Goal: Task Accomplishment & Management: Complete application form

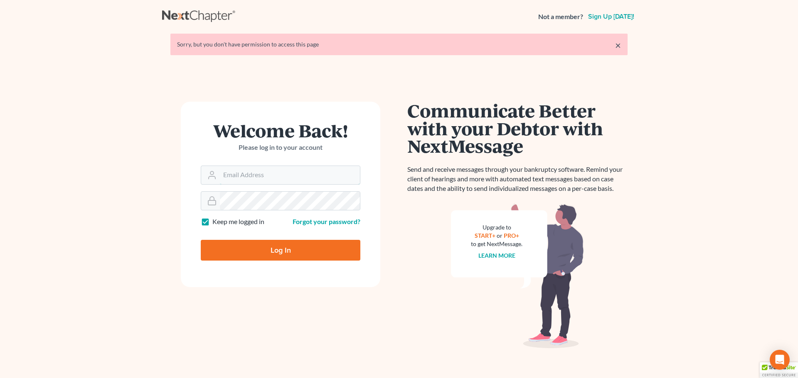
type input "mwilliams@arthurlwalker.com"
click at [278, 249] on input "Log In" at bounding box center [281, 250] width 160 height 21
type input "Thinking..."
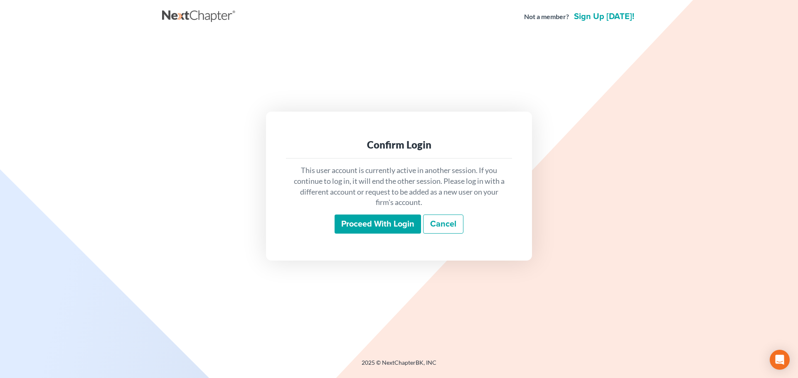
click at [366, 223] on input "Proceed with login" at bounding box center [377, 224] width 86 height 19
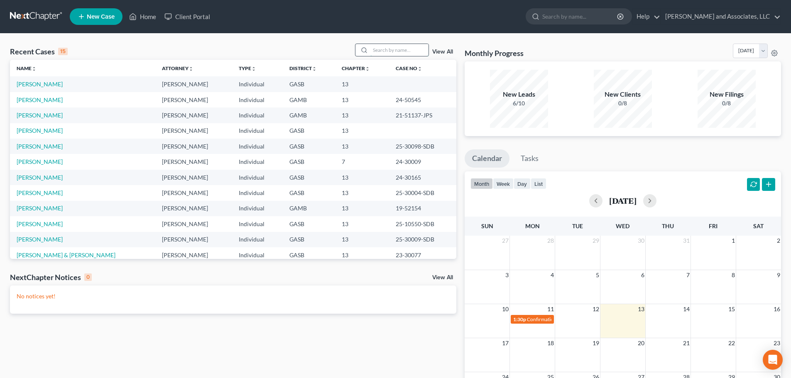
click at [377, 48] on input "search" at bounding box center [400, 50] width 58 height 12
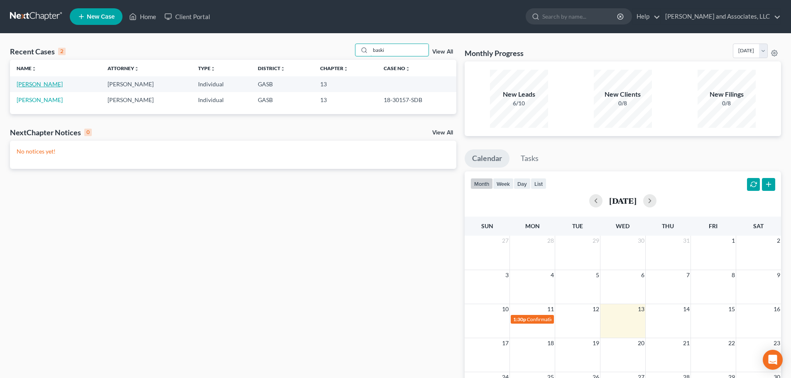
type input "baski"
click at [35, 86] on link "[PERSON_NAME]" at bounding box center [40, 84] width 46 height 7
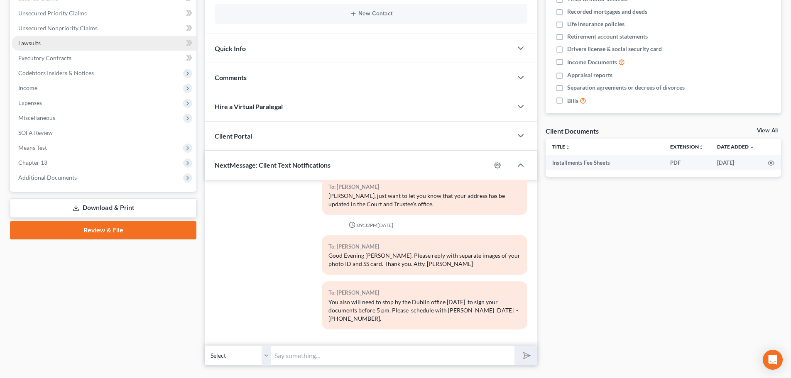
scroll to position [204, 0]
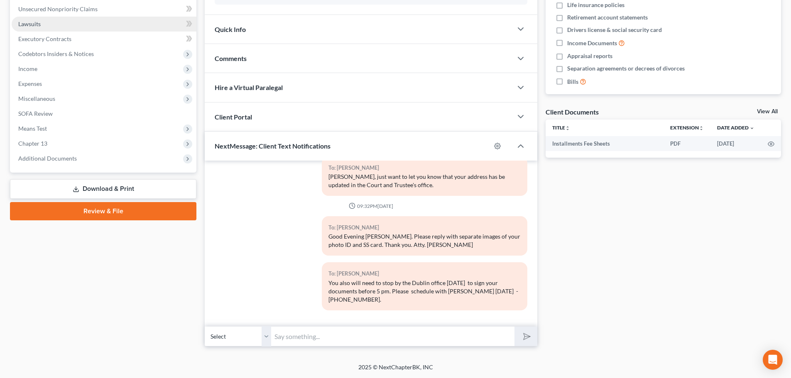
click at [36, 25] on span "Lawsuits" at bounding box center [29, 23] width 22 height 7
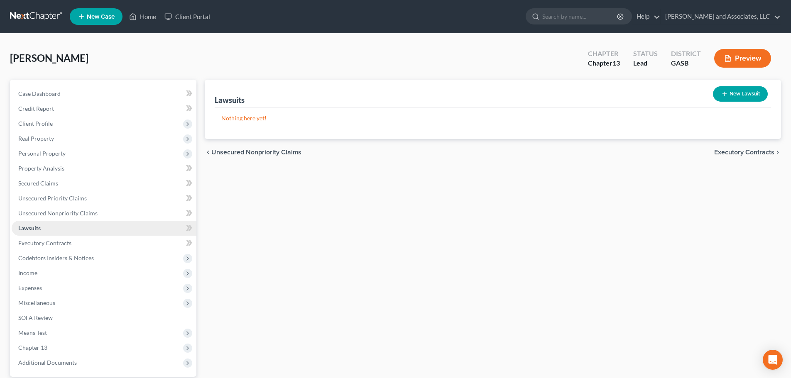
click at [35, 229] on span "Lawsuits" at bounding box center [29, 228] width 22 height 7
click at [53, 183] on span "Secured Claims" at bounding box center [38, 183] width 40 height 7
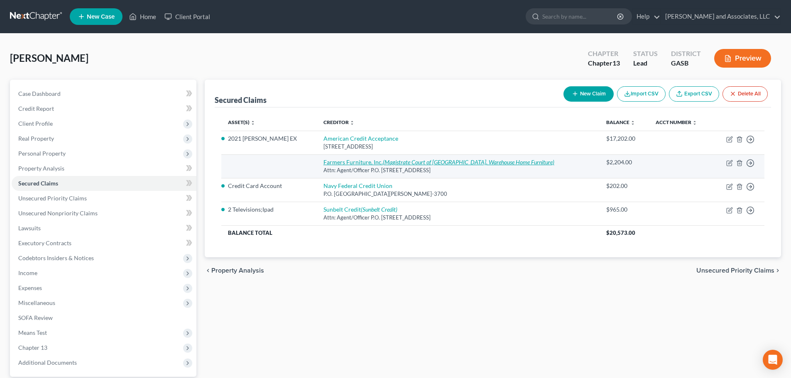
click at [383, 162] on icon "(Magistrate Court of [GEOGRAPHIC_DATA], Warehouse Home Furniture)" at bounding box center [469, 162] width 172 height 7
select select "10"
select select "0"
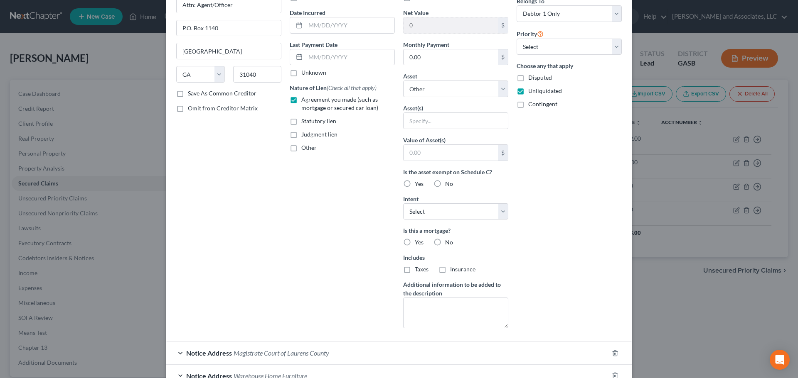
scroll to position [152, 0]
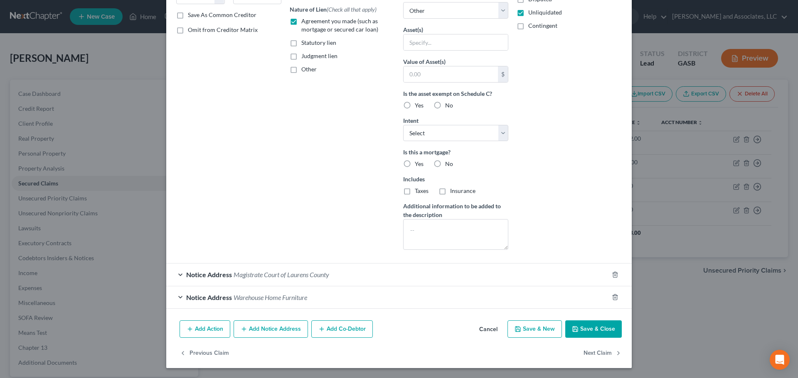
click at [298, 274] on span "Magistrate Court of Laurens County" at bounding box center [281, 275] width 96 height 8
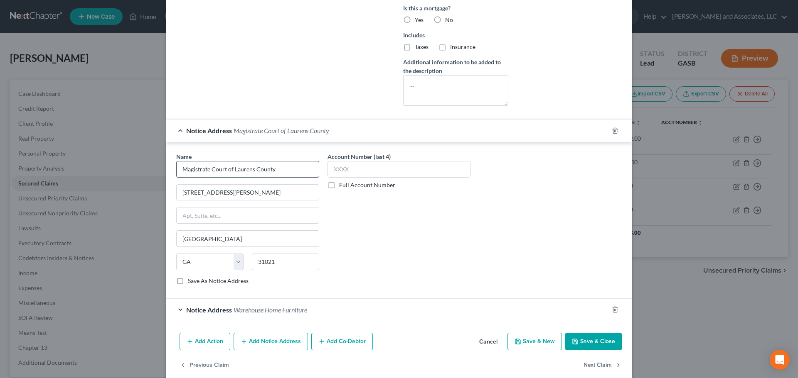
scroll to position [309, 0]
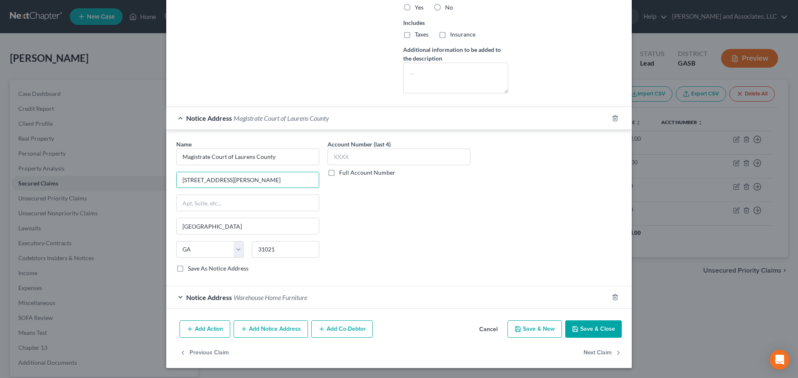
drag, startPoint x: 245, startPoint y: 181, endPoint x: 147, endPoint y: 180, distance: 98.1
click at [147, 180] on div "Edit Secured Claim × Creditor * Farmers Furniture, Inc. Attn: Agent/Officer P.O…" at bounding box center [399, 189] width 798 height 378
type input "P. O. Box 2028"
drag, startPoint x: 288, startPoint y: 251, endPoint x: 253, endPoint y: 250, distance: 34.5
click at [253, 250] on input "31021" at bounding box center [285, 249] width 67 height 17
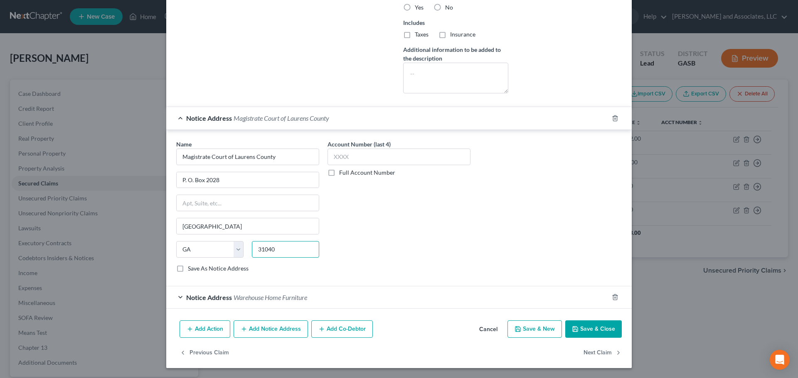
type input "31040"
click at [489, 228] on div "Name * Magistrate Court of Laurens County P. O. [GEOGRAPHIC_DATA] [US_STATE] AK…" at bounding box center [399, 210] width 454 height 140
click at [188, 269] on label "Save As Notice Address" at bounding box center [218, 269] width 61 height 8
click at [191, 269] on input "Save As Notice Address" at bounding box center [193, 267] width 5 height 5
checkbox input "true"
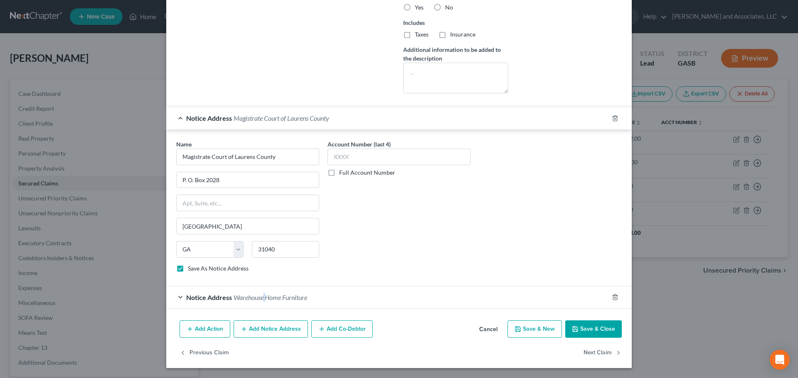
click at [263, 298] on span "Warehouse Home Furniture" at bounding box center [270, 298] width 74 height 8
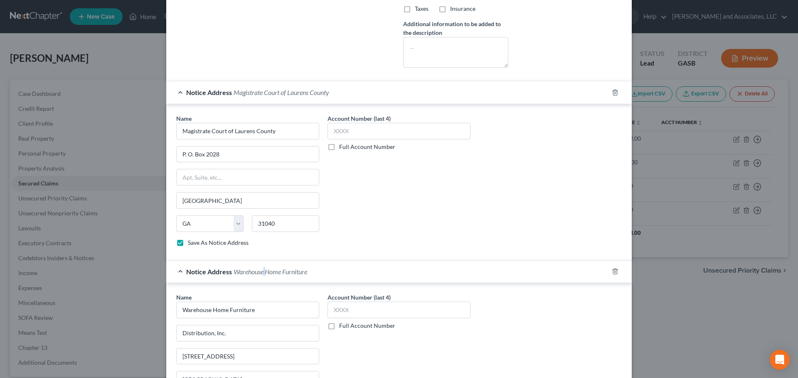
scroll to position [465, 0]
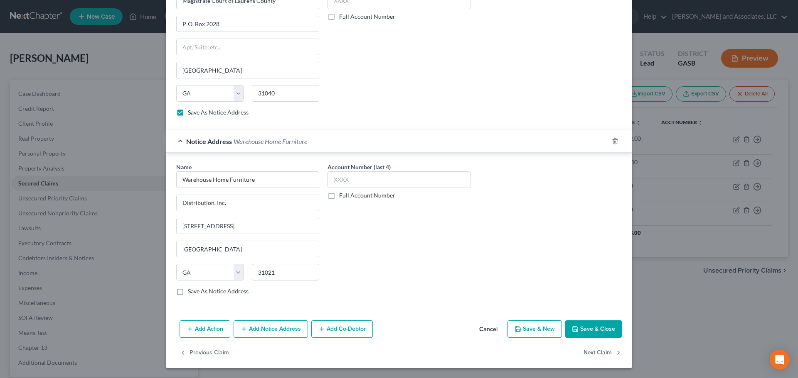
click at [188, 293] on label "Save As Notice Address" at bounding box center [218, 291] width 61 height 8
click at [191, 293] on input "Save As Notice Address" at bounding box center [193, 289] width 5 height 5
checkbox input "true"
click at [590, 329] on button "Save & Close" at bounding box center [593, 329] width 57 height 17
select select
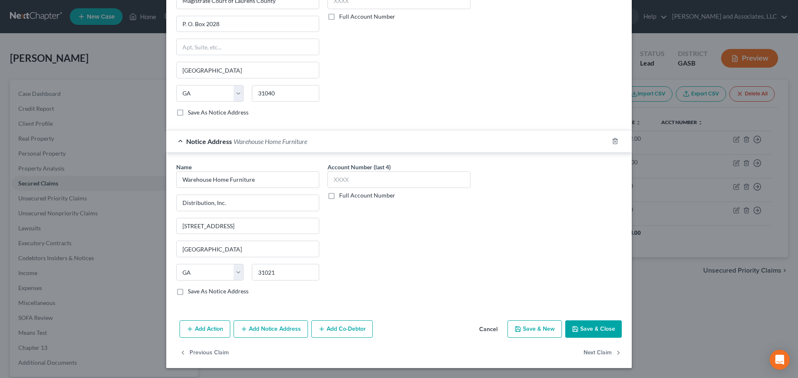
checkbox input "false"
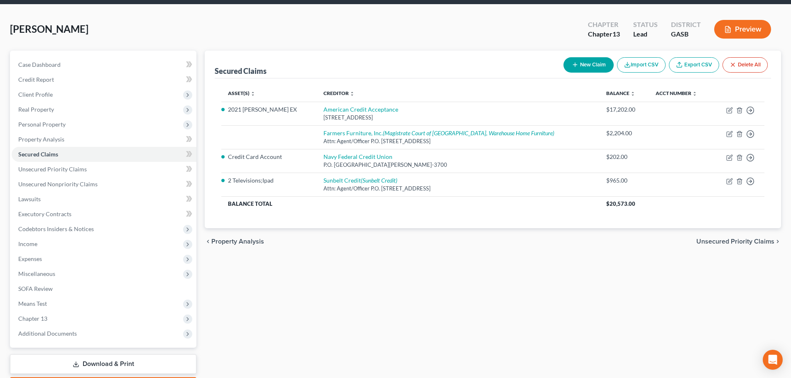
scroll to position [78, 0]
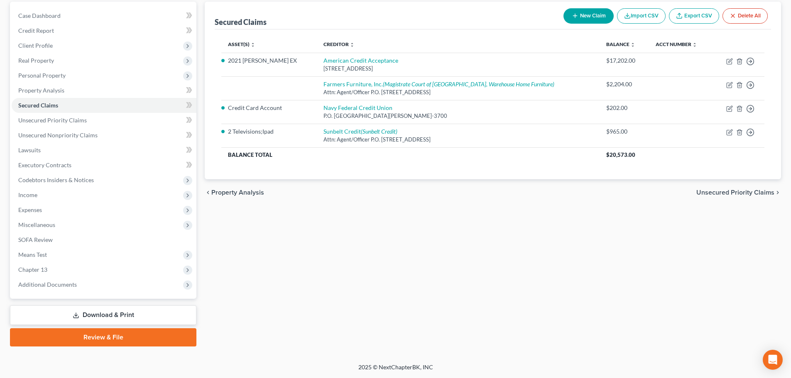
click at [126, 314] on link "Download & Print" at bounding box center [103, 316] width 187 height 20
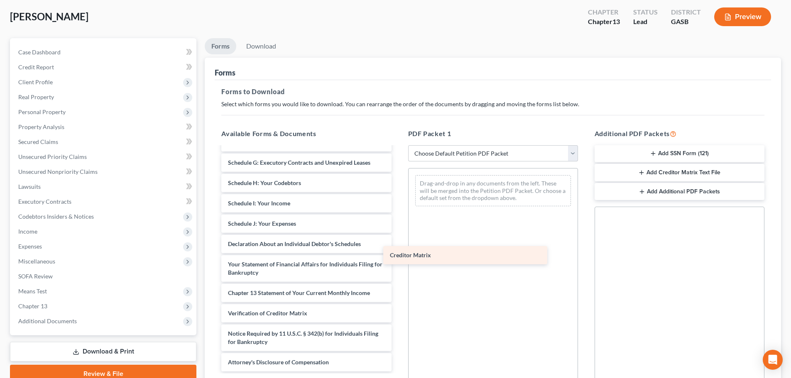
scroll to position [145, 0]
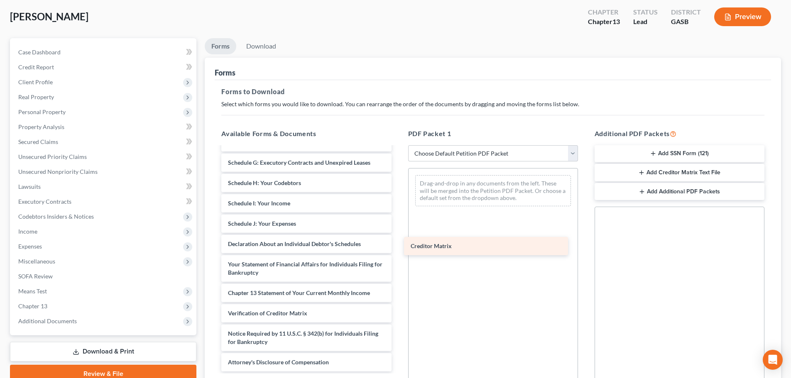
drag, startPoint x: 273, startPoint y: 294, endPoint x: 456, endPoint y: 247, distance: 188.4
click at [398, 247] on div "Creditor Matrix Installments Fee Sheets Voluntary Petition for Individuals Fili…" at bounding box center [306, 187] width 183 height 369
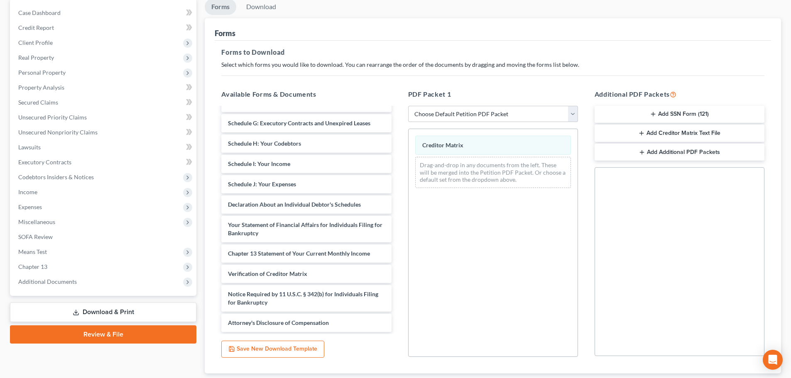
scroll to position [135, 0]
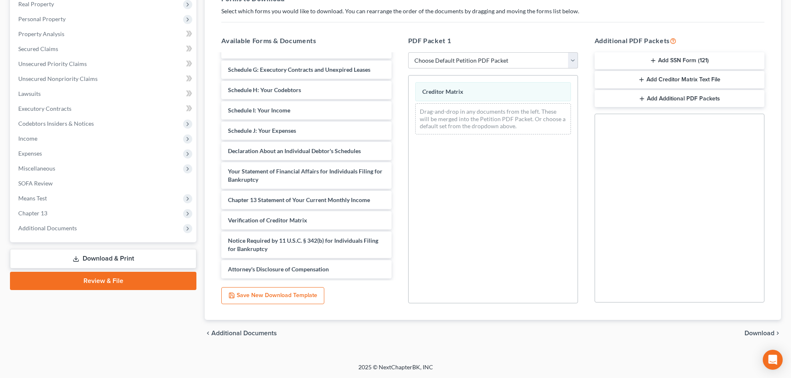
click at [759, 331] on span "Download" at bounding box center [760, 333] width 30 height 7
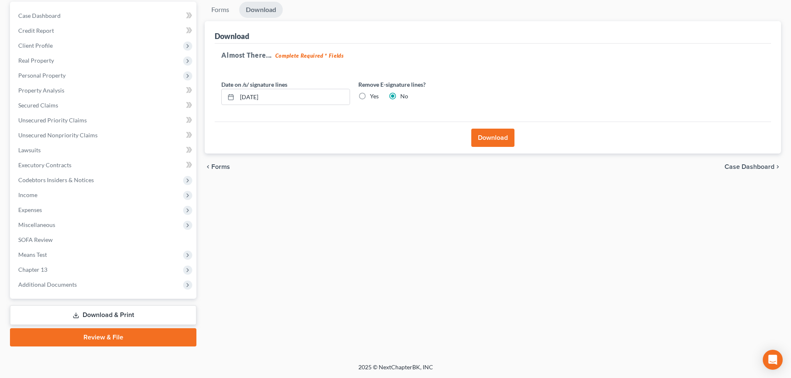
click at [496, 138] on button "Download" at bounding box center [493, 138] width 43 height 18
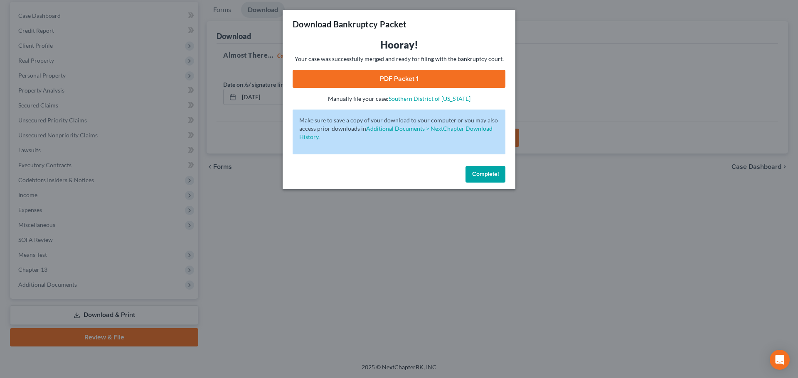
click at [423, 80] on link "PDF Packet 1" at bounding box center [398, 79] width 213 height 18
click at [485, 174] on span "Complete!" at bounding box center [485, 174] width 27 height 7
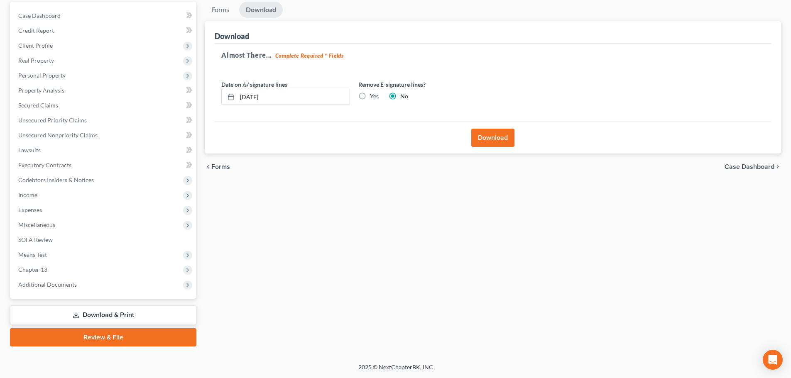
scroll to position [0, 0]
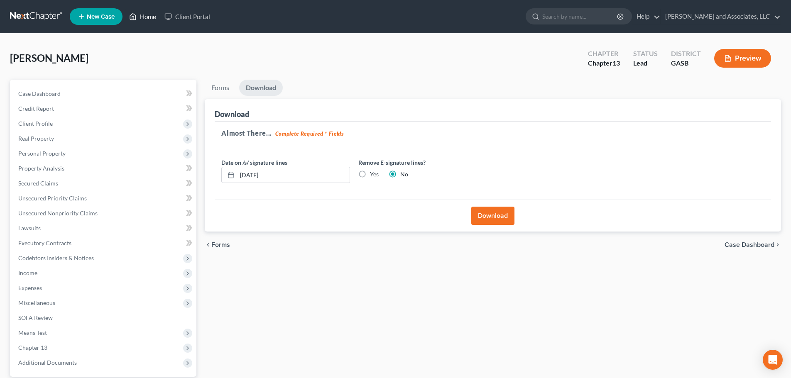
click at [135, 11] on link "Home" at bounding box center [142, 16] width 35 height 15
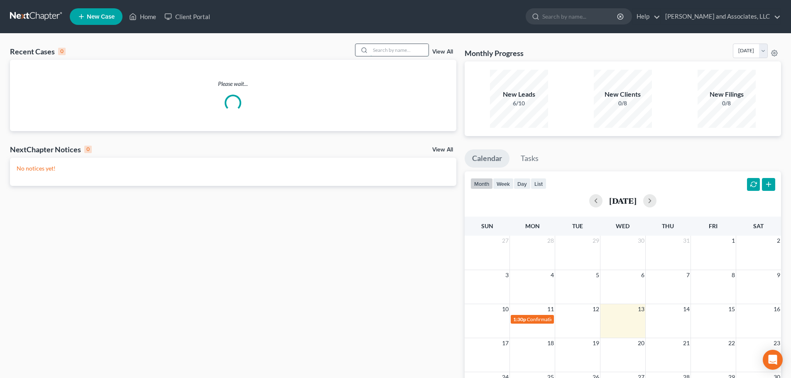
click at [375, 49] on input "search" at bounding box center [400, 50] width 58 height 12
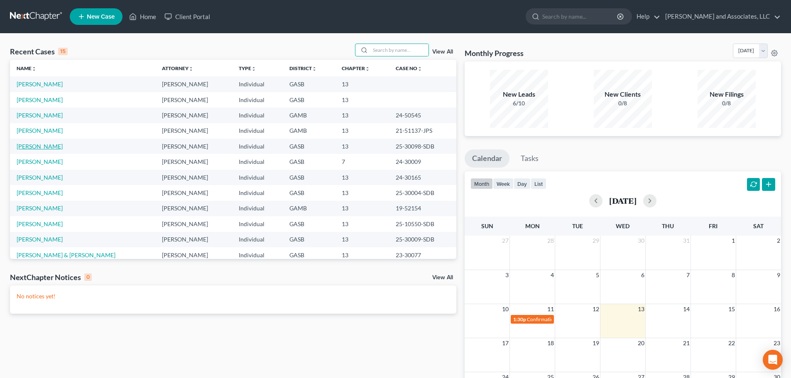
click at [28, 145] on link "[PERSON_NAME]" at bounding box center [40, 146] width 46 height 7
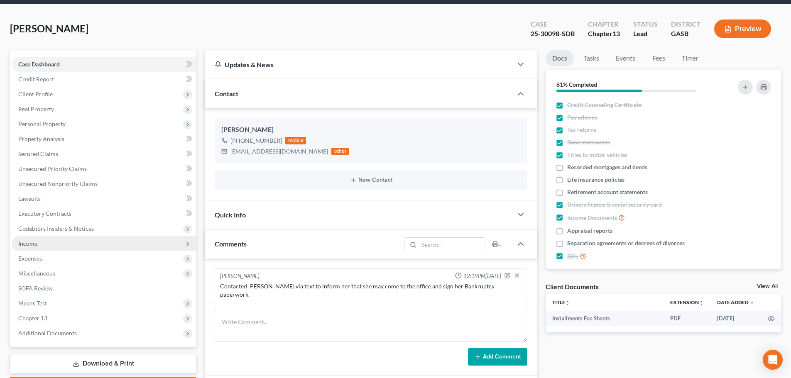
scroll to position [125, 0]
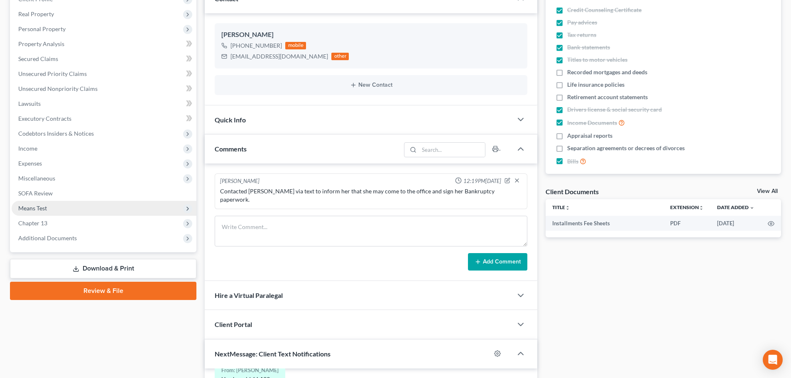
click at [47, 207] on span "Means Test" at bounding box center [104, 208] width 185 height 15
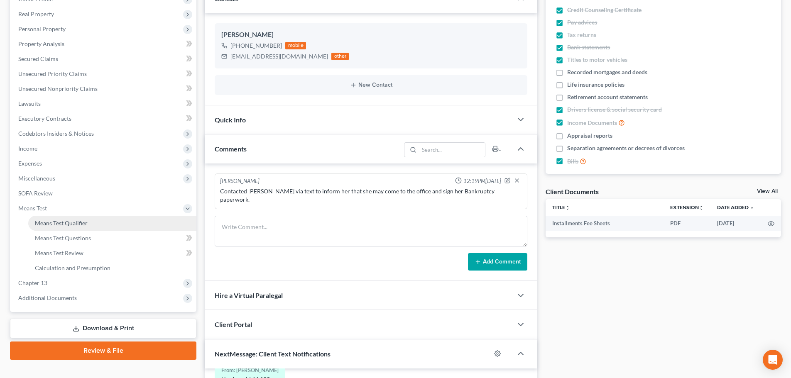
click at [60, 224] on span "Means Test Qualifier" at bounding box center [61, 223] width 53 height 7
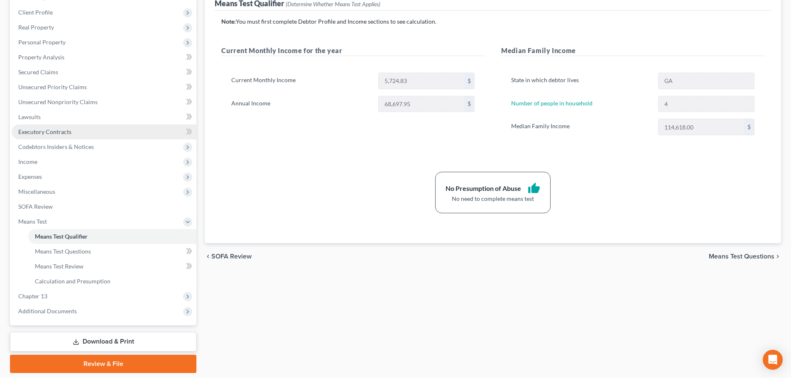
scroll to position [138, 0]
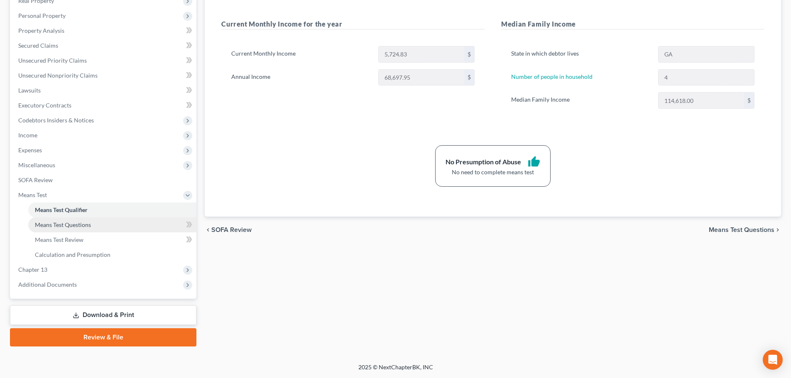
click at [68, 226] on span "Means Test Questions" at bounding box center [63, 224] width 56 height 7
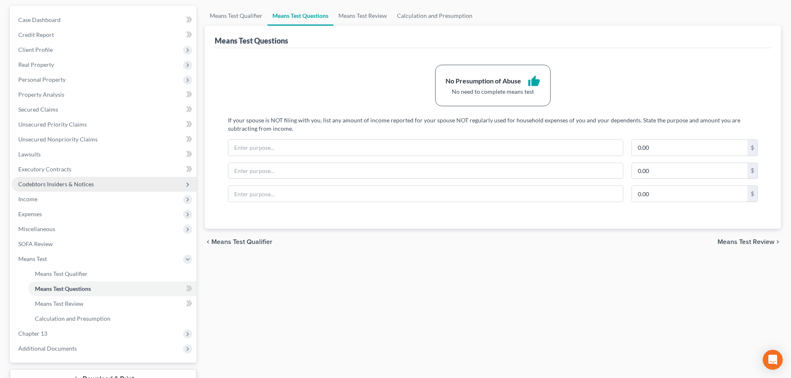
scroll to position [138, 0]
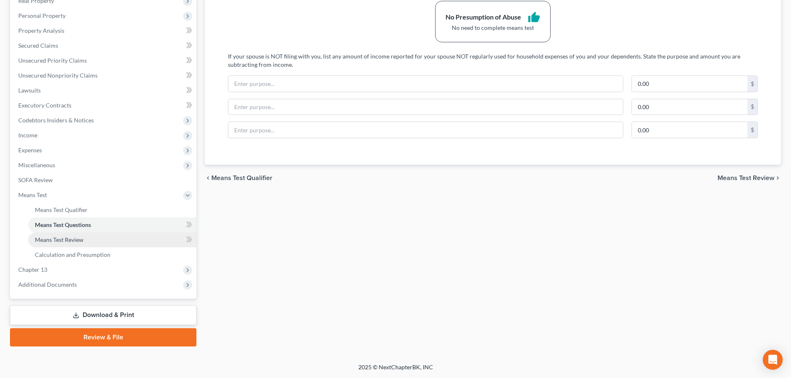
click at [71, 240] on span "Means Test Review" at bounding box center [59, 239] width 49 height 7
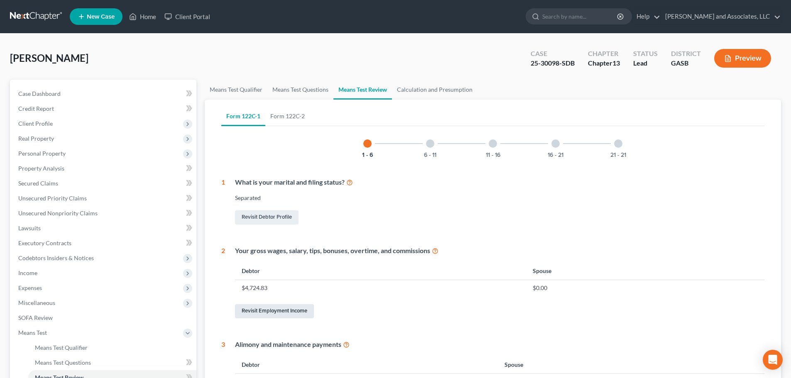
click at [279, 312] on link "Revisit Employment Income" at bounding box center [274, 312] width 79 height 14
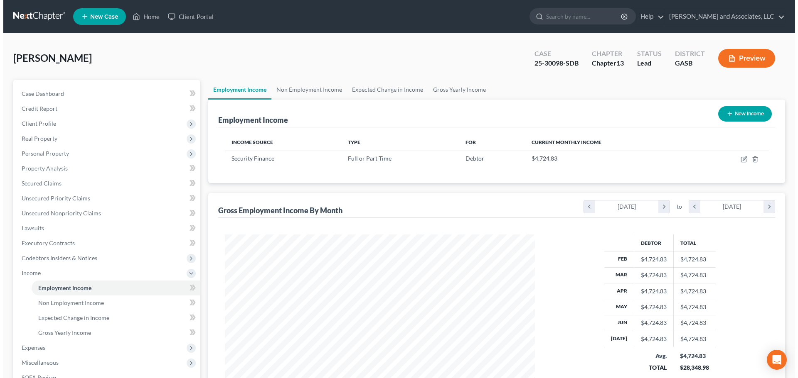
scroll to position [155, 327]
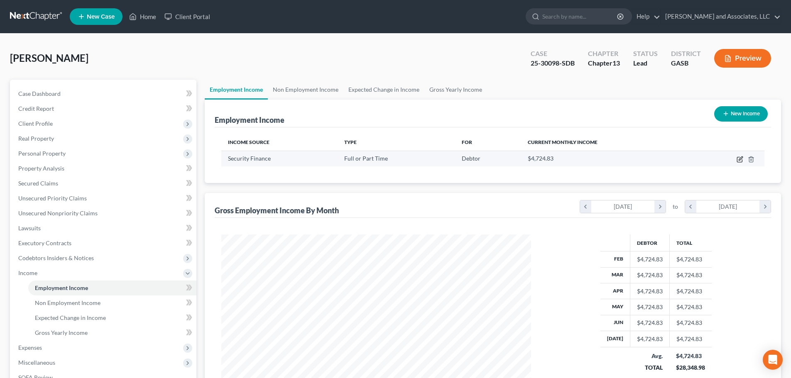
click at [740, 160] on icon "button" at bounding box center [740, 159] width 7 height 7
select select "0"
select select "42"
select select "0"
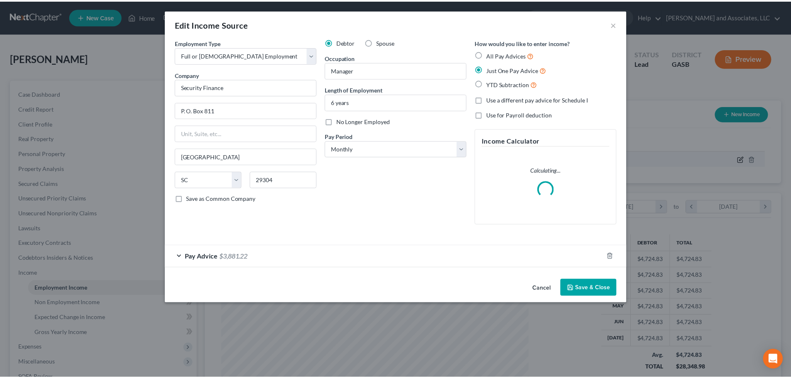
scroll to position [156, 329]
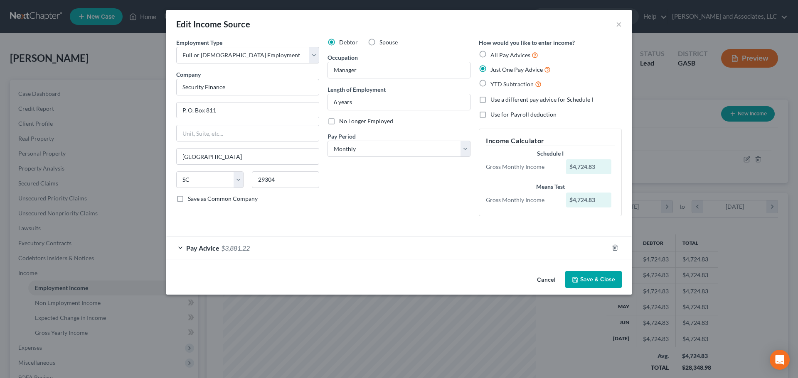
click at [601, 278] on button "Save & Close" at bounding box center [593, 279] width 57 height 17
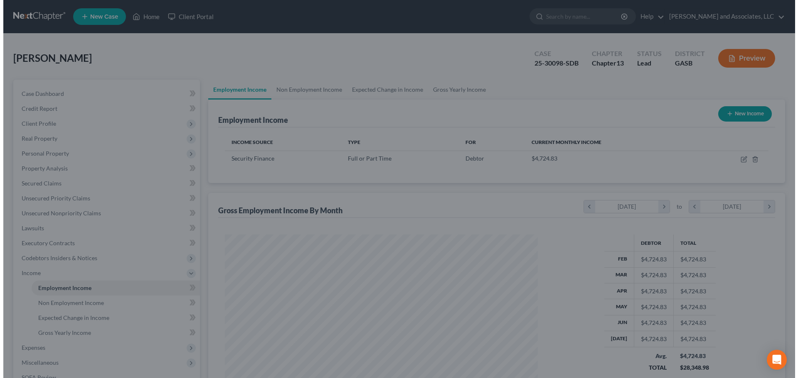
scroll to position [415292, 415121]
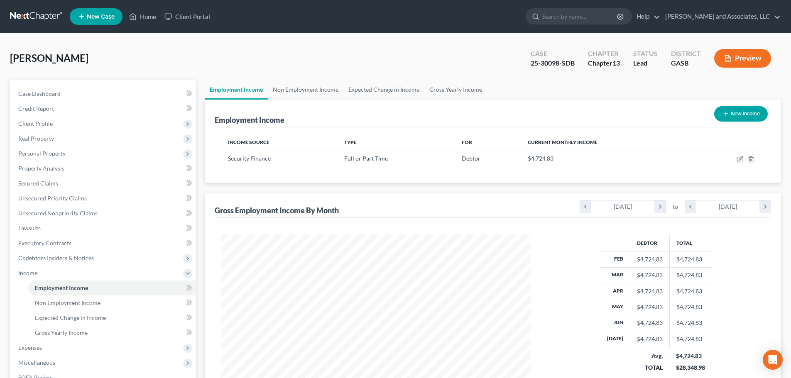
click at [734, 113] on button "New Income" at bounding box center [742, 113] width 54 height 15
select select "0"
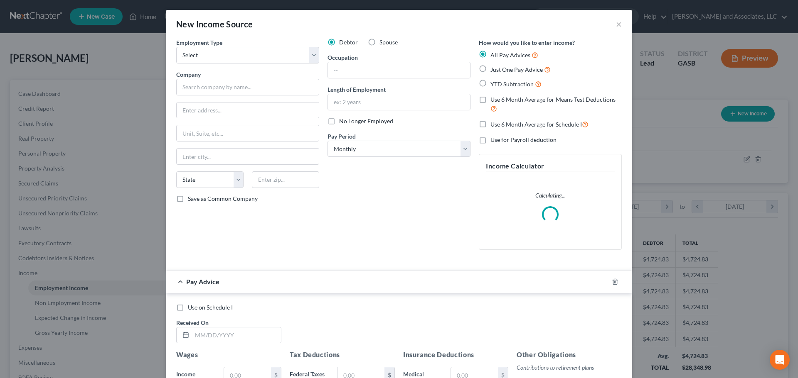
scroll to position [156, 329]
click at [308, 54] on select "Select Full or [DEMOGRAPHIC_DATA] Employment Self Employment" at bounding box center [247, 55] width 143 height 17
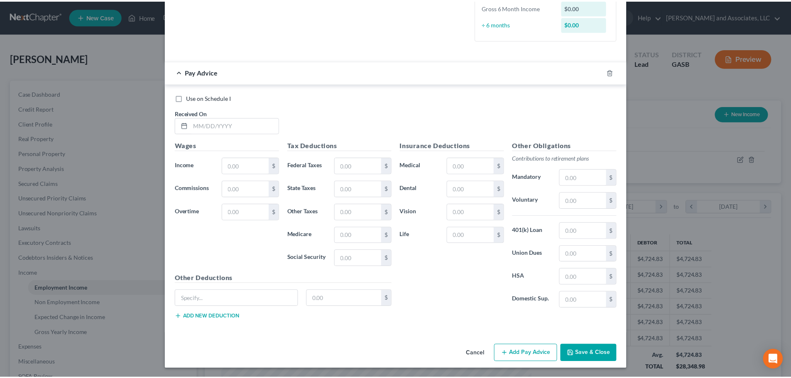
scroll to position [219, 0]
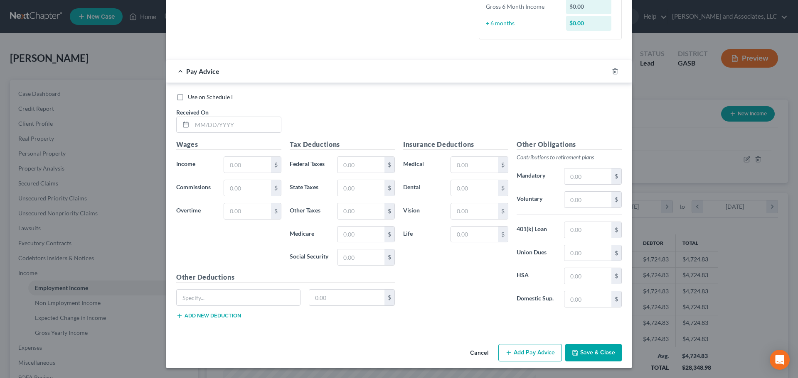
click at [479, 351] on button "Cancel" at bounding box center [479, 353] width 32 height 17
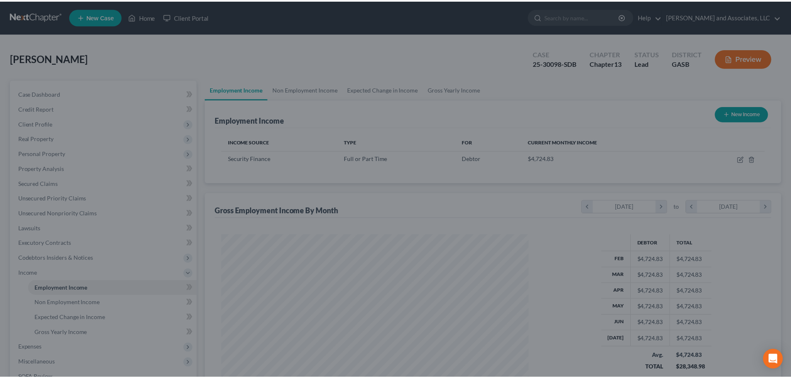
scroll to position [415292, 415121]
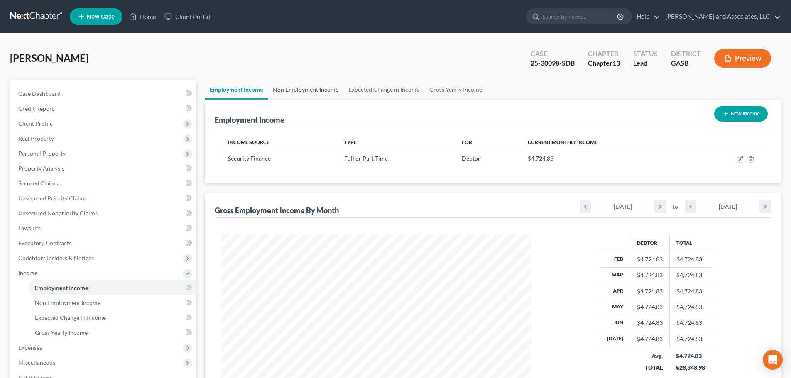
click at [300, 88] on link "Non Employment Income" at bounding box center [306, 90] width 76 height 20
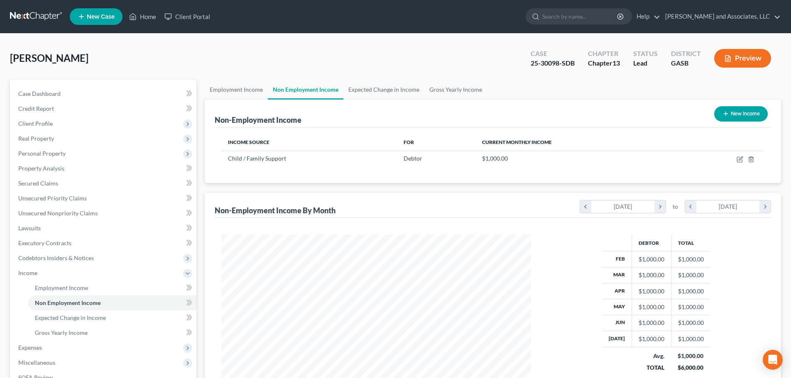
scroll to position [155, 327]
click at [224, 89] on link "Employment Income" at bounding box center [236, 90] width 63 height 20
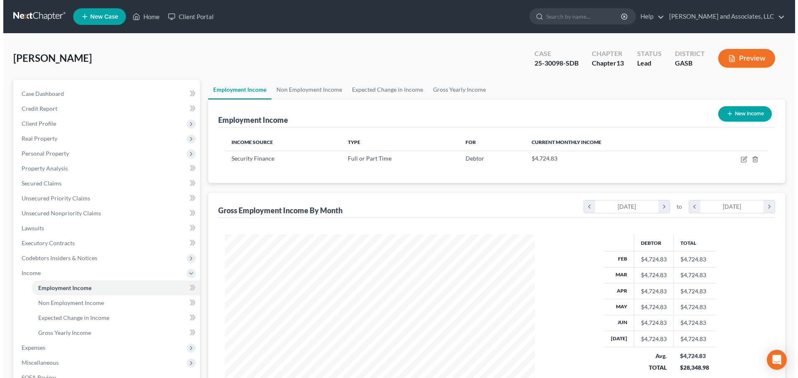
scroll to position [155, 327]
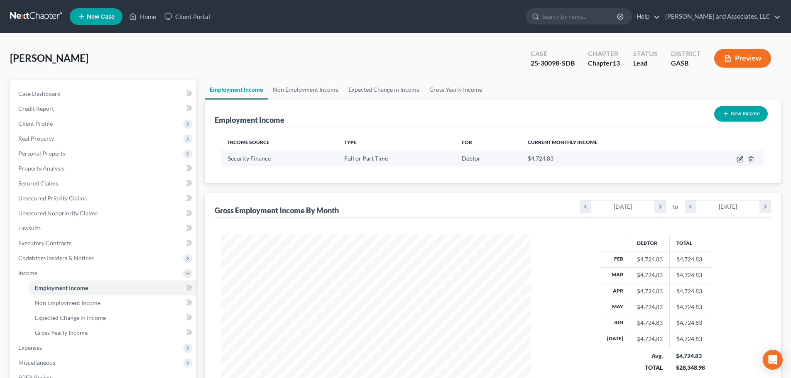
click at [740, 160] on icon "button" at bounding box center [740, 159] width 7 height 7
select select "0"
select select "42"
select select "0"
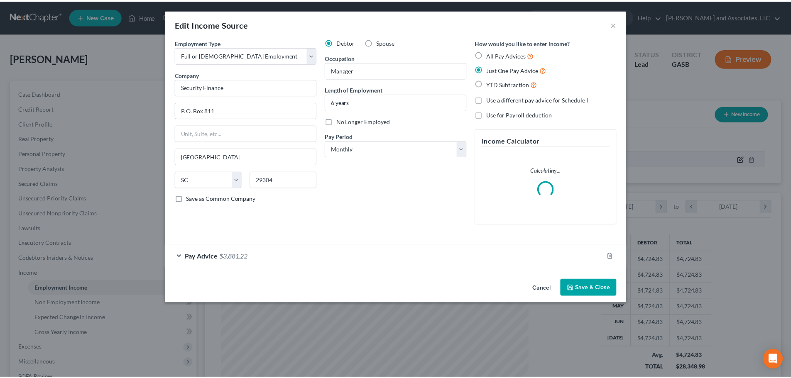
scroll to position [156, 329]
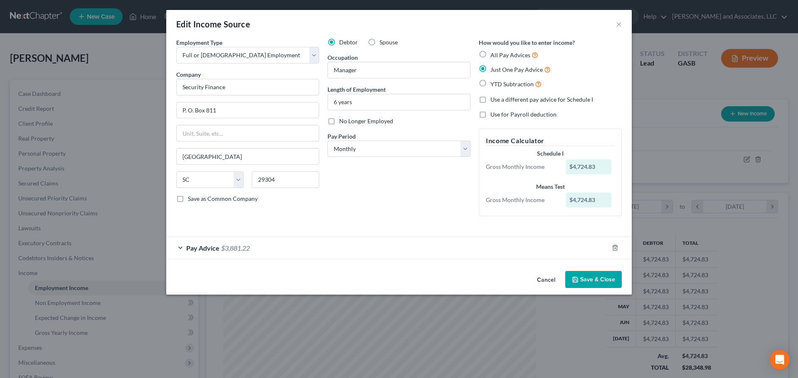
click at [543, 280] on button "Cancel" at bounding box center [546, 280] width 32 height 17
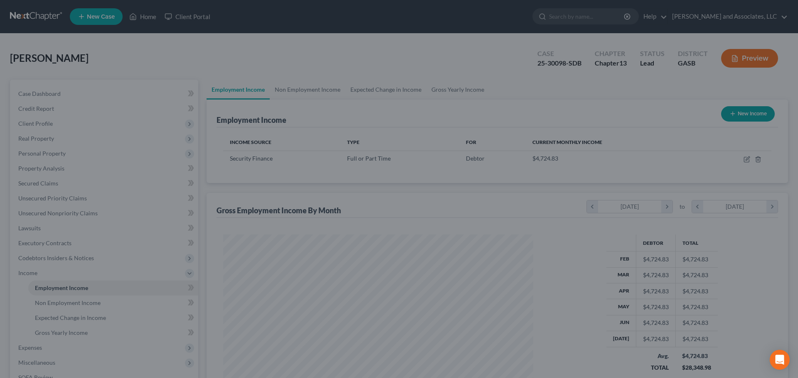
scroll to position [415292, 415121]
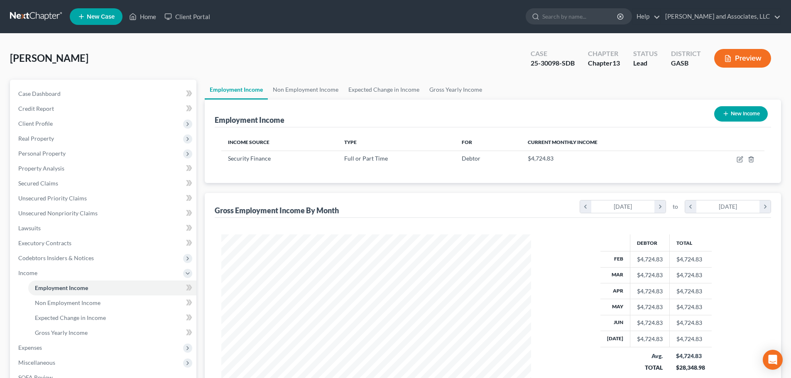
click at [103, 16] on span "New Case" at bounding box center [101, 17] width 28 height 6
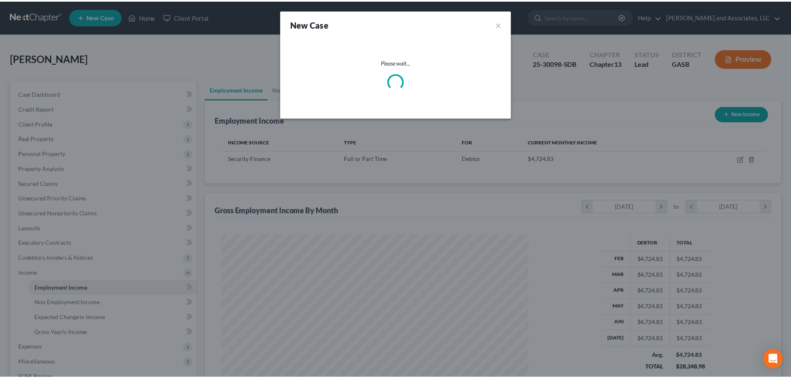
scroll to position [156, 329]
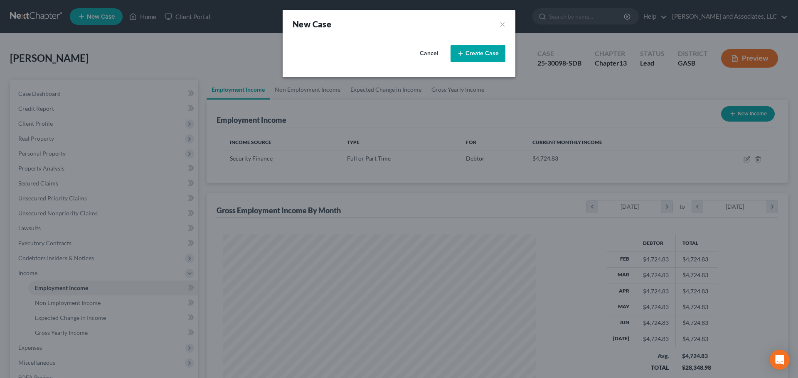
select select "20"
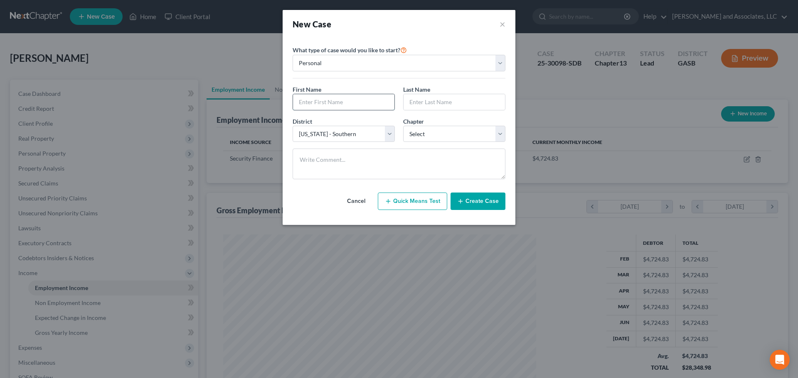
click at [323, 101] on input "text" at bounding box center [343, 102] width 101 height 16
type input "[PERSON_NAME]"
click at [449, 133] on select "Select 7 11 12 13" at bounding box center [454, 134] width 102 height 17
select select "3"
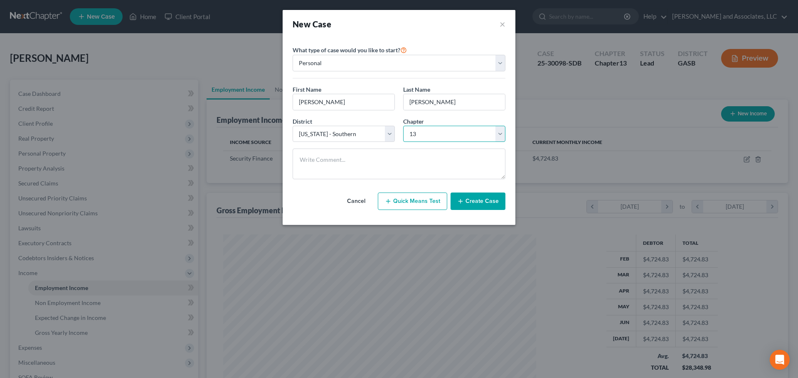
click at [403, 126] on select "Select 7 11 12 13" at bounding box center [454, 134] width 102 height 17
click at [477, 204] on button "Create Case" at bounding box center [477, 201] width 55 height 17
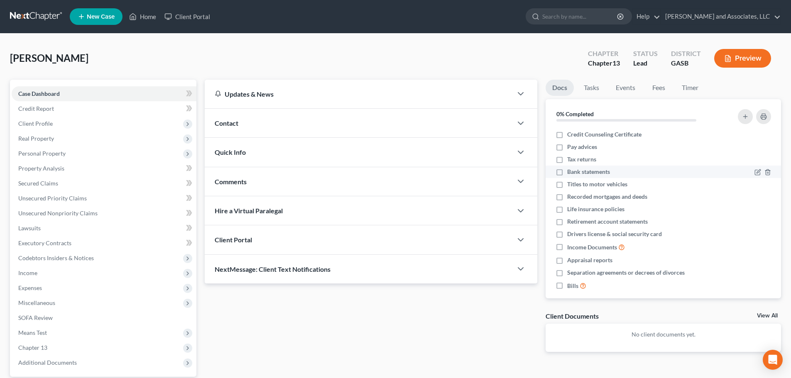
click at [568, 171] on label "Bank statements" at bounding box center [589, 172] width 43 height 8
click at [571, 171] on input "Bank statements" at bounding box center [573, 170] width 5 height 5
checkbox input "true"
click at [568, 132] on label "Credit Counseling Certificate" at bounding box center [605, 134] width 74 height 8
click at [571, 132] on input "Credit Counseling Certificate" at bounding box center [573, 132] width 5 height 5
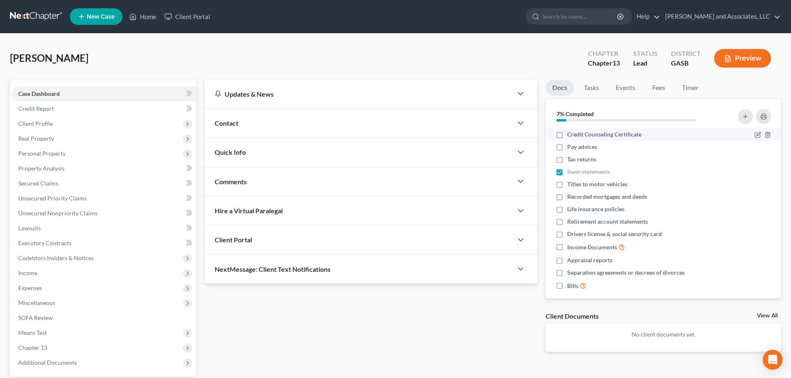
checkbox input "true"
click at [568, 148] on label "Pay advices" at bounding box center [583, 147] width 30 height 8
click at [571, 148] on input "Pay advices" at bounding box center [573, 145] width 5 height 5
checkbox input "true"
click at [568, 159] on label "Tax returns" at bounding box center [582, 159] width 29 height 8
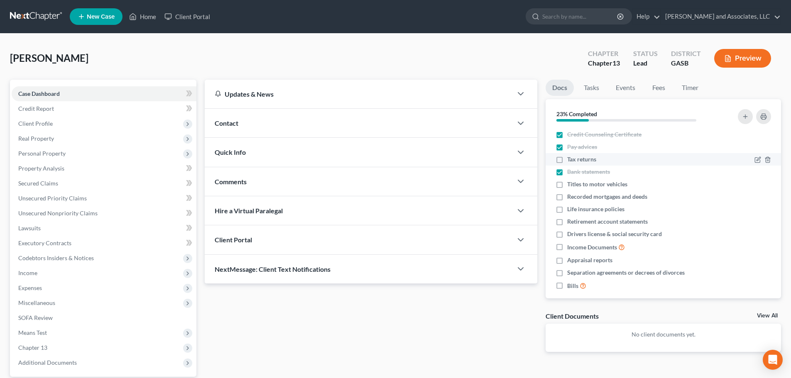
click at [571, 159] on input "Tax returns" at bounding box center [573, 157] width 5 height 5
checkbox input "true"
click at [568, 232] on label "Drivers license & social security card" at bounding box center [615, 234] width 95 height 8
click at [571, 232] on input "Drivers license & social security card" at bounding box center [573, 232] width 5 height 5
checkbox input "true"
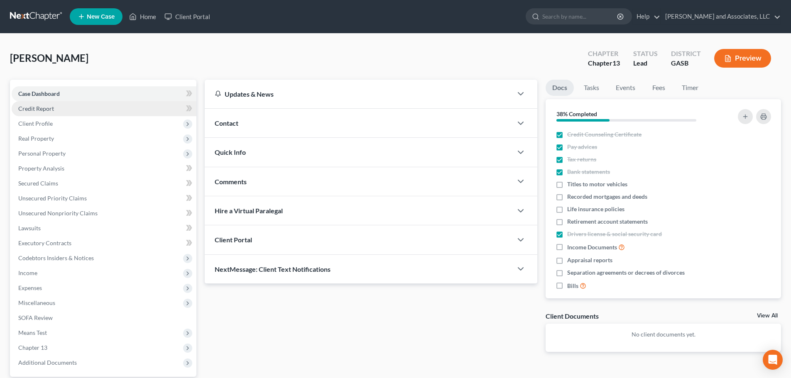
click at [50, 110] on span "Credit Report" at bounding box center [36, 108] width 36 height 7
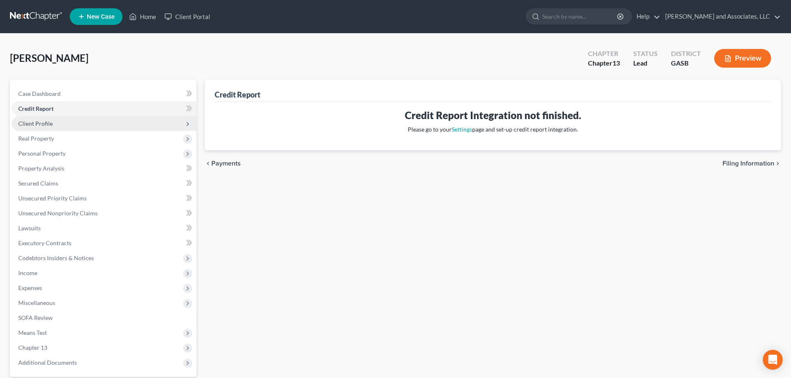
click at [43, 123] on span "Client Profile" at bounding box center [35, 123] width 34 height 7
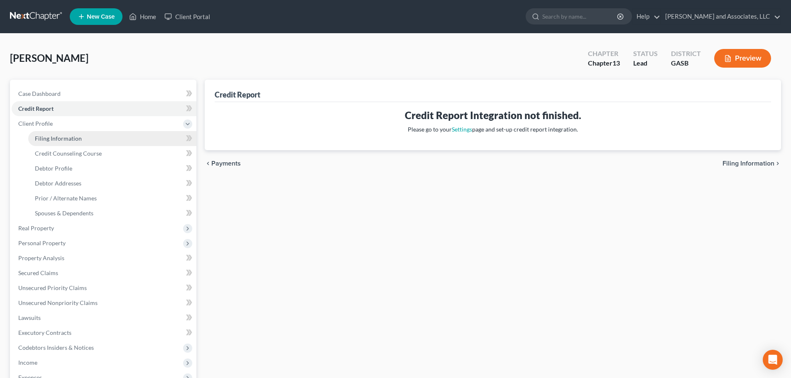
click at [47, 136] on span "Filing Information" at bounding box center [58, 138] width 47 height 7
select select "1"
select select "0"
select select "3"
select select "20"
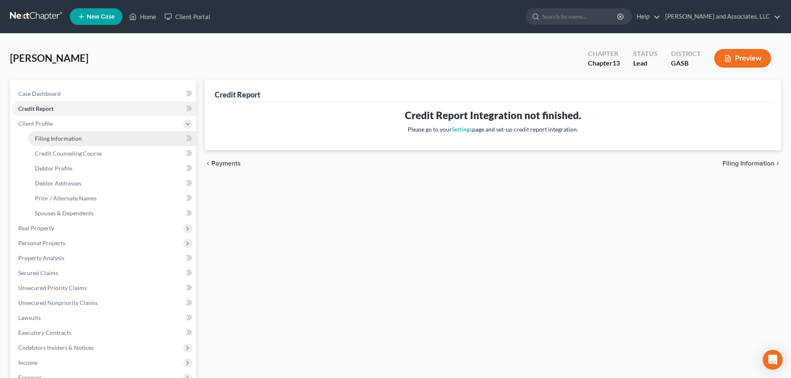
select select "0"
select select "10"
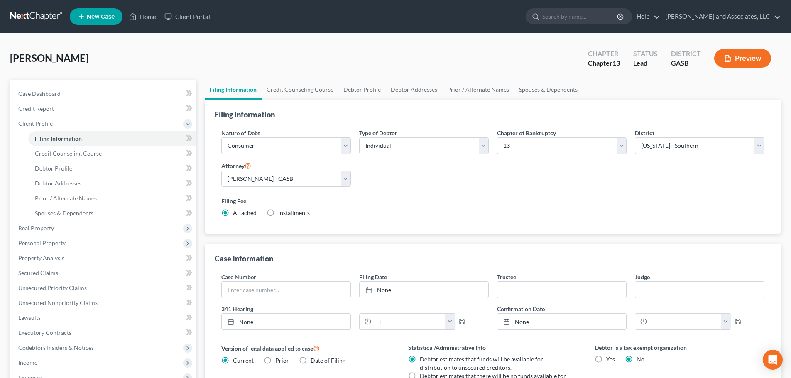
click at [278, 213] on label "Installments Installments" at bounding box center [294, 213] width 32 height 8
click at [282, 213] on input "Installments Installments" at bounding box center [284, 211] width 5 height 5
radio input "true"
radio input "false"
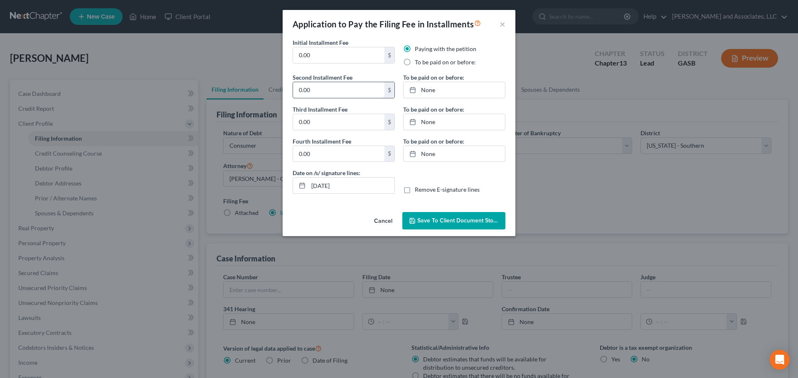
drag, startPoint x: 311, startPoint y: 91, endPoint x: 329, endPoint y: 95, distance: 19.2
click at [312, 91] on input "0.00" at bounding box center [338, 90] width 91 height 16
type input "104.00"
click at [438, 89] on link "[DATE]" at bounding box center [453, 90] width 101 height 16
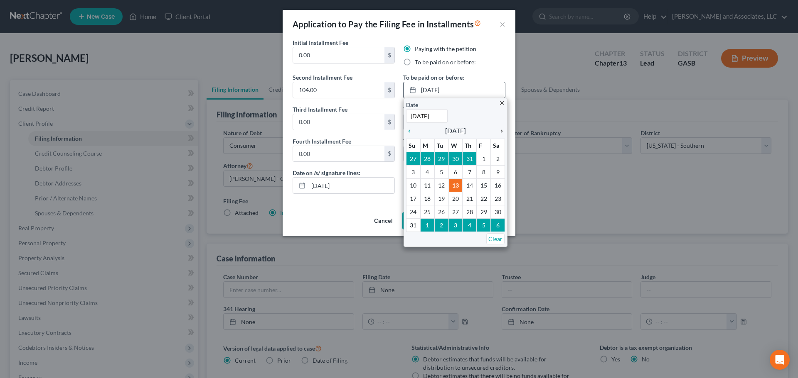
click at [501, 129] on icon "chevron_right" at bounding box center [499, 131] width 11 height 7
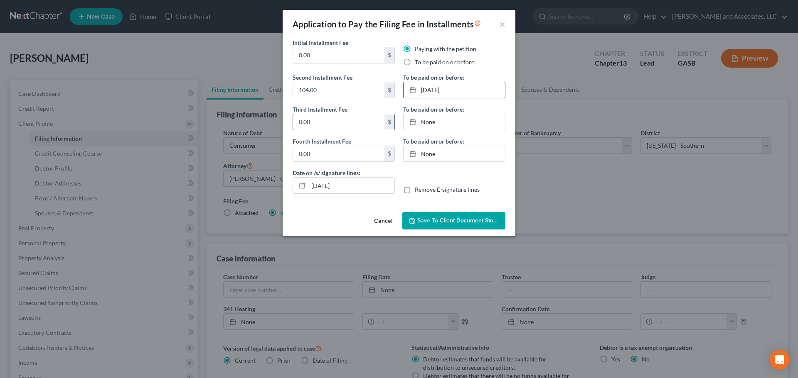
click at [331, 124] on input "0.00" at bounding box center [338, 122] width 91 height 16
type input "104.00"
type input "[DATE]"
click at [429, 125] on link "[DATE]" at bounding box center [453, 122] width 101 height 16
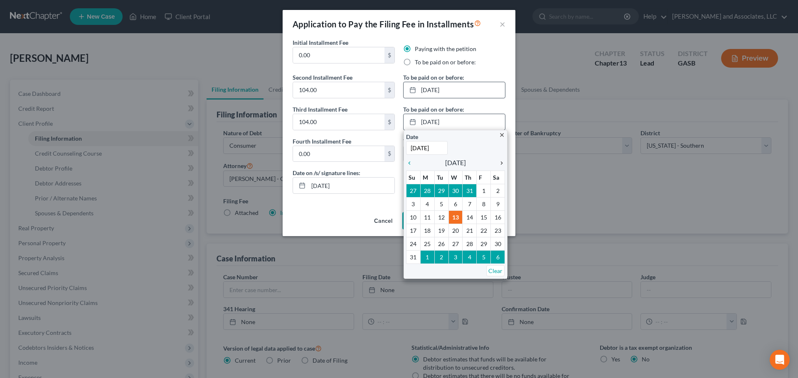
click at [501, 164] on icon "chevron_right" at bounding box center [499, 163] width 11 height 7
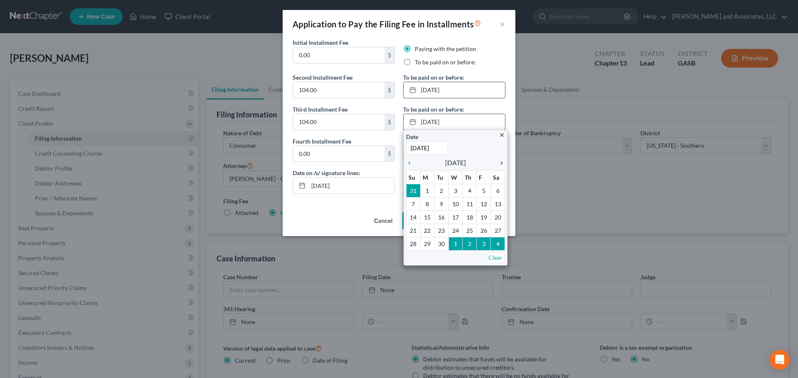
click at [501, 164] on icon "chevron_right" at bounding box center [499, 163] width 11 height 7
drag, startPoint x: 485, startPoint y: 243, endPoint x: 455, endPoint y: 210, distance: 44.1
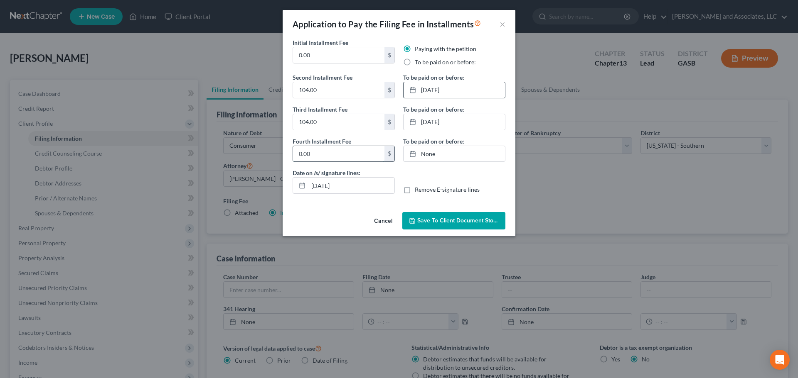
click at [337, 159] on input "0.00" at bounding box center [338, 154] width 91 height 16
type input "105.00"
type input "[DATE]"
click at [435, 157] on link "[DATE]" at bounding box center [453, 154] width 101 height 16
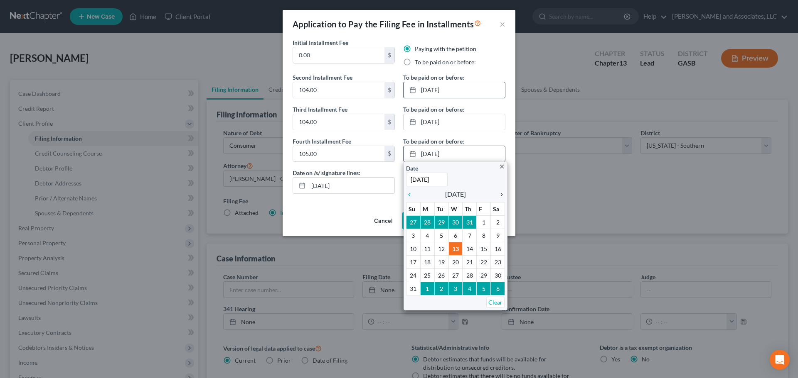
click at [502, 195] on icon "chevron_right" at bounding box center [499, 195] width 11 height 7
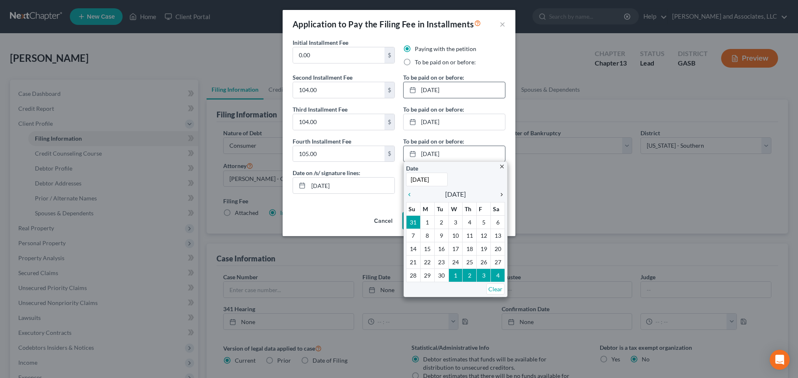
click at [502, 195] on icon "chevron_right" at bounding box center [499, 195] width 11 height 7
click at [501, 193] on icon "chevron_right" at bounding box center [499, 195] width 11 height 7
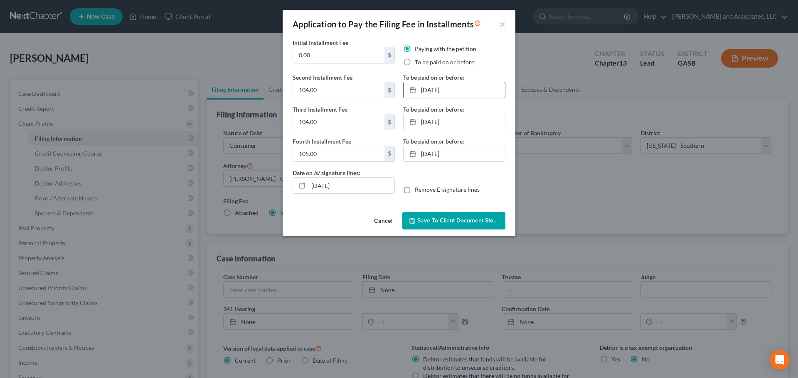
click at [450, 222] on span "Save to Client Document Storage" at bounding box center [461, 220] width 88 height 7
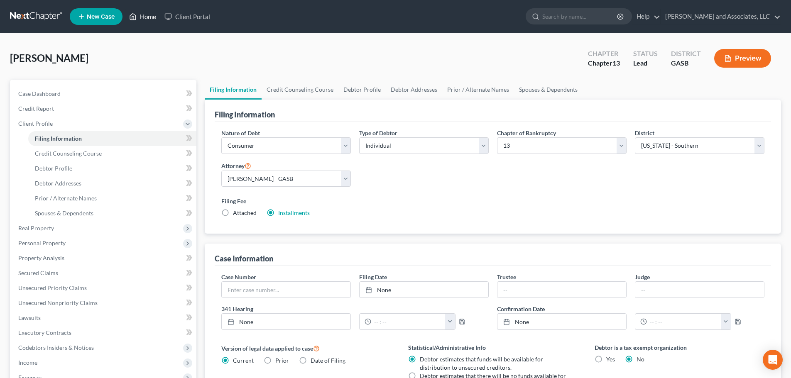
click at [147, 17] on link "Home" at bounding box center [142, 16] width 35 height 15
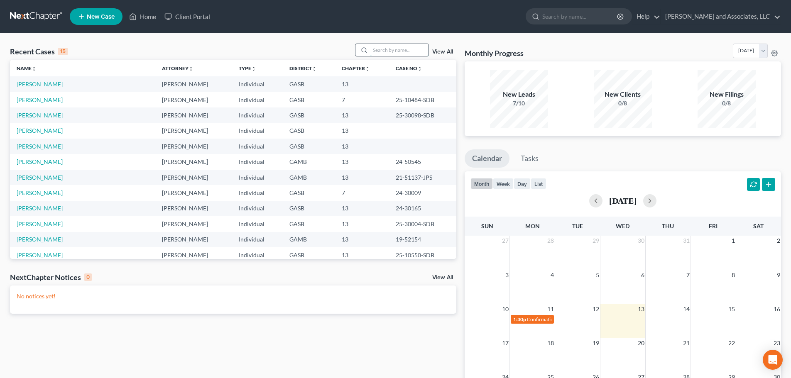
click at [390, 52] on input "search" at bounding box center [400, 50] width 58 height 12
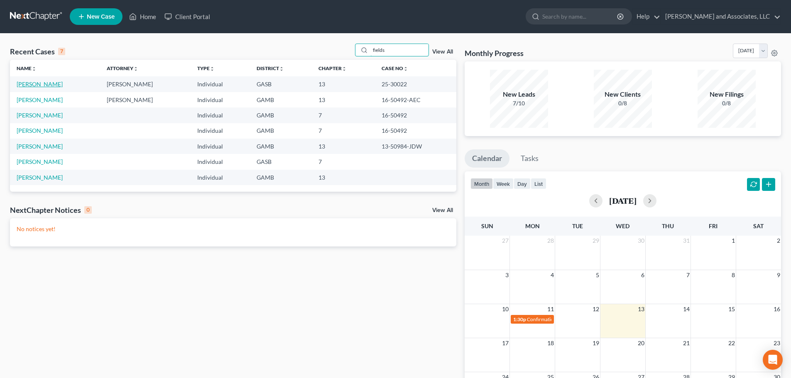
type input "fields"
click at [42, 83] on link "[PERSON_NAME]" at bounding box center [40, 84] width 46 height 7
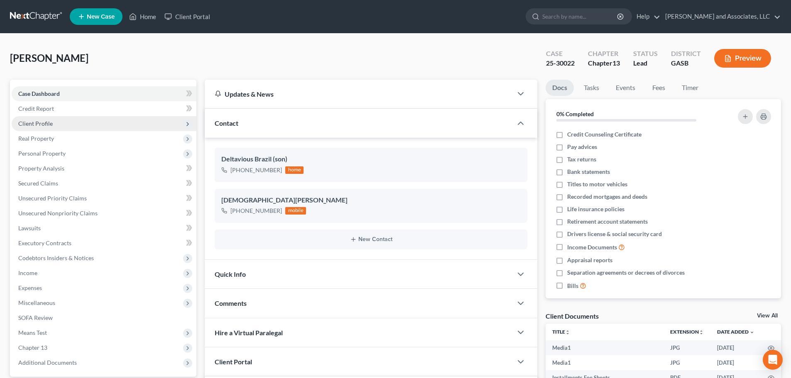
scroll to position [1312, 0]
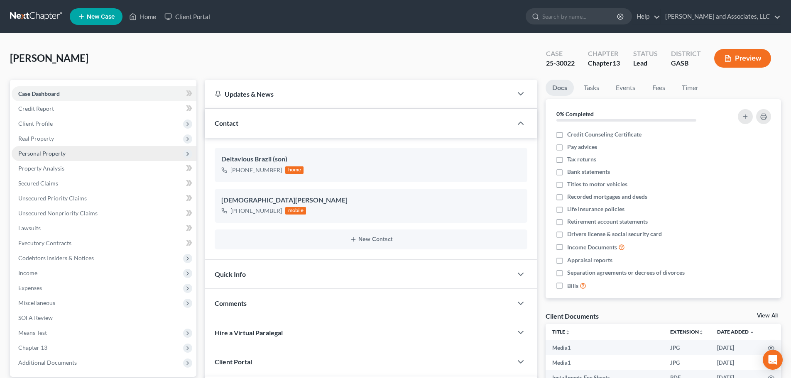
click at [41, 152] on span "Personal Property" at bounding box center [41, 153] width 47 height 7
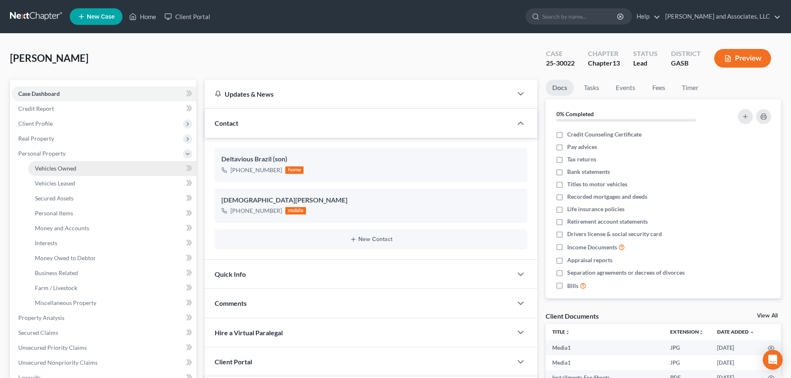
click at [61, 169] on span "Vehicles Owned" at bounding box center [56, 168] width 42 height 7
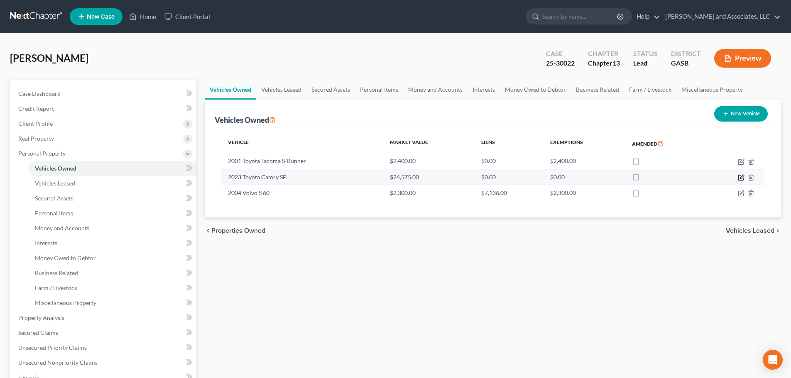
click at [740, 178] on icon "button" at bounding box center [741, 177] width 7 height 7
select select "0"
select select "3"
select select "2"
select select "0"
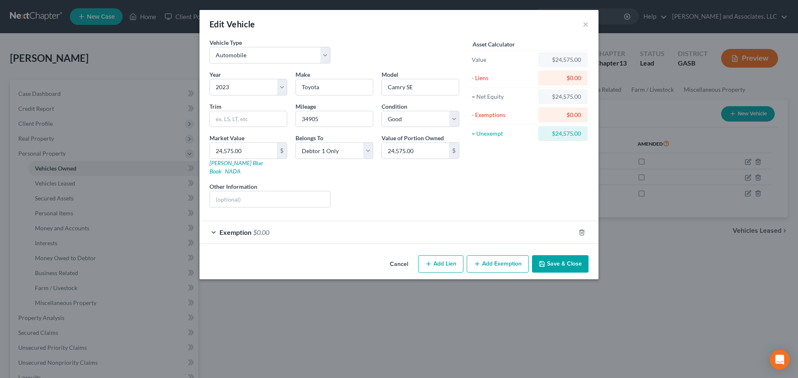
click at [397, 256] on button "Cancel" at bounding box center [399, 264] width 32 height 17
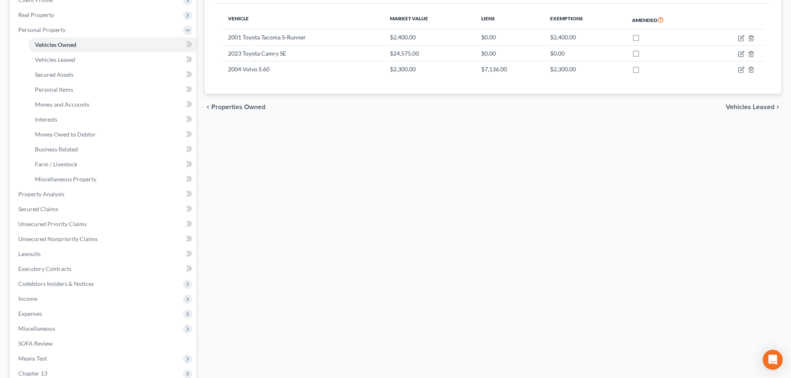
scroll to position [125, 0]
click at [49, 206] on span "Secured Claims" at bounding box center [38, 208] width 40 height 7
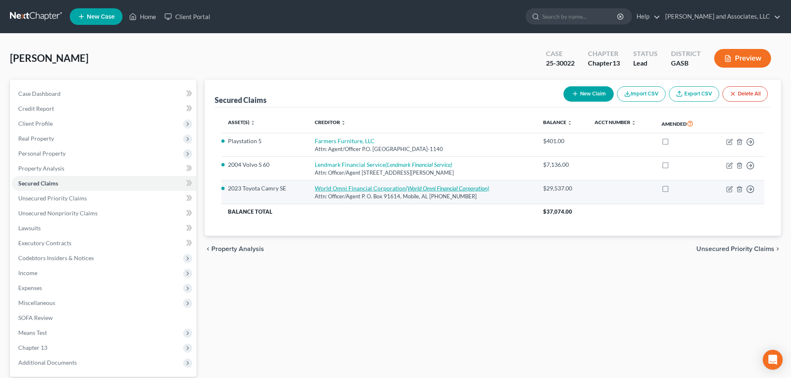
click at [339, 188] on link "World Omni Financial Corporation (World Omni Financial Corporation)" at bounding box center [402, 188] width 174 height 7
select select "0"
select select "1"
select select "0"
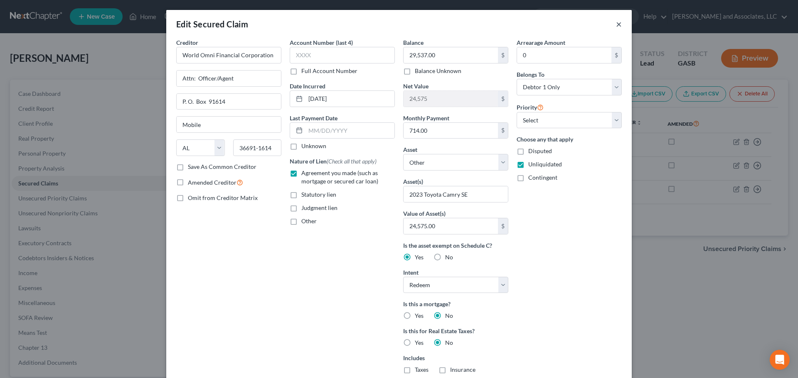
click at [616, 27] on button "×" at bounding box center [619, 24] width 6 height 10
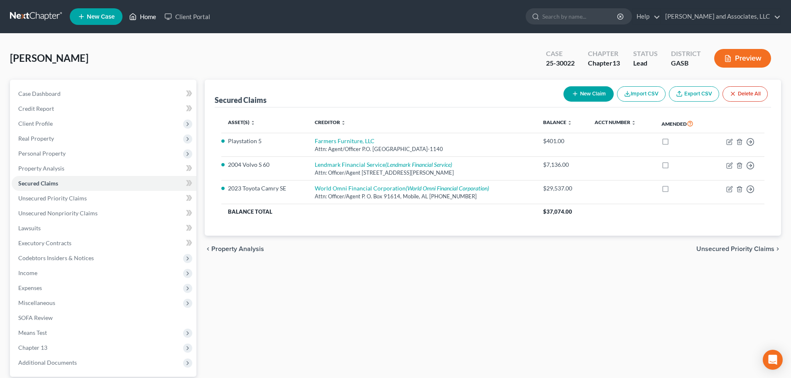
click at [146, 18] on link "Home" at bounding box center [142, 16] width 35 height 15
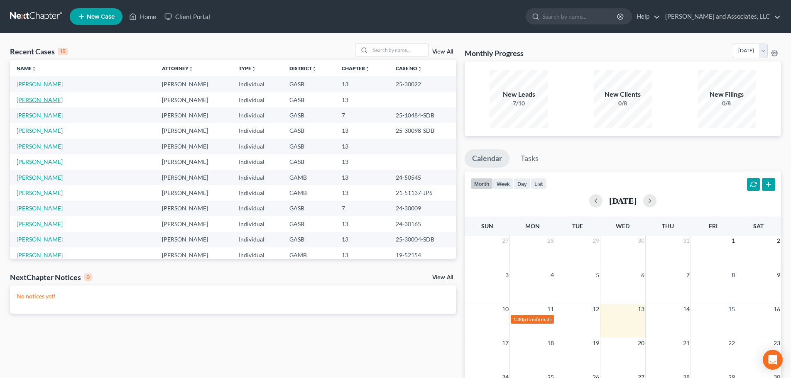
click at [43, 101] on link "[PERSON_NAME]" at bounding box center [40, 99] width 46 height 7
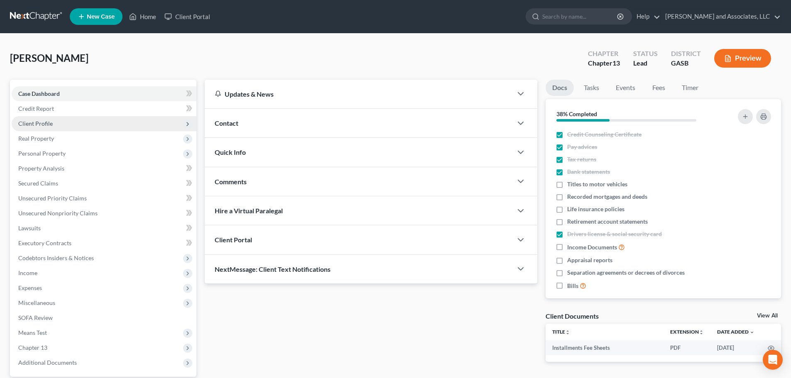
click at [44, 123] on span "Client Profile" at bounding box center [35, 123] width 34 height 7
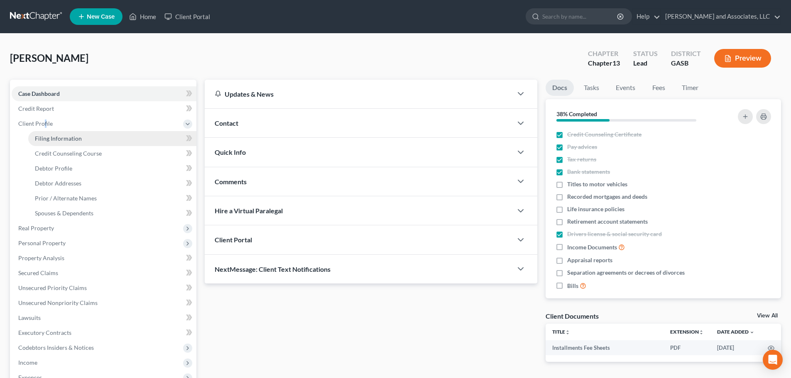
click at [47, 138] on span "Filing Information" at bounding box center [58, 138] width 47 height 7
select select "1"
select select "0"
select select "3"
select select "20"
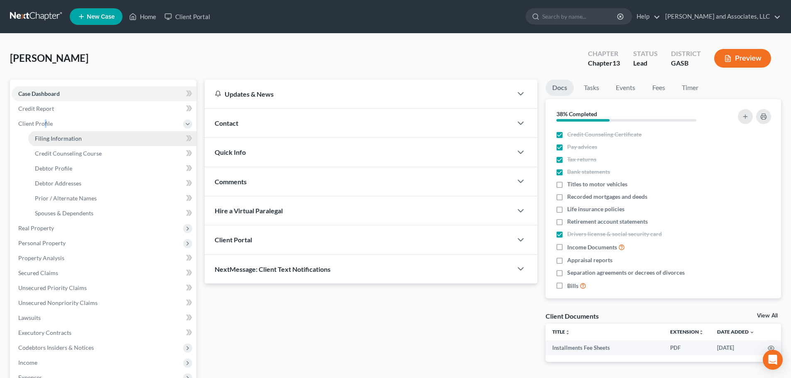
select select "0"
select select "10"
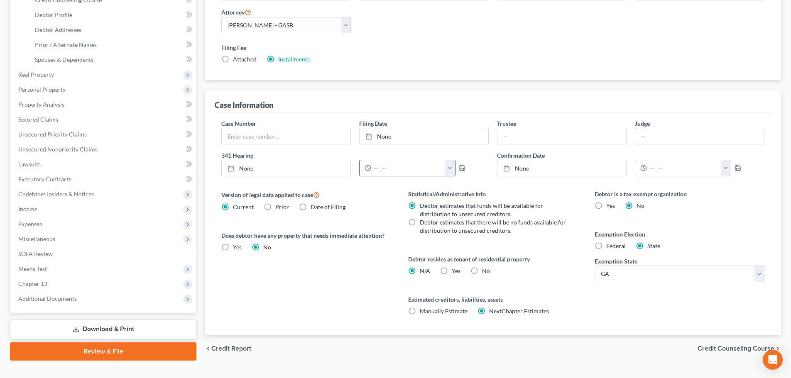
scroll to position [166, 0]
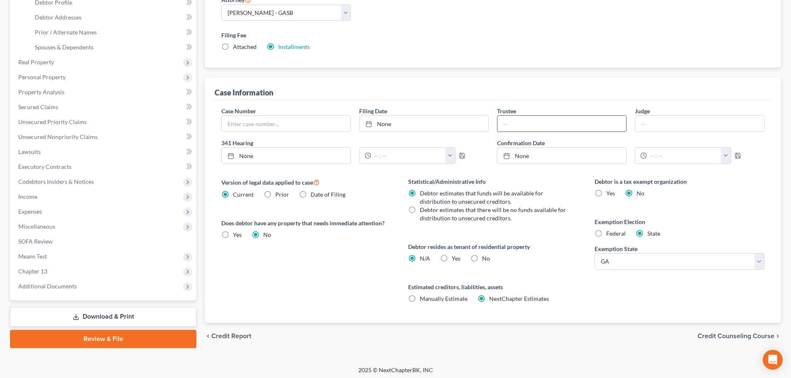
click at [512, 122] on input "text" at bounding box center [562, 124] width 129 height 16
type input "Huon Le"
click at [654, 124] on input "text" at bounding box center [700, 124] width 129 height 16
type input "[PERSON_NAME]"
click at [420, 298] on label "Manually Estimate Manually Estimate" at bounding box center [444, 299] width 48 height 8
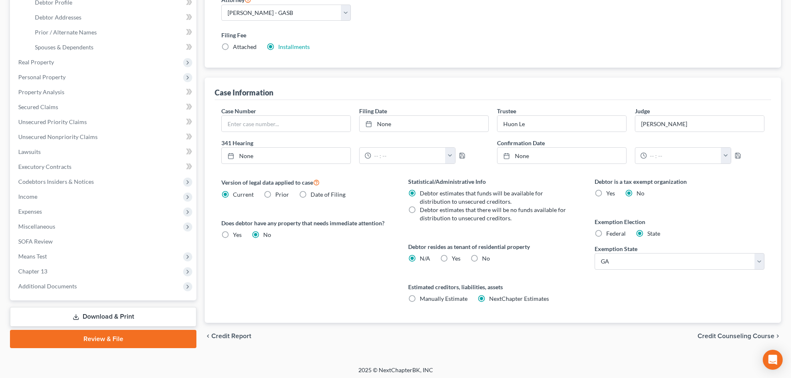
click at [423, 298] on input "Manually Estimate Manually Estimate" at bounding box center [425, 297] width 5 height 5
radio input "true"
radio input "false"
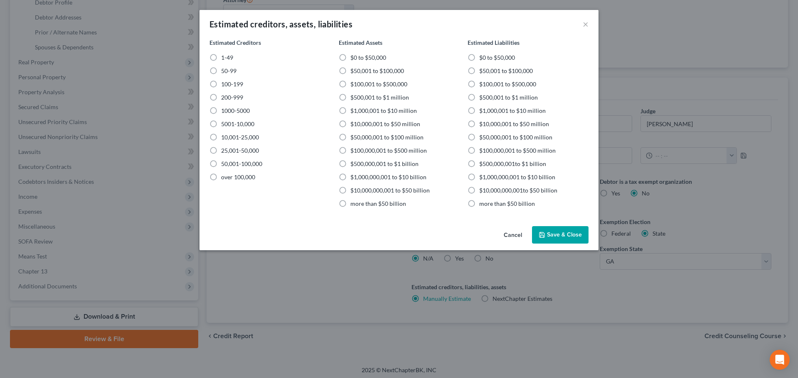
click at [221, 57] on label "1-49" at bounding box center [227, 58] width 12 height 8
click at [224, 57] on input "1-49" at bounding box center [226, 56] width 5 height 5
radio input "true"
click at [350, 70] on label "$50,001 to $100,000" at bounding box center [377, 71] width 54 height 8
click at [354, 70] on input "$50,001 to $100,000" at bounding box center [356, 69] width 5 height 5
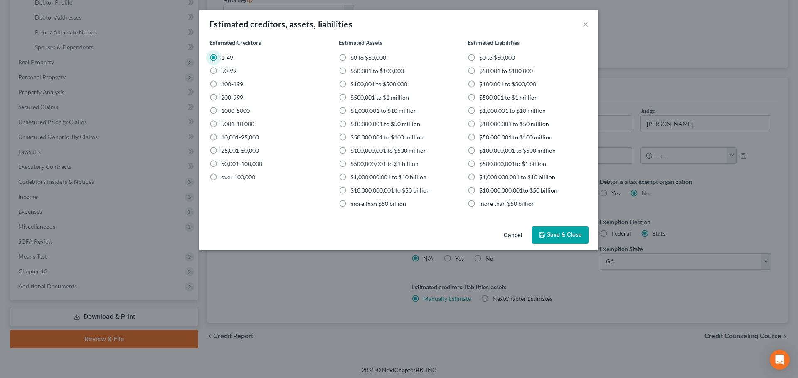
radio input "true"
click at [479, 82] on label "$100,001 to $500,000" at bounding box center [507, 84] width 57 height 8
click at [482, 82] on input "$100,001 to $500,000" at bounding box center [484, 82] width 5 height 5
radio input "true"
click at [564, 236] on button "Save & Close" at bounding box center [560, 234] width 57 height 17
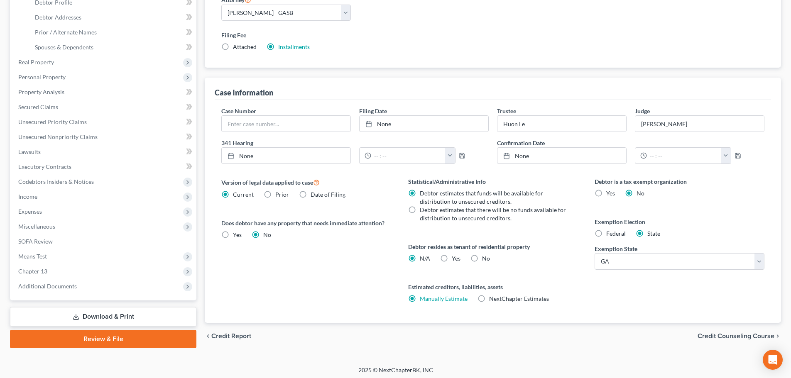
click at [745, 337] on span "Credit Counseling Course" at bounding box center [736, 336] width 77 height 7
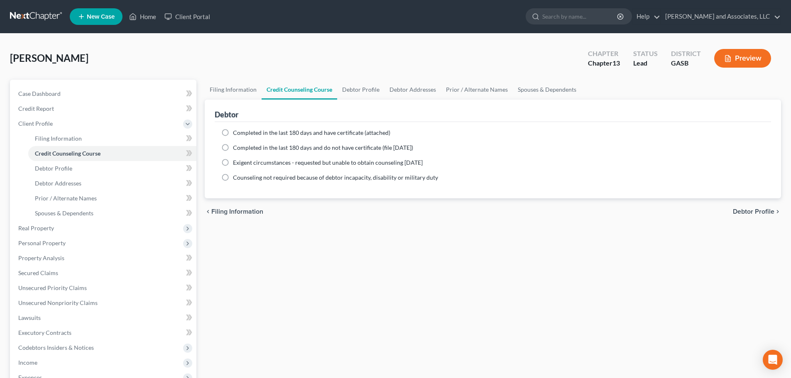
click at [233, 132] on label "Completed in the last 180 days and have certificate (attached)" at bounding box center [311, 133] width 157 height 8
click at [236, 132] on input "Completed in the last 180 days and have certificate (attached)" at bounding box center [238, 131] width 5 height 5
radio input "true"
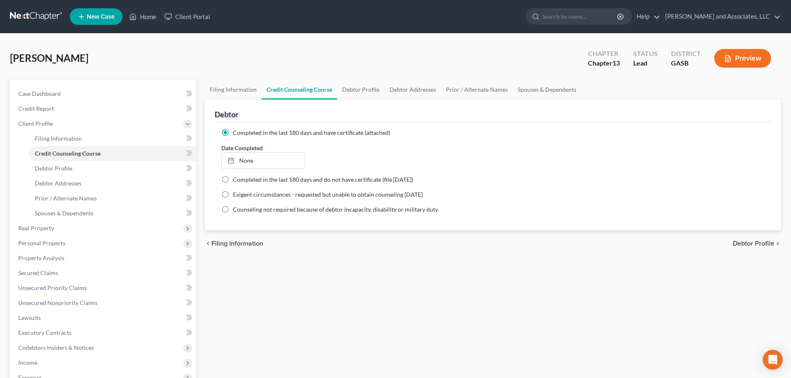
click at [762, 243] on span "Debtor Profile" at bounding box center [754, 244] width 42 height 7
select select "0"
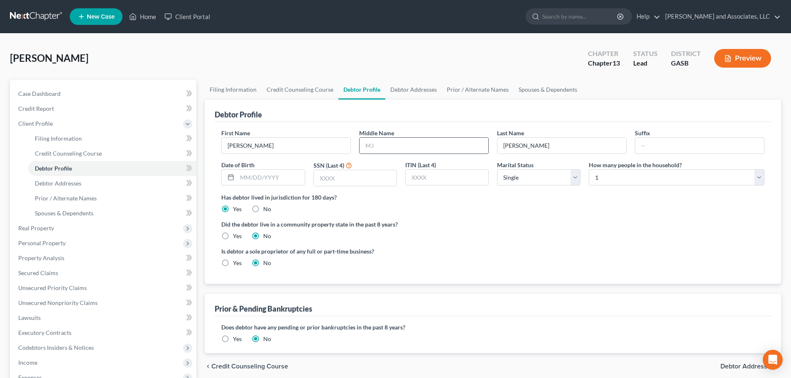
click at [395, 148] on input "text" at bounding box center [424, 146] width 129 height 16
type input "[PERSON_NAME]"
type input "III"
click at [258, 179] on input "text" at bounding box center [270, 178] width 67 height 16
type input "[DATE]"
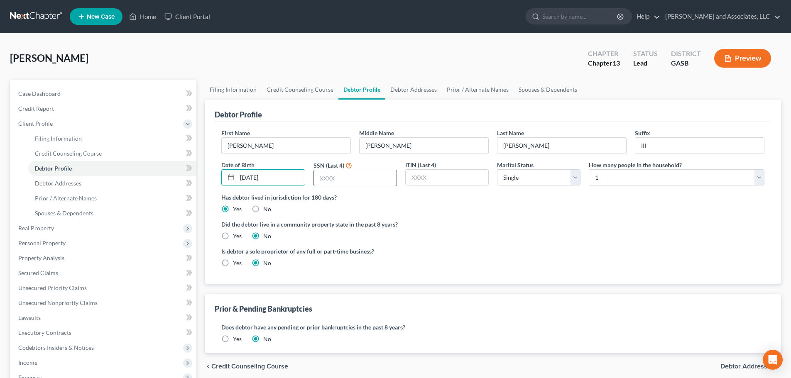
click at [350, 178] on input "text" at bounding box center [355, 178] width 83 height 16
type input "7354"
click at [575, 177] on select "Select Single Married Separated Divorced Widowed" at bounding box center [539, 178] width 84 height 17
select select "1"
click at [497, 170] on select "Select Single Married Separated Divorced Widowed" at bounding box center [539, 178] width 84 height 17
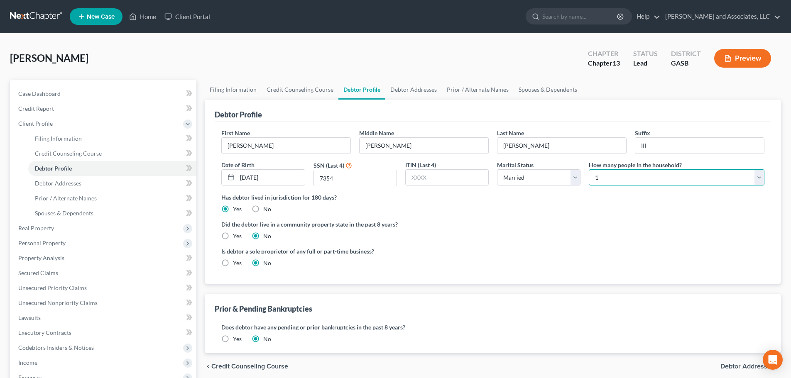
click at [611, 175] on select "Select 1 2 3 4 5 6 7 8 9 10 11 12 13 14 15 16 17 18 19 20" at bounding box center [677, 178] width 176 height 17
select select "2"
click at [589, 170] on select "Select 1 2 3 4 5 6 7 8 9 10 11 12 13 14 15 16 17 18 19 20" at bounding box center [677, 178] width 176 height 17
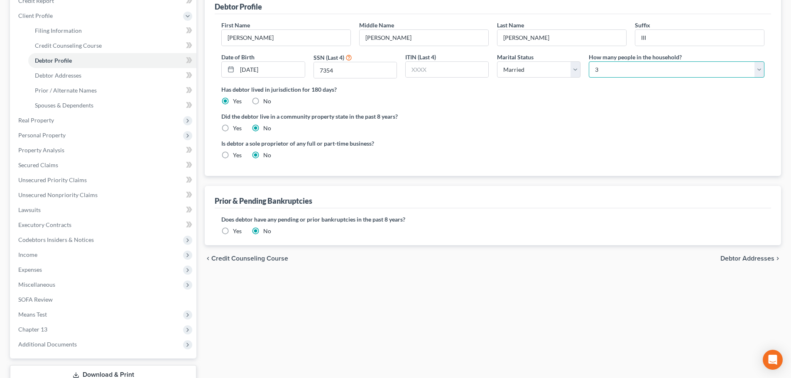
scroll to position [125, 0]
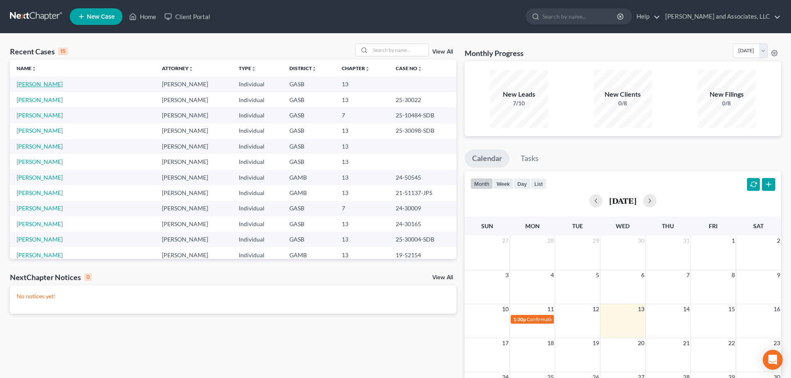
click at [49, 85] on link "[PERSON_NAME]" at bounding box center [40, 84] width 46 height 7
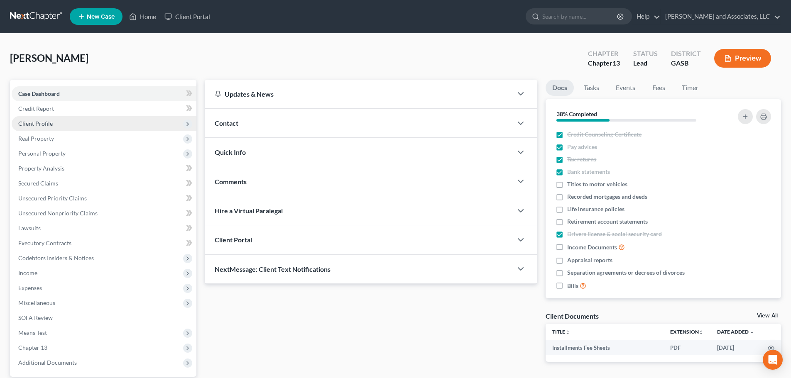
click at [44, 123] on span "Client Profile" at bounding box center [35, 123] width 34 height 7
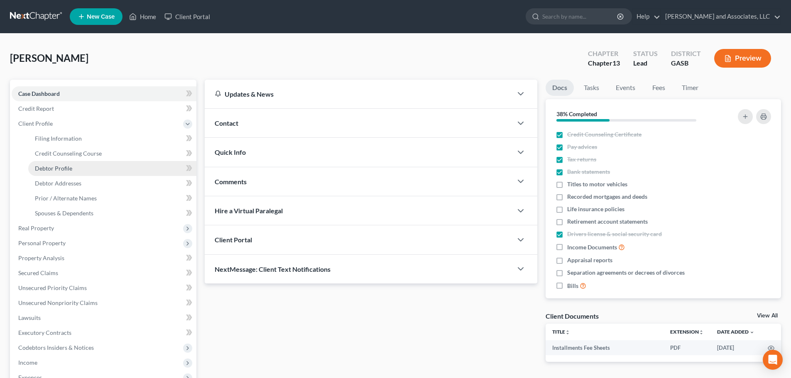
click at [60, 169] on span "Debtor Profile" at bounding box center [53, 168] width 37 height 7
select select "1"
select select "2"
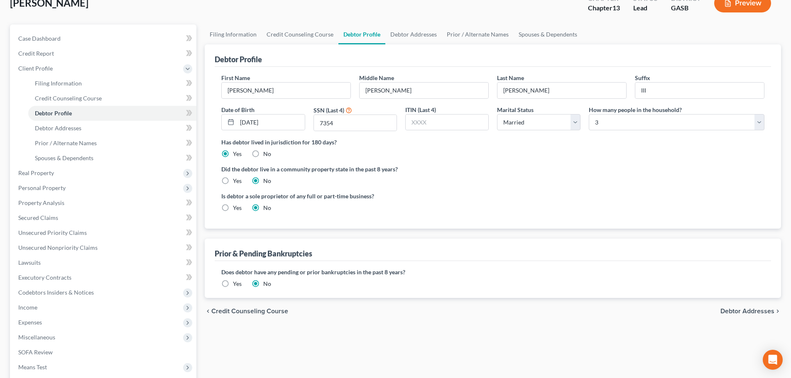
scroll to position [83, 0]
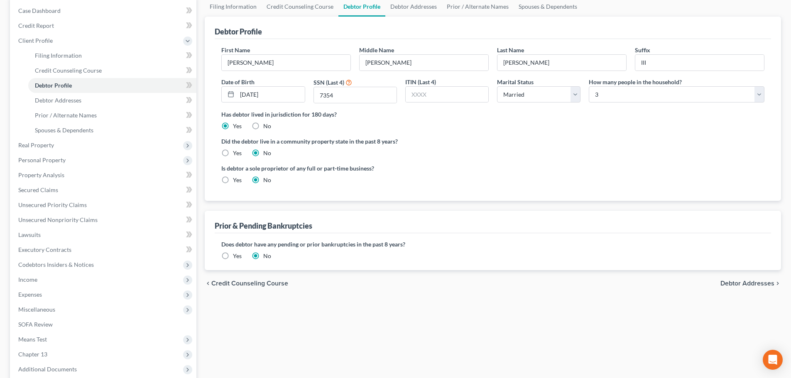
click at [233, 256] on label "Yes" at bounding box center [237, 256] width 9 height 8
click at [236, 256] on input "Yes" at bounding box center [238, 254] width 5 height 5
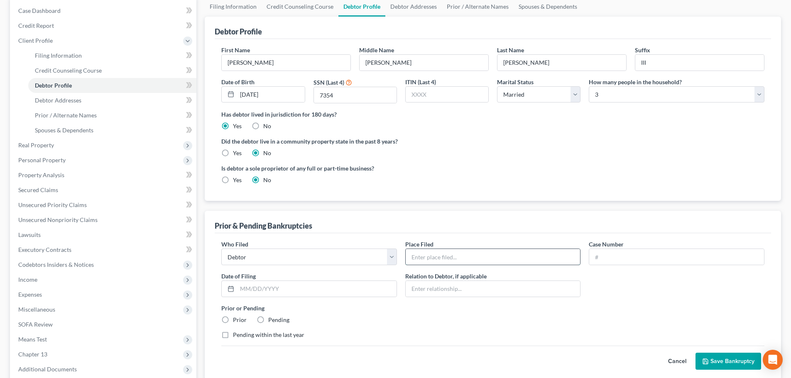
click at [431, 256] on input "text" at bounding box center [493, 257] width 175 height 16
type input "Southern District of [US_STATE]"
click at [607, 254] on input "text" at bounding box center [677, 257] width 175 height 16
type input "24-30009-SDB"
click at [256, 283] on input "text" at bounding box center [317, 289] width 160 height 16
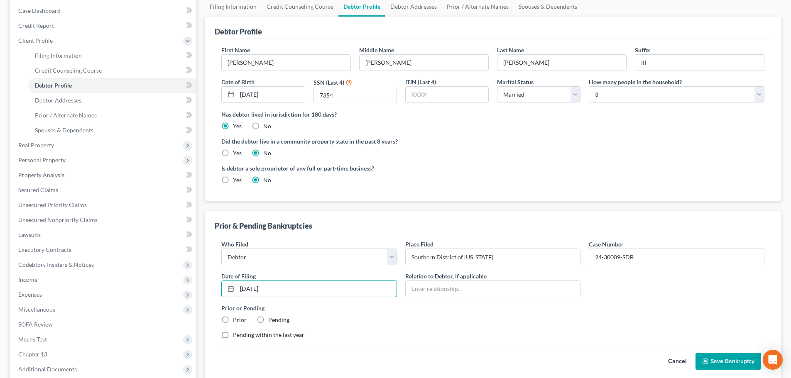
type input "01/22/2024"
click at [233, 317] on label "Prior" at bounding box center [240, 320] width 14 height 8
click at [236, 317] on input "Prior" at bounding box center [238, 318] width 5 height 5
radio input "true"
click at [420, 286] on input "text" at bounding box center [493, 289] width 175 height 16
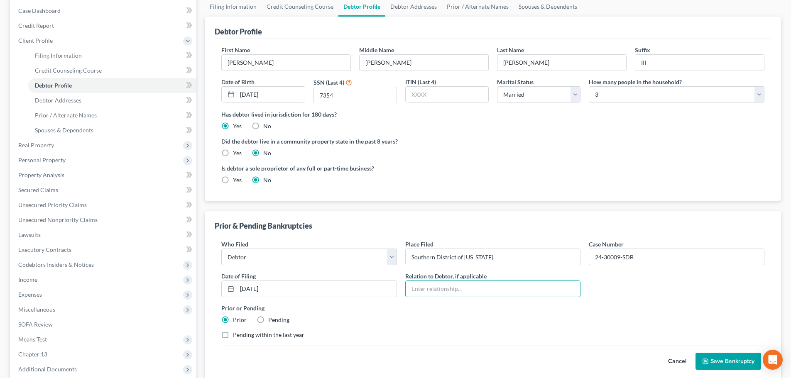
click at [426, 332] on div "Pending within the last year" at bounding box center [492, 335] width 543 height 8
click at [714, 361] on button "Save Bankruptcy" at bounding box center [729, 361] width 66 height 17
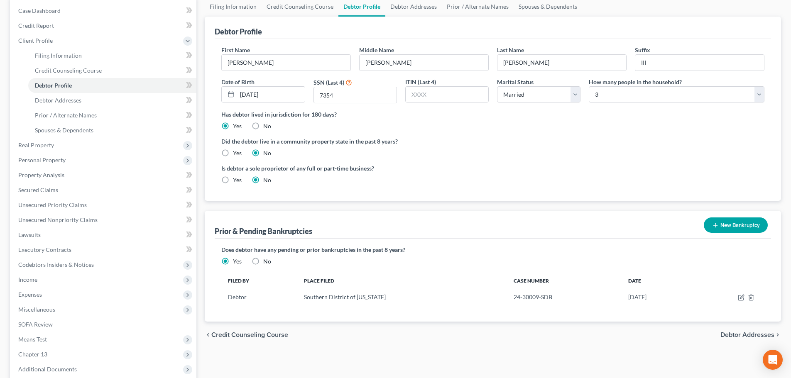
click at [742, 337] on span "Debtor Addresses" at bounding box center [748, 335] width 54 height 7
select select "0"
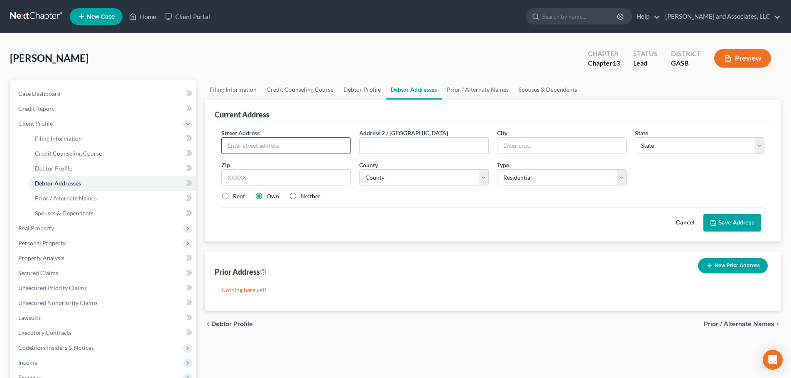
click at [231, 147] on input "text" at bounding box center [286, 146] width 129 height 16
type input "1168 East Ridge Road"
type input "Rentz"
click at [653, 147] on select "State AL AK AR AZ CA CO CT DE DC FL GA GU HI ID IL IN IA KS KY LA ME MD MA MI M…" at bounding box center [700, 146] width 130 height 17
select select "10"
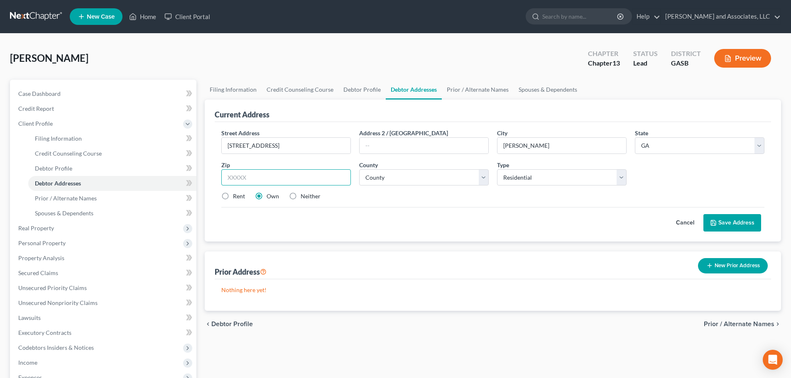
click at [258, 178] on input "text" at bounding box center [286, 178] width 130 height 17
type input "31075"
click at [392, 177] on select "County Appling County Atkinson County Bacon County Baker County Baldwin County …" at bounding box center [424, 178] width 130 height 17
select select "86"
click at [359, 170] on select "County Appling County Atkinson County Bacon County Baker County Baldwin County …" at bounding box center [424, 178] width 130 height 17
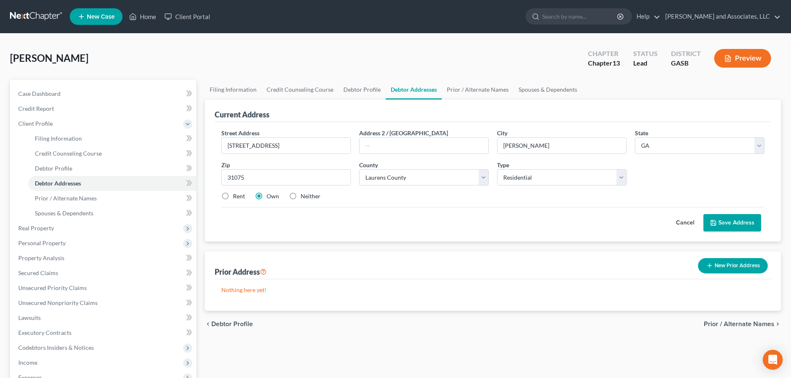
click at [728, 223] on button "Save Address" at bounding box center [733, 222] width 58 height 17
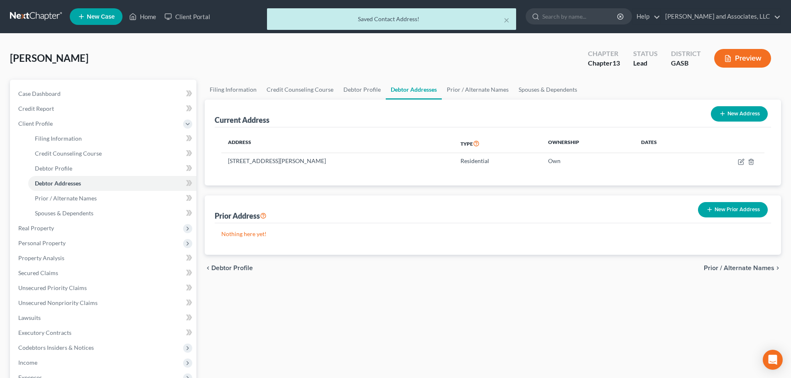
click at [742, 269] on span "Prior / Alternate Names" at bounding box center [739, 268] width 71 height 7
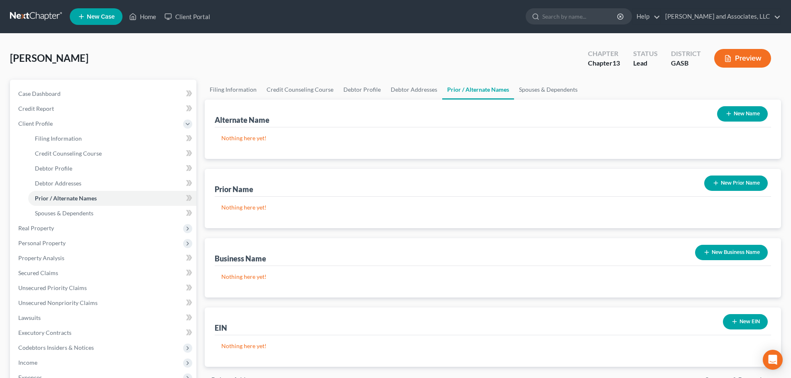
click at [742, 114] on button "New Name" at bounding box center [742, 113] width 51 height 15
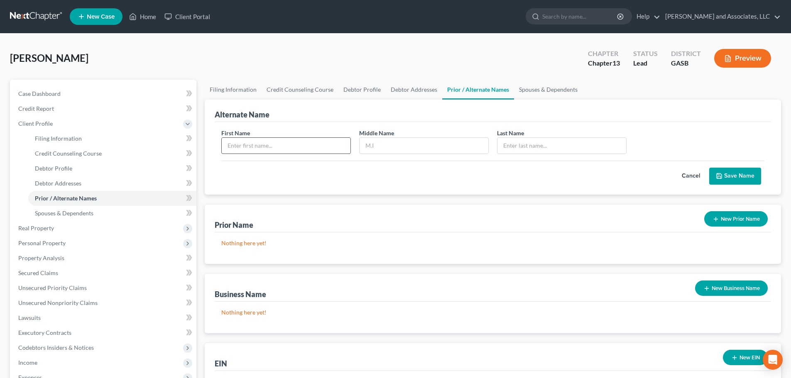
click at [265, 145] on input "text" at bounding box center [286, 146] width 129 height 16
type input "[PERSON_NAME]"
type input "J."
type input "[PERSON_NAME]"
click at [730, 174] on button "Save Name" at bounding box center [736, 176] width 52 height 17
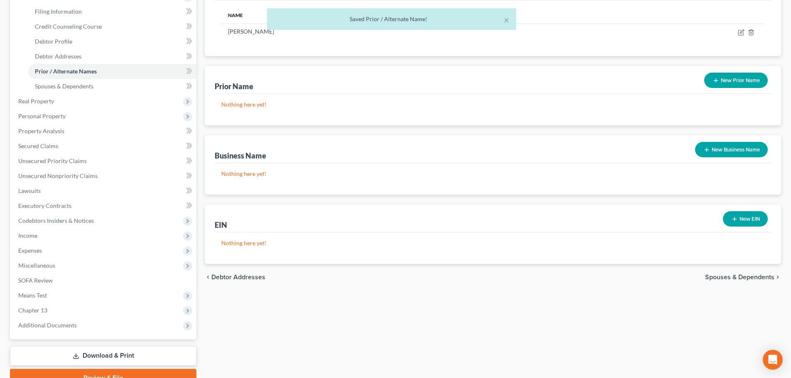
scroll to position [166, 0]
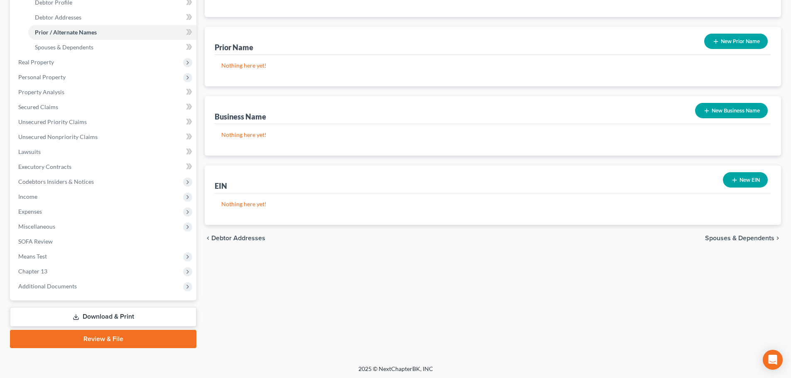
click at [723, 236] on span "Spouses & Dependents" at bounding box center [739, 238] width 69 height 7
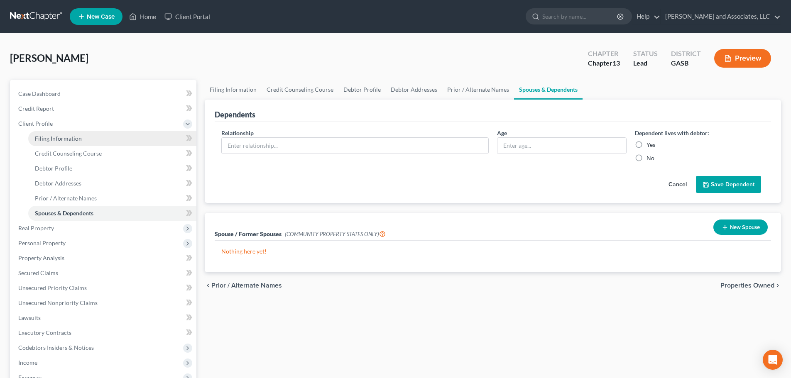
click at [54, 140] on span "Filing Information" at bounding box center [58, 138] width 47 height 7
select select "1"
select select "0"
select select "3"
select select "10"
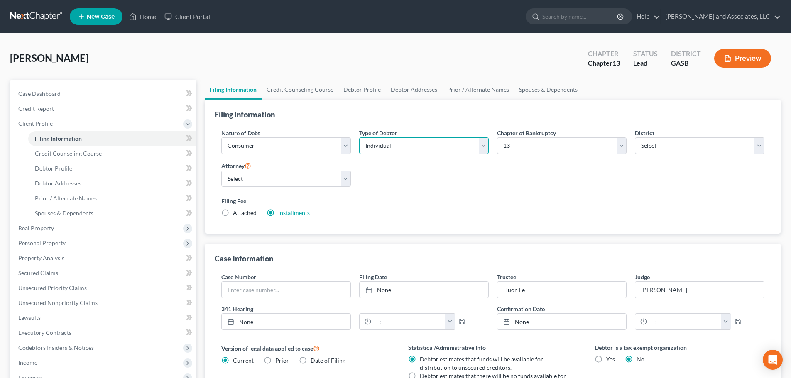
click at [483, 147] on select "Select Individual Joint" at bounding box center [424, 146] width 130 height 17
select select "1"
click at [359, 138] on select "Select Individual Joint" at bounding box center [424, 146] width 130 height 17
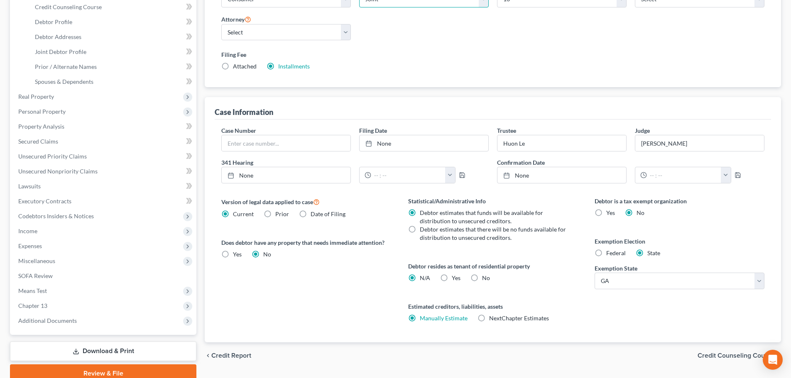
scroll to position [166, 0]
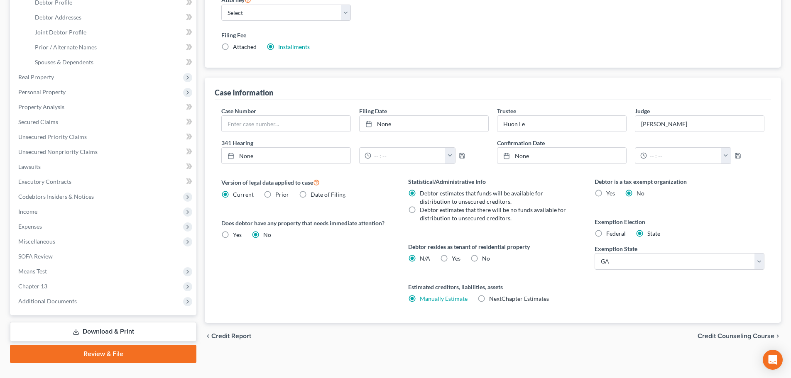
click at [733, 337] on span "Credit Counseling Course" at bounding box center [736, 336] width 77 height 7
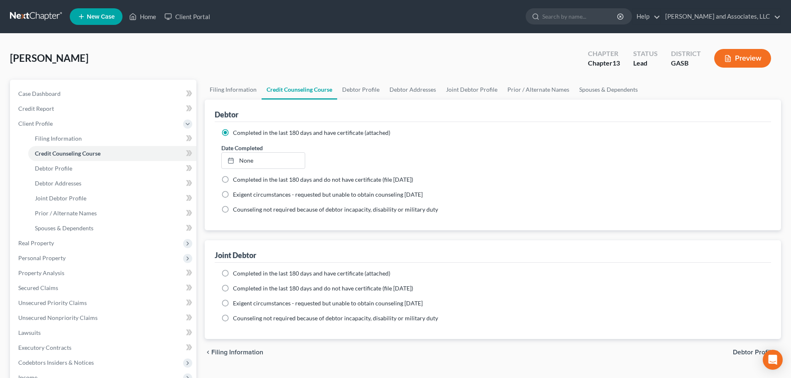
click at [233, 273] on label "Completed in the last 180 days and have certificate (attached)" at bounding box center [311, 274] width 157 height 8
click at [236, 273] on input "Completed in the last 180 days and have certificate (attached)" at bounding box center [238, 272] width 5 height 5
radio input "true"
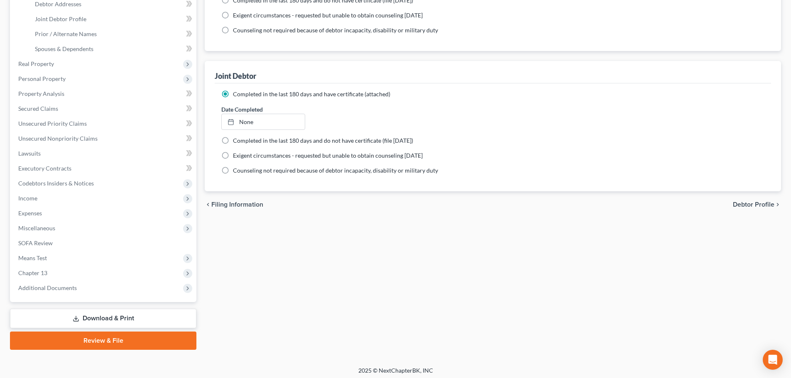
scroll to position [183, 0]
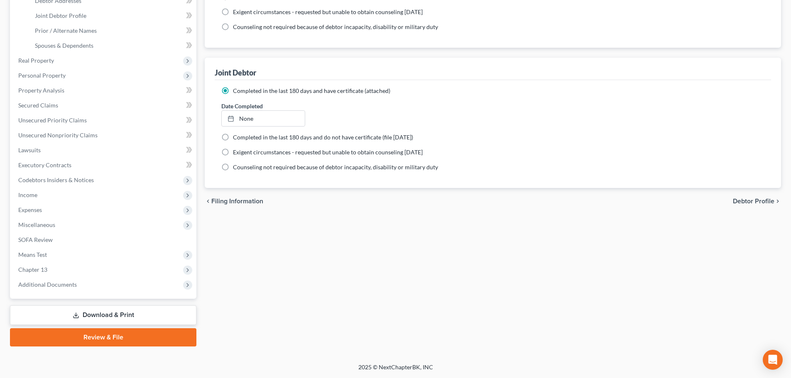
click at [752, 201] on span "Debtor Profile" at bounding box center [754, 201] width 42 height 7
select select "1"
select select "2"
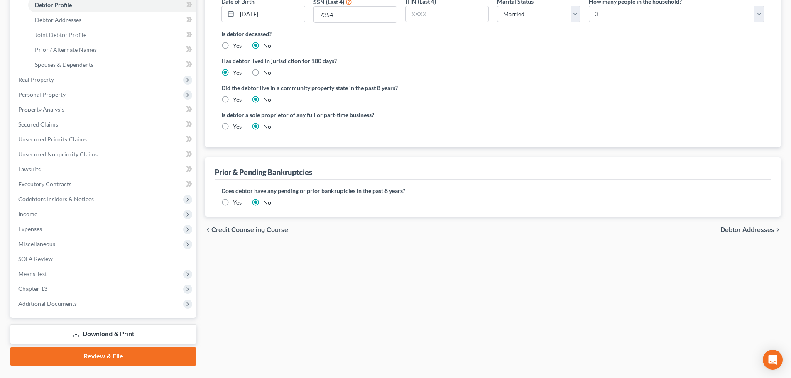
radio input "true"
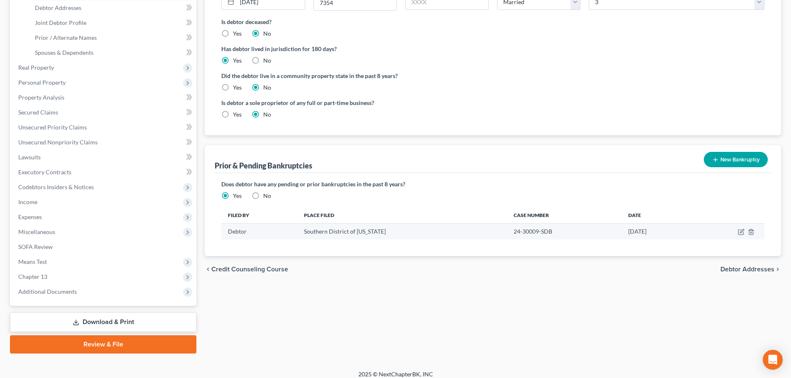
scroll to position [183, 0]
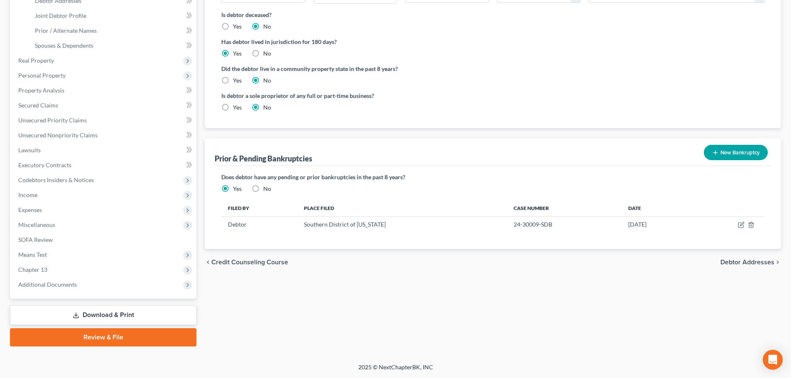
click at [749, 262] on span "Debtor Addresses" at bounding box center [748, 262] width 54 height 7
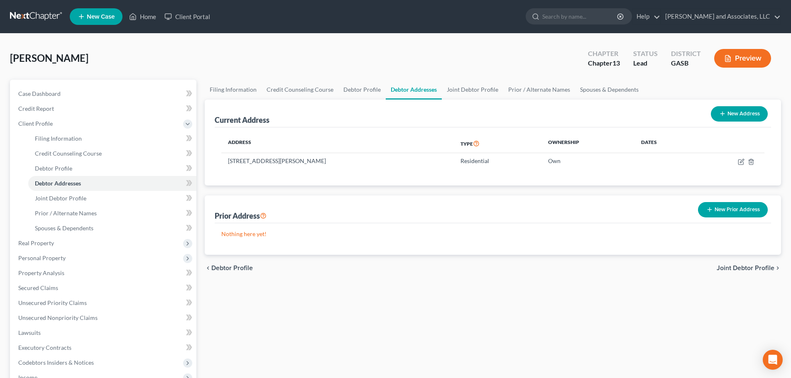
click at [744, 268] on span "Joint Debtor Profile" at bounding box center [746, 268] width 58 height 7
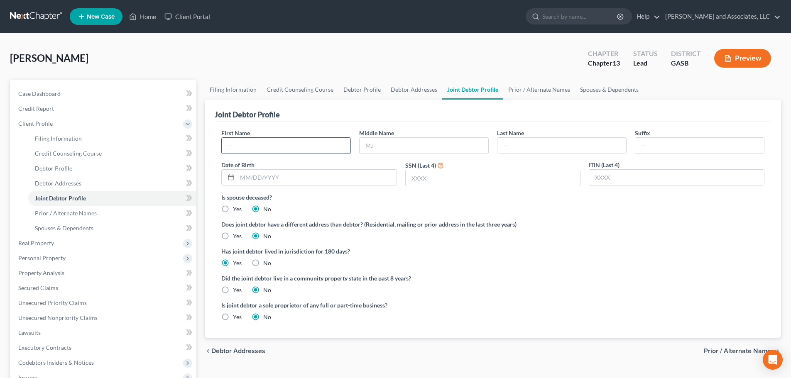
click at [275, 145] on input "text" at bounding box center [286, 146] width 129 height 16
type input "Brittiany"
type input "Julia"
type input "[PERSON_NAME]"
click at [246, 181] on input "text" at bounding box center [317, 178] width 160 height 16
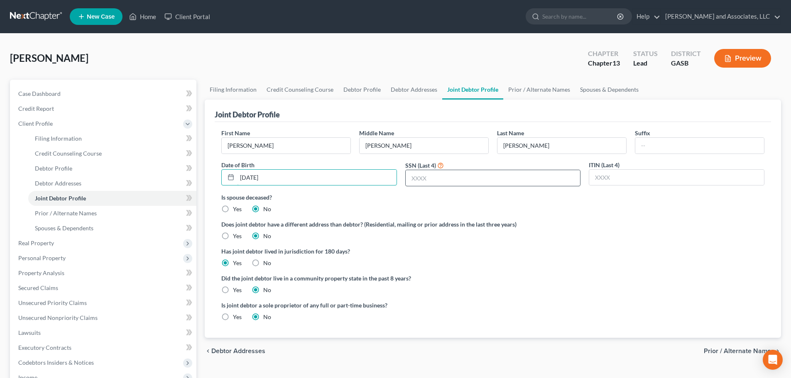
type input "12/29/1983"
click at [422, 179] on input "text" at bounding box center [493, 178] width 175 height 16
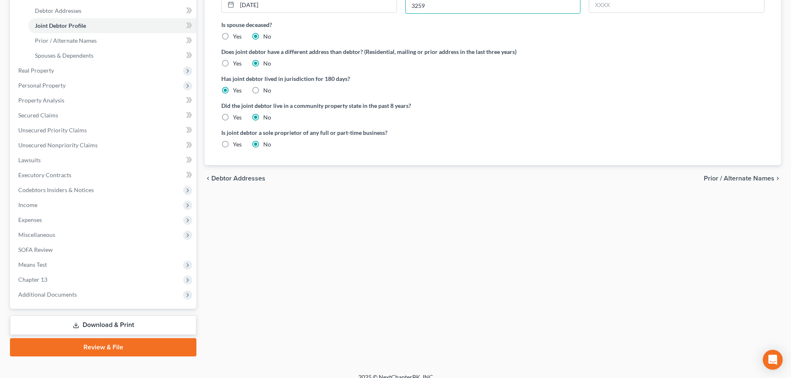
scroll to position [183, 0]
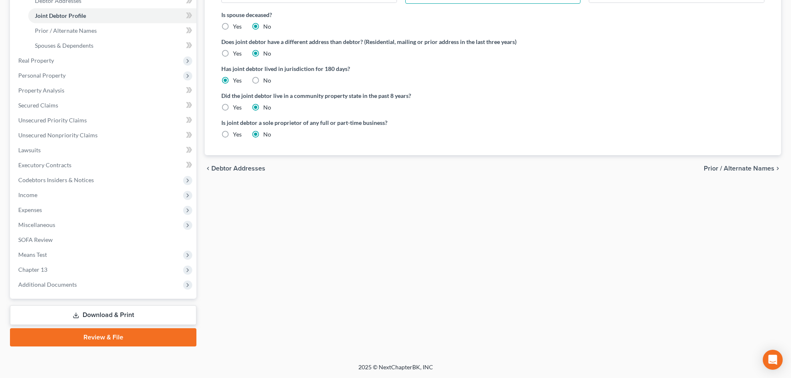
type input "3259"
click at [735, 167] on span "Prior / Alternate Names" at bounding box center [739, 168] width 71 height 7
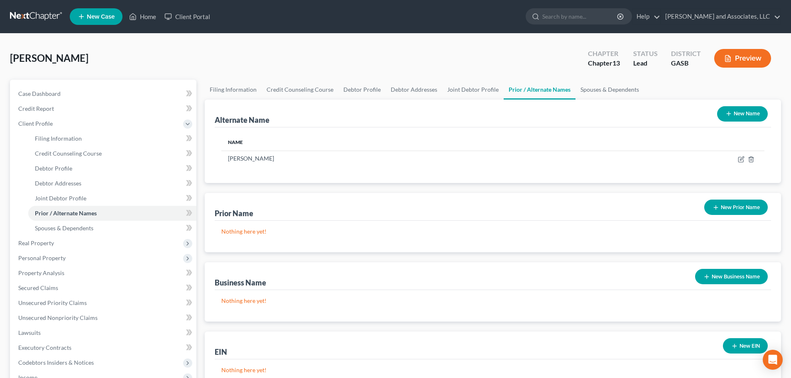
click at [749, 115] on button "New Name" at bounding box center [742, 113] width 51 height 15
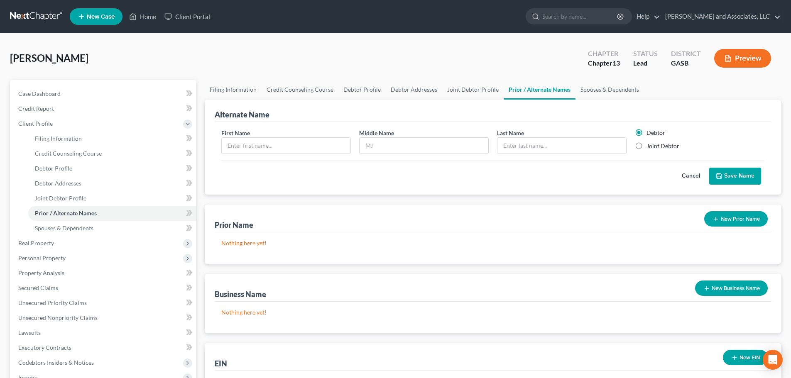
click at [647, 147] on label "Joint Debtor" at bounding box center [663, 146] width 33 height 8
click at [650, 147] on input "Joint Debtor" at bounding box center [652, 144] width 5 height 5
radio input "true"
radio input "false"
click at [257, 146] on input "text" at bounding box center [286, 146] width 129 height 16
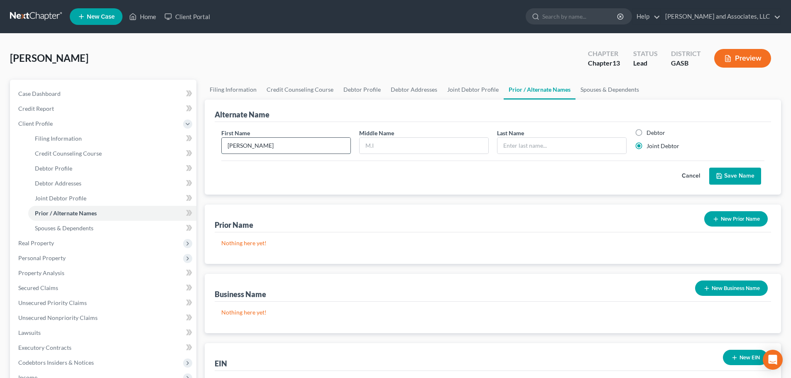
type input "Brittiany"
type input "Juli"
type input "Cruz"
click at [740, 173] on button "Save Name" at bounding box center [736, 176] width 52 height 17
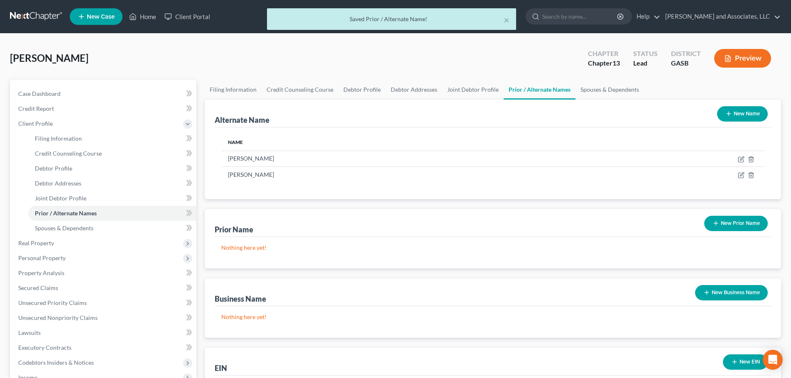
click at [746, 114] on button "New Name" at bounding box center [742, 113] width 51 height 15
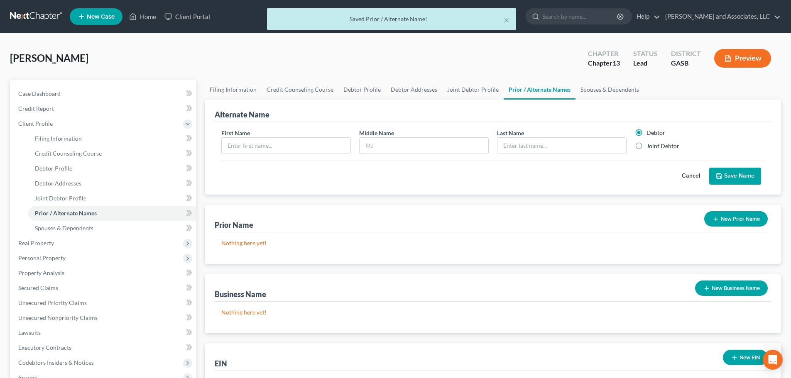
click at [647, 147] on label "Joint Debtor" at bounding box center [663, 146] width 33 height 8
click at [650, 147] on input "Joint Debtor" at bounding box center [652, 144] width 5 height 5
radio input "true"
radio input "false"
click at [276, 142] on input "text" at bounding box center [286, 146] width 129 height 16
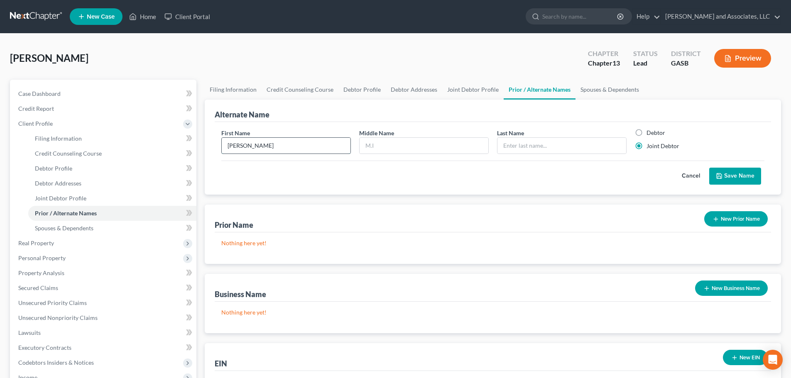
type input "Brittiany"
type input "[PERSON_NAME]"
click at [746, 175] on button "Save Name" at bounding box center [736, 176] width 52 height 17
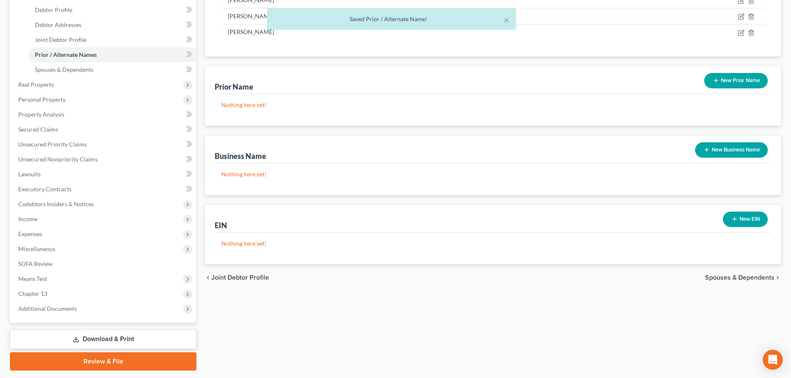
scroll to position [183, 0]
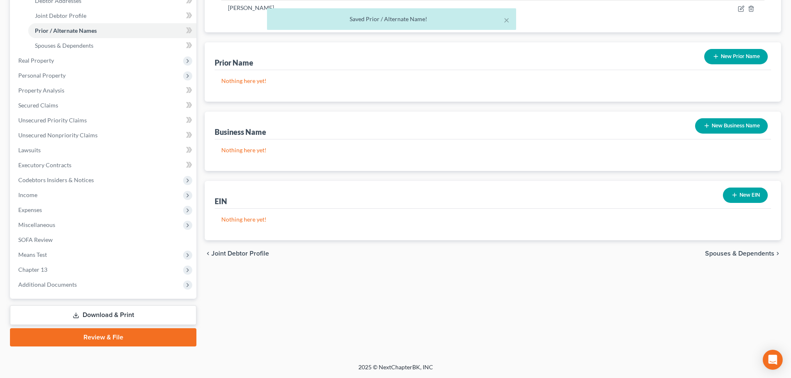
click at [750, 251] on span "Spouses & Dependents" at bounding box center [739, 254] width 69 height 7
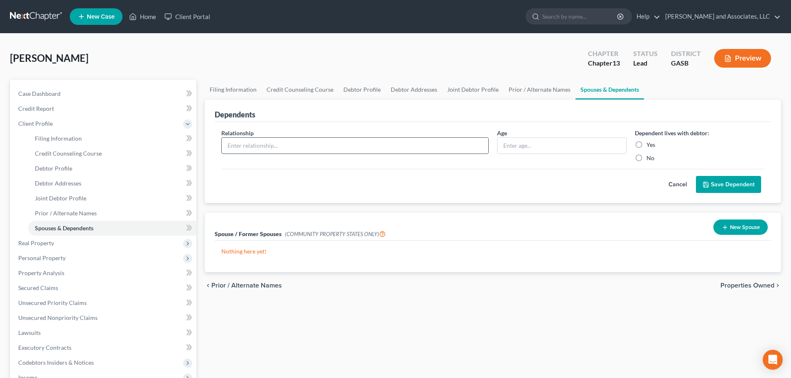
click at [302, 146] on input "text" at bounding box center [355, 146] width 267 height 16
type input "Daughter"
click at [514, 150] on input "text" at bounding box center [562, 146] width 129 height 16
type input "17"
click at [647, 145] on label "Yes" at bounding box center [651, 145] width 9 height 8
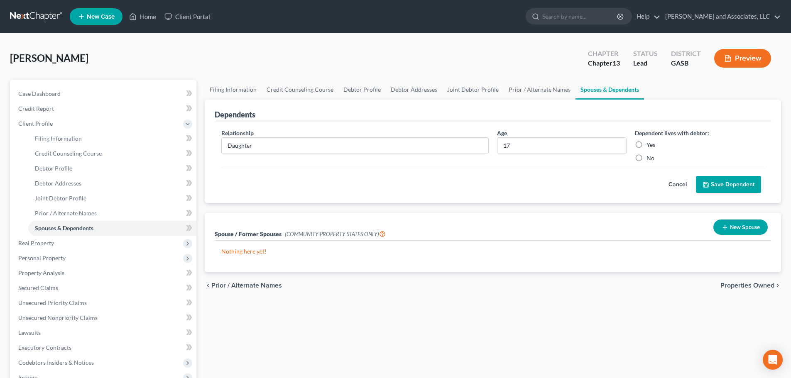
click at [650, 145] on input "Yes" at bounding box center [652, 143] width 5 height 5
radio input "true"
click at [722, 183] on button "Save Dependent" at bounding box center [728, 184] width 65 height 17
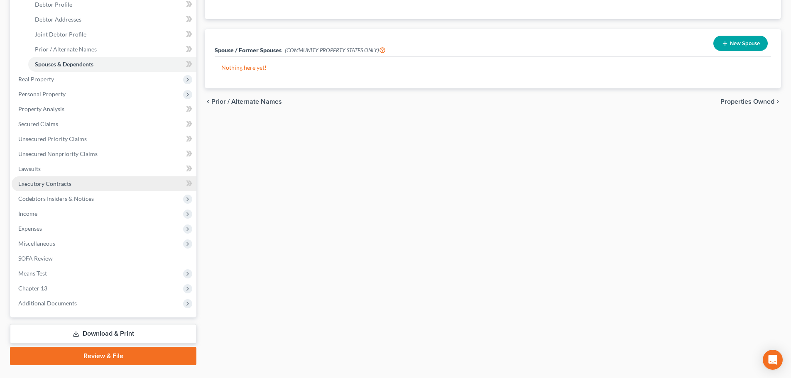
scroll to position [166, 0]
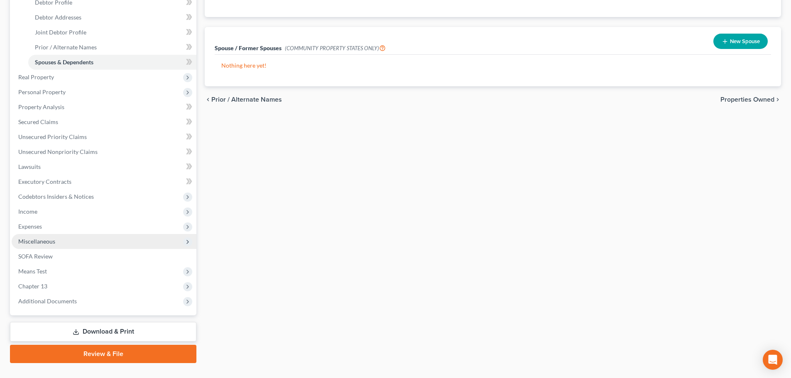
click at [36, 242] on span "Miscellaneous" at bounding box center [36, 241] width 37 height 7
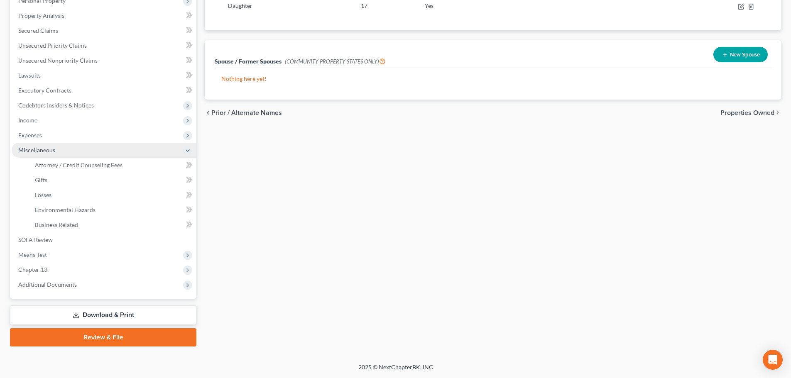
scroll to position [153, 0]
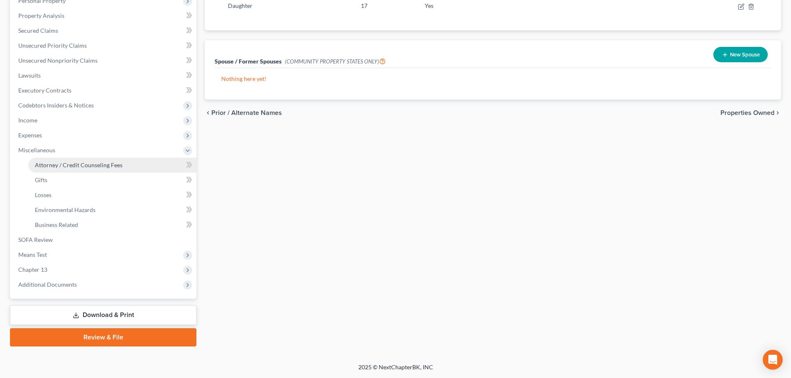
click at [53, 166] on span "Attorney / Credit Counseling Fees" at bounding box center [79, 165] width 88 height 7
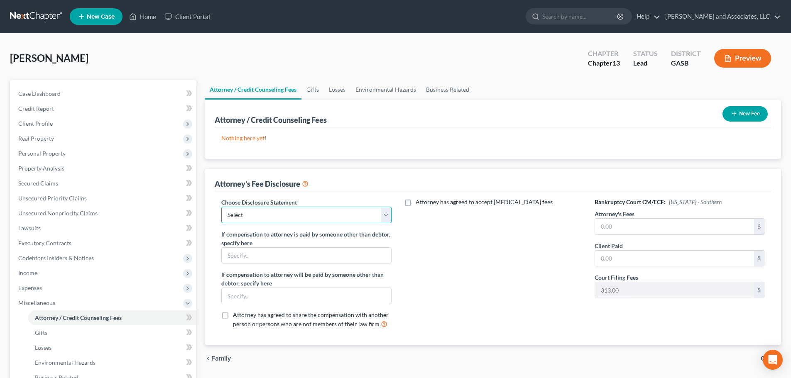
click at [255, 214] on select "Select Attorney for Debtors" at bounding box center [306, 215] width 170 height 17
select select "0"
click at [221, 207] on select "Select Attorney for Debtors" at bounding box center [306, 215] width 170 height 17
click at [255, 251] on input "text" at bounding box center [306, 256] width 169 height 16
type input "NONE"
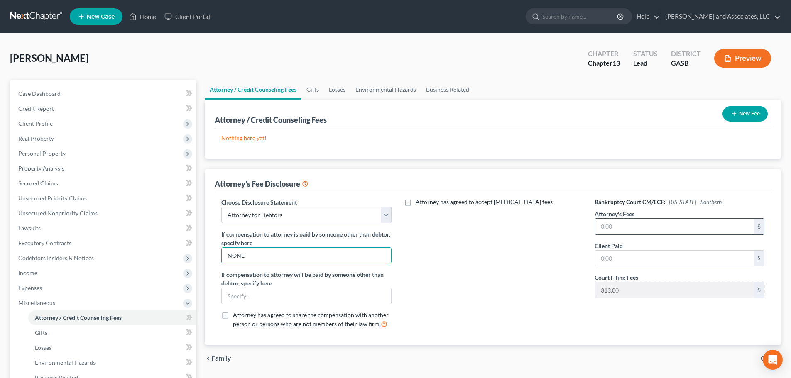
click at [624, 226] on input "text" at bounding box center [674, 227] width 159 height 16
type input "4,500.00"
click at [508, 308] on div "Attorney has agreed to accept retainer fees" at bounding box center [493, 267] width 187 height 138
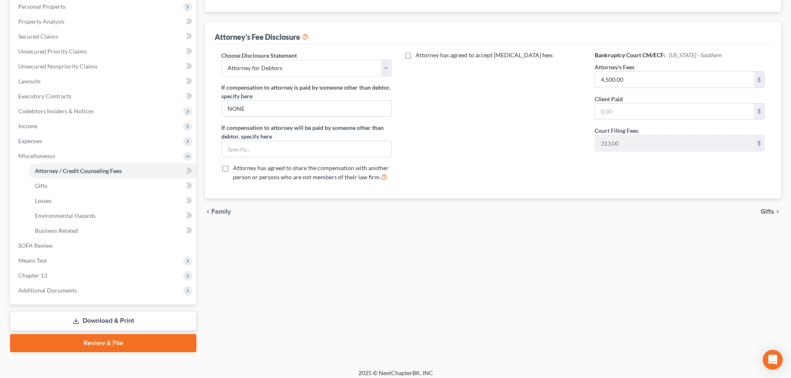
scroll to position [153, 0]
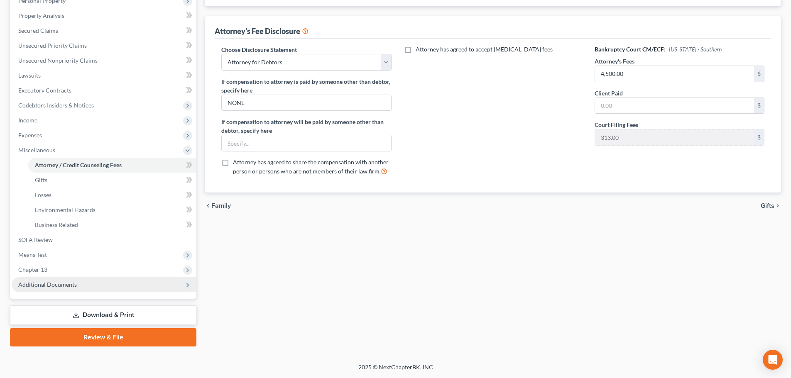
click at [39, 283] on span "Additional Documents" at bounding box center [47, 284] width 59 height 7
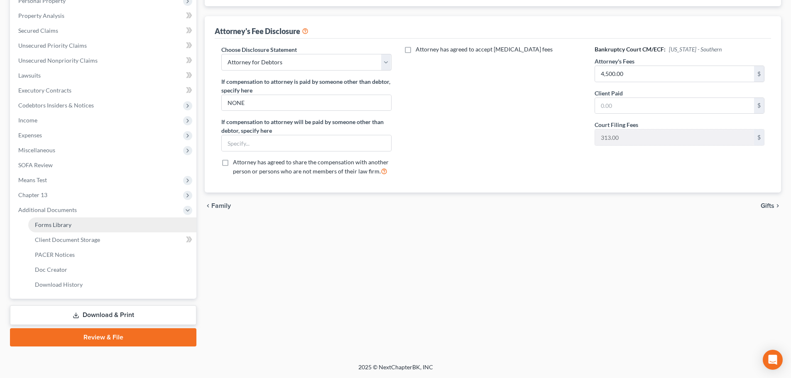
click at [63, 225] on span "Forms Library" at bounding box center [53, 224] width 37 height 7
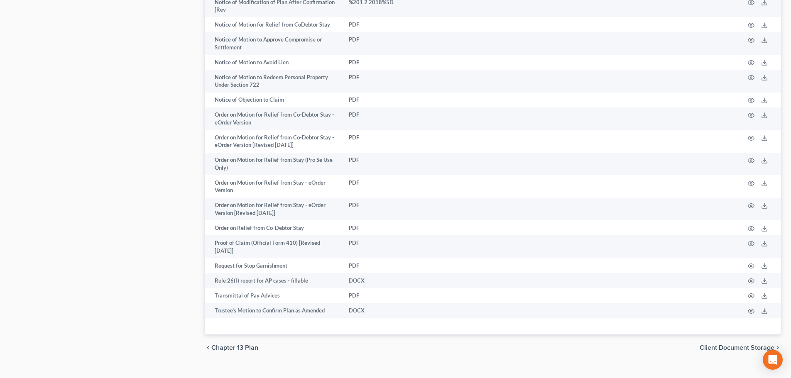
scroll to position [911, 0]
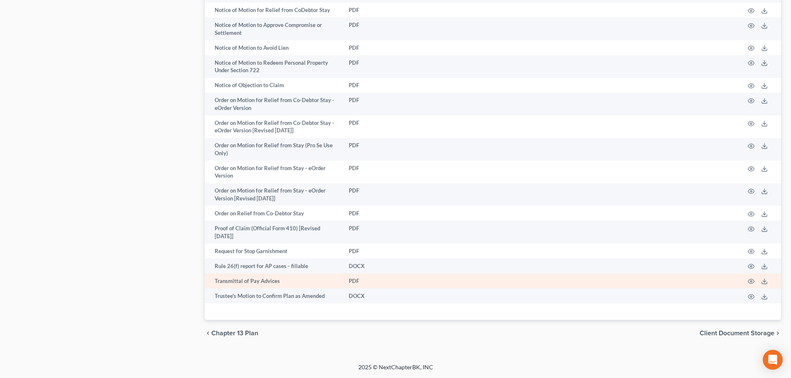
click at [237, 281] on td "Transmittal of Pay Advices" at bounding box center [274, 281] width 138 height 15
click at [752, 283] on circle "button" at bounding box center [752, 282] width 2 height 2
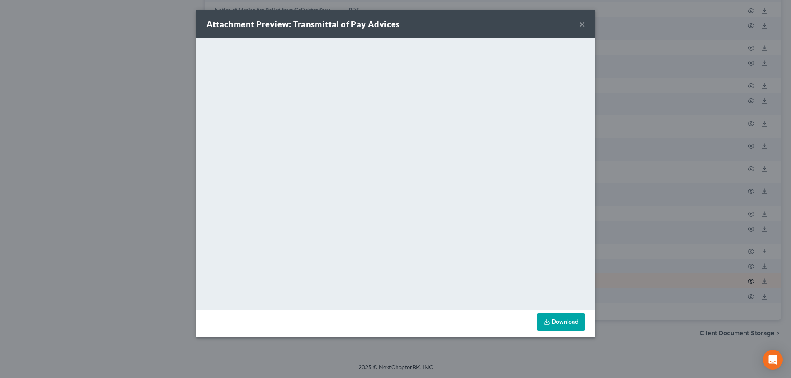
scroll to position [904, 0]
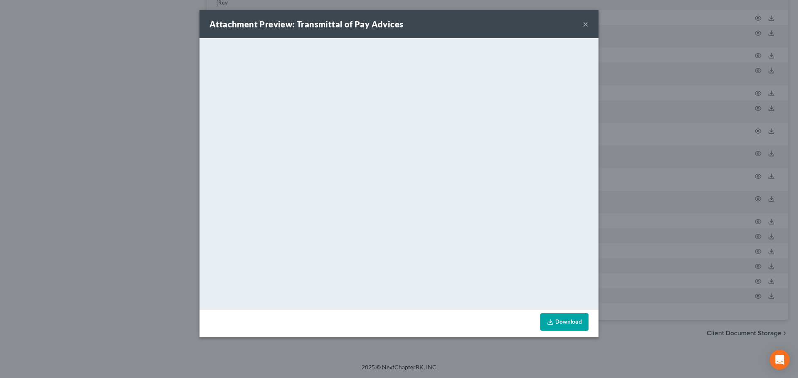
click at [583, 25] on button "×" at bounding box center [585, 24] width 6 height 10
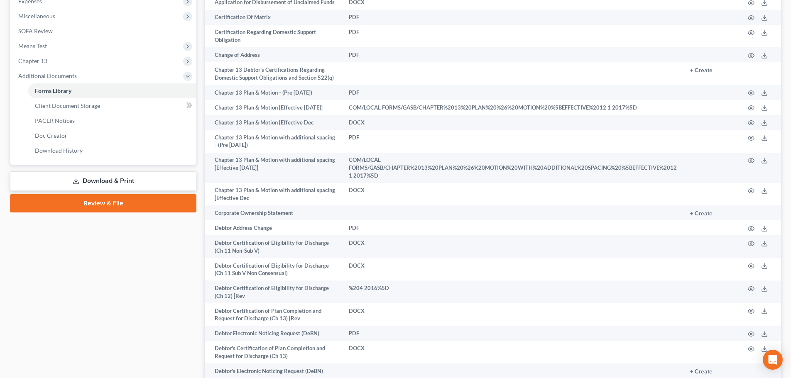
scroll to position [291, 0]
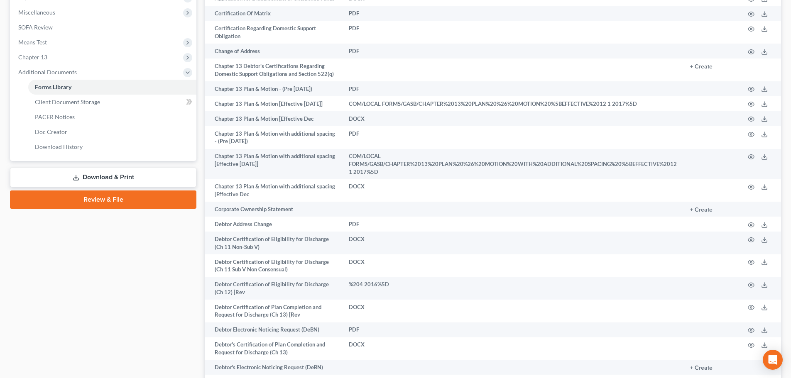
click at [88, 178] on link "Download & Print" at bounding box center [103, 178] width 187 height 20
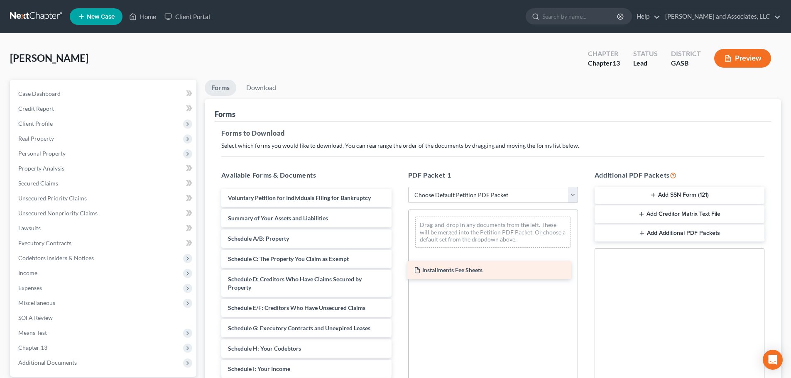
drag, startPoint x: 314, startPoint y: 197, endPoint x: 501, endPoint y: 270, distance: 199.7
click at [398, 270] on div "Installments Fee Sheets Installments Fee Sheets Voluntary Petition for Individu…" at bounding box center [306, 373] width 183 height 369
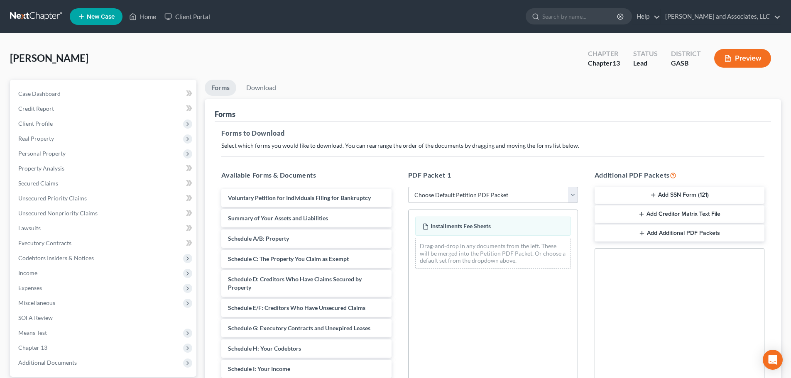
click at [465, 197] on select "Choose Default Petition PDF Packet Complete Bankruptcy Petition (all forms and …" at bounding box center [493, 195] width 170 height 17
select select "3"
click at [408, 187] on select "Choose Default Petition PDF Packet Complete Bankruptcy Petition (all forms and …" at bounding box center [493, 195] width 170 height 17
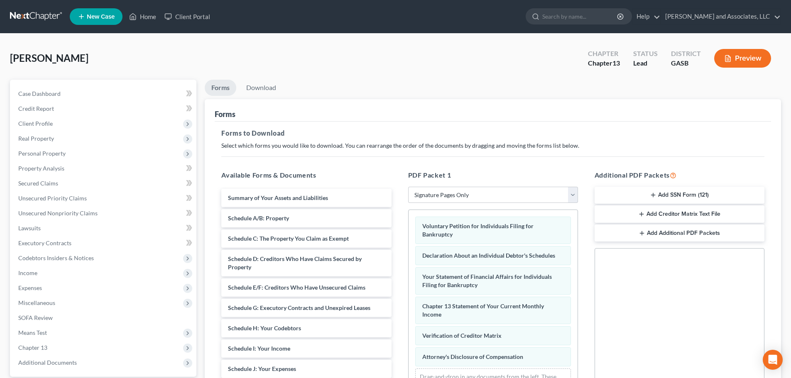
click at [676, 195] on button "Add SSN Form (121)" at bounding box center [680, 195] width 170 height 17
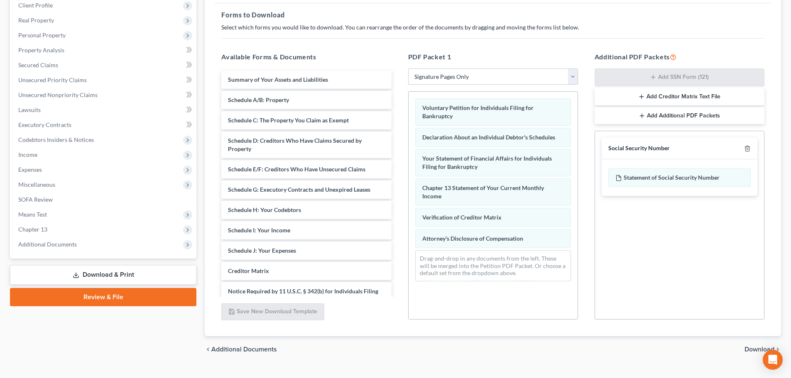
scroll to position [135, 0]
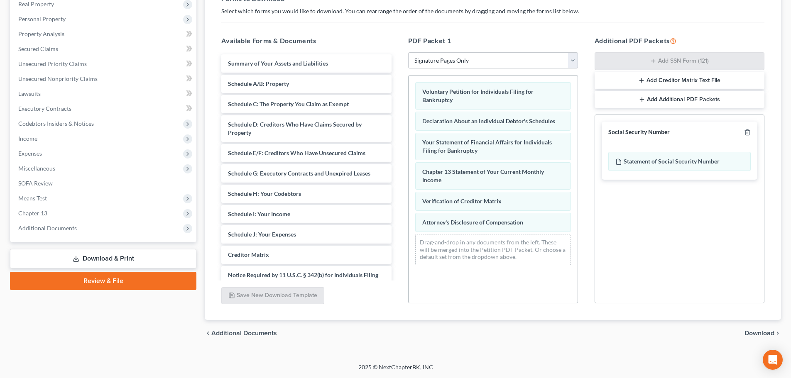
click at [757, 335] on span "Download" at bounding box center [760, 333] width 30 height 7
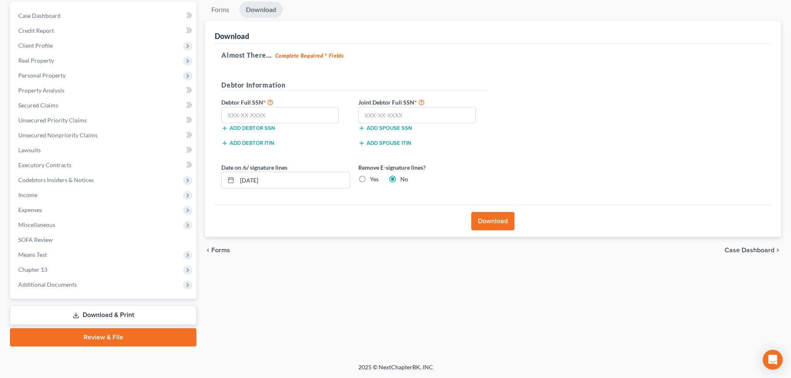
scroll to position [78, 0]
click at [237, 115] on input "text" at bounding box center [280, 115] width 118 height 17
type input "590-17-7354"
click at [377, 114] on input "text" at bounding box center [418, 115] width 118 height 17
type input "461-75-3259"
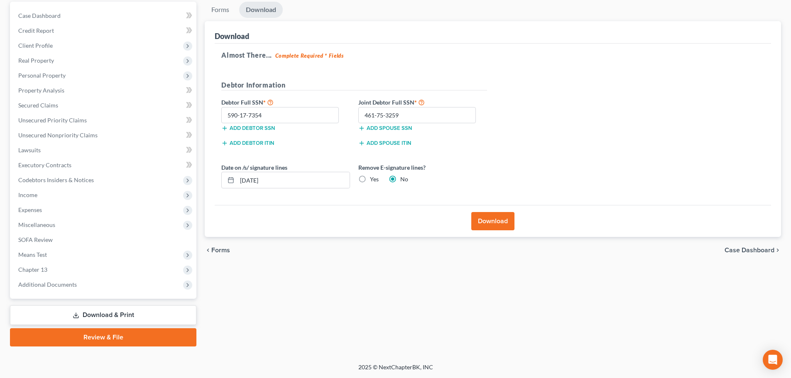
click at [496, 225] on button "Download" at bounding box center [493, 221] width 43 height 18
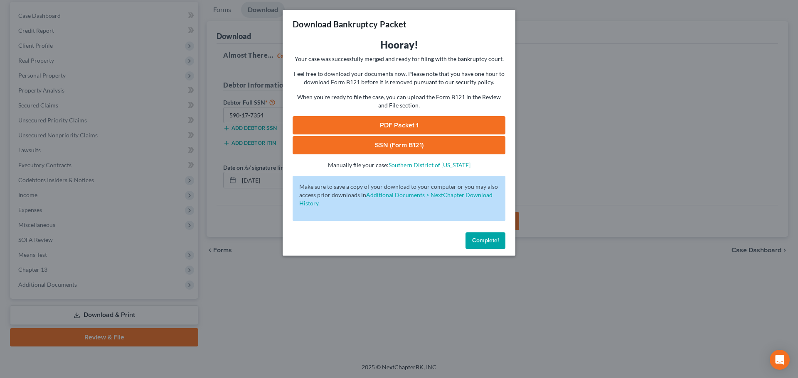
click at [402, 145] on link "SSN (Form B121)" at bounding box center [398, 145] width 213 height 18
click at [409, 123] on link "PDF Packet 1" at bounding box center [398, 125] width 213 height 18
click at [486, 241] on span "Complete!" at bounding box center [485, 240] width 27 height 7
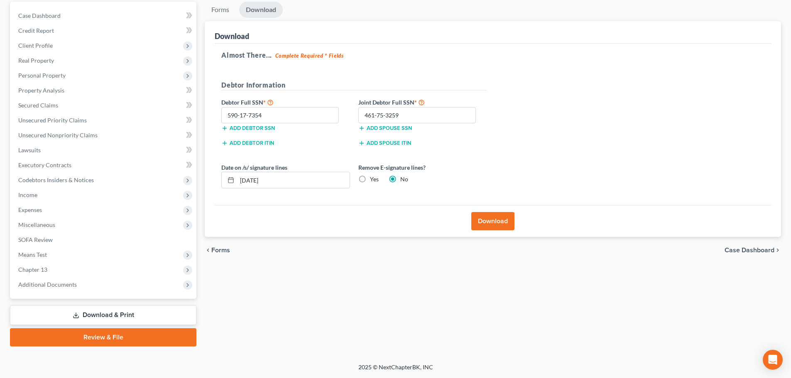
click at [746, 253] on span "Case Dashboard" at bounding box center [750, 250] width 50 height 7
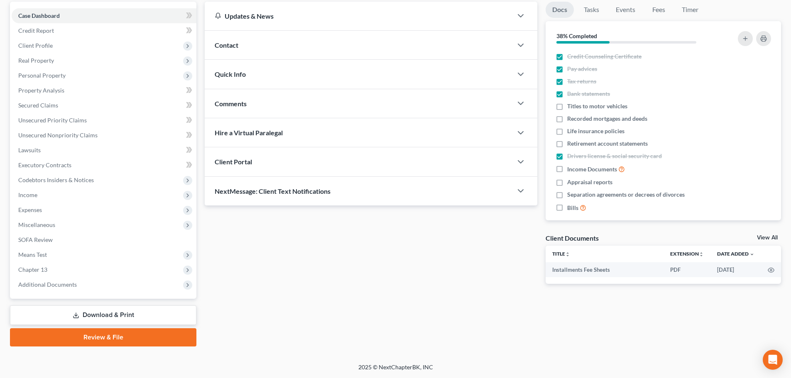
click at [137, 315] on link "Download & Print" at bounding box center [103, 316] width 187 height 20
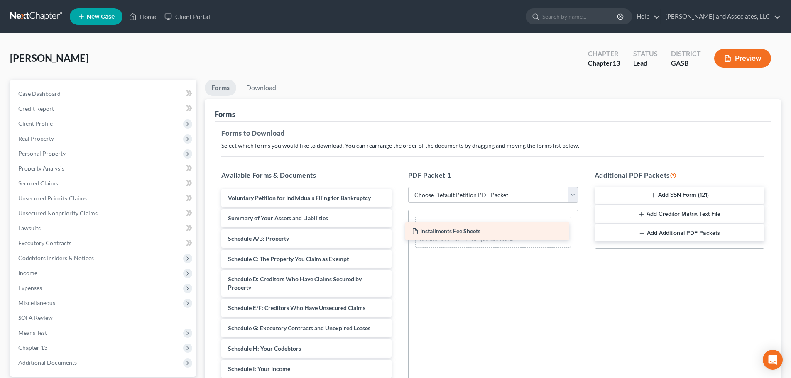
drag, startPoint x: 259, startPoint y: 197, endPoint x: 443, endPoint y: 231, distance: 187.0
click at [398, 231] on div "Installments Fee Sheets Installments Fee Sheets Voluntary Petition for Individu…" at bounding box center [306, 373] width 183 height 369
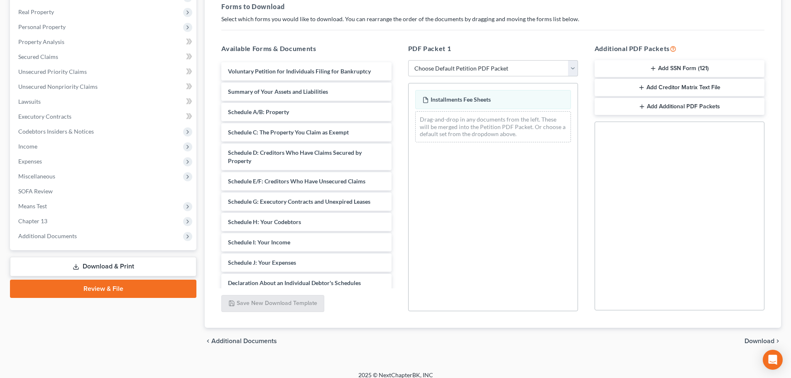
scroll to position [135, 0]
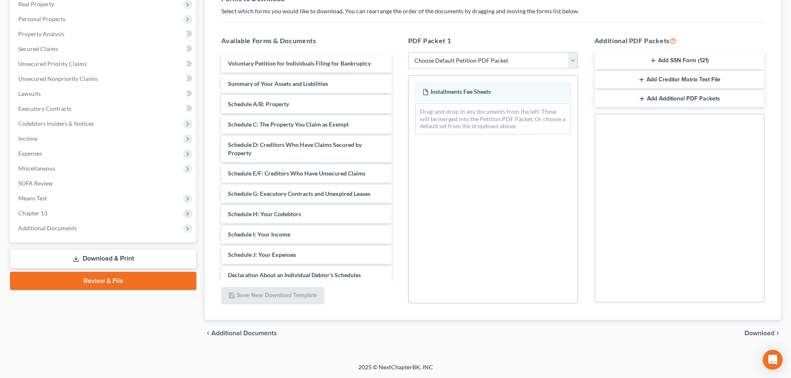
click at [755, 334] on span "Download" at bounding box center [760, 333] width 30 height 7
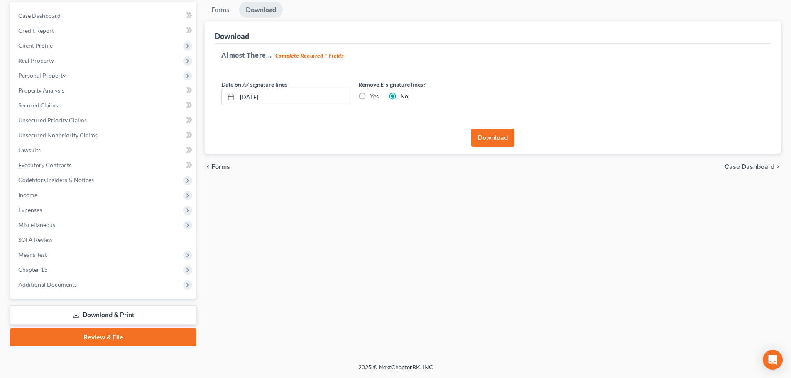
click at [494, 140] on button "Download" at bounding box center [493, 138] width 43 height 18
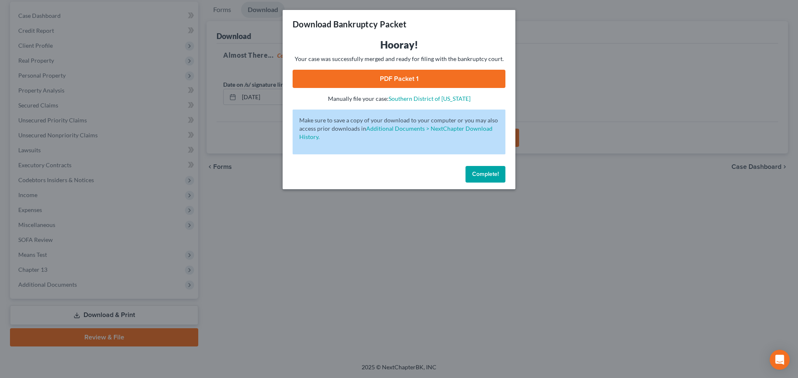
click at [414, 76] on link "PDF Packet 1" at bounding box center [398, 79] width 213 height 18
click at [485, 176] on span "Complete!" at bounding box center [485, 174] width 27 height 7
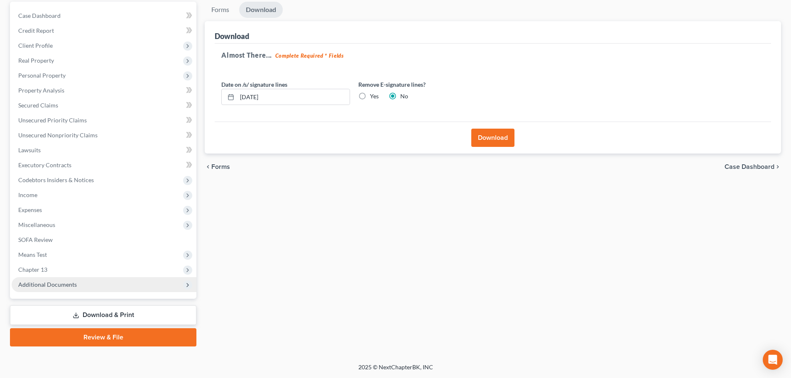
click at [61, 282] on span "Additional Documents" at bounding box center [47, 284] width 59 height 7
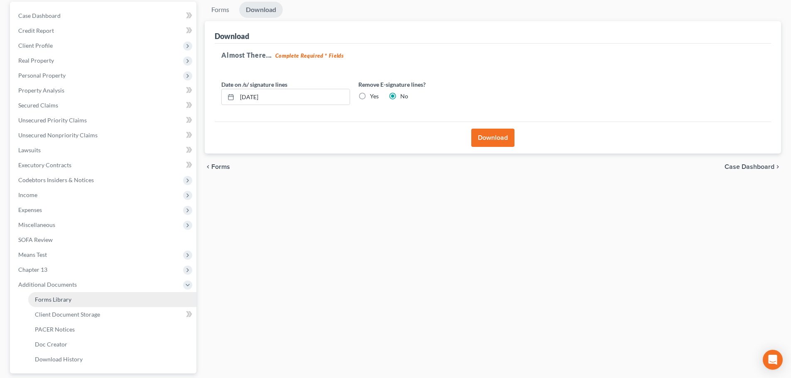
click at [81, 299] on link "Forms Library" at bounding box center [112, 299] width 168 height 15
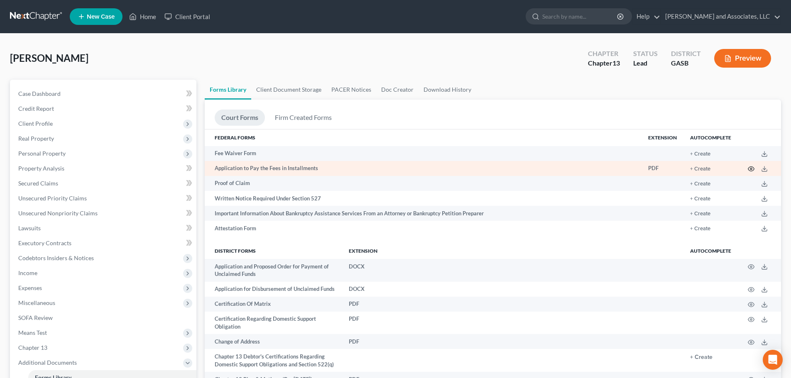
click at [752, 171] on icon "button" at bounding box center [751, 169] width 7 height 7
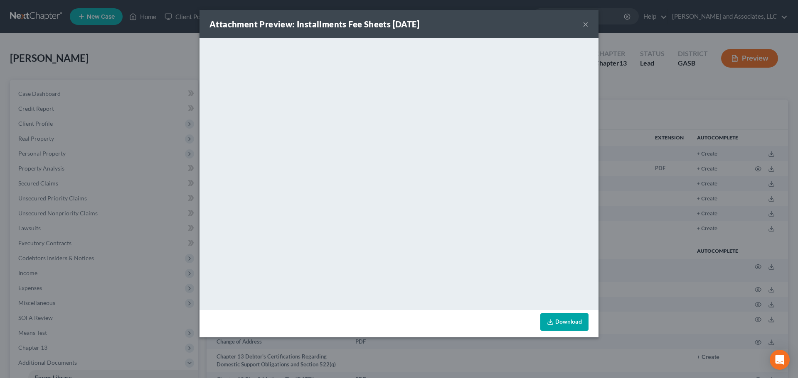
click at [585, 23] on button "×" at bounding box center [585, 24] width 6 height 10
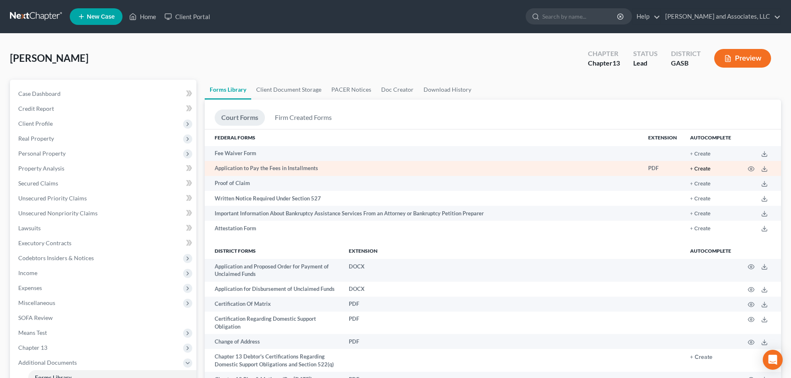
click at [706, 170] on button "+ Create" at bounding box center [700, 169] width 20 height 5
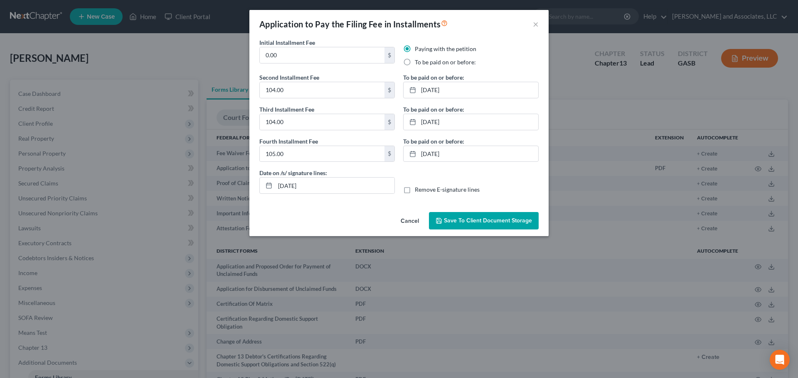
click at [406, 222] on button "Cancel" at bounding box center [410, 221] width 32 height 17
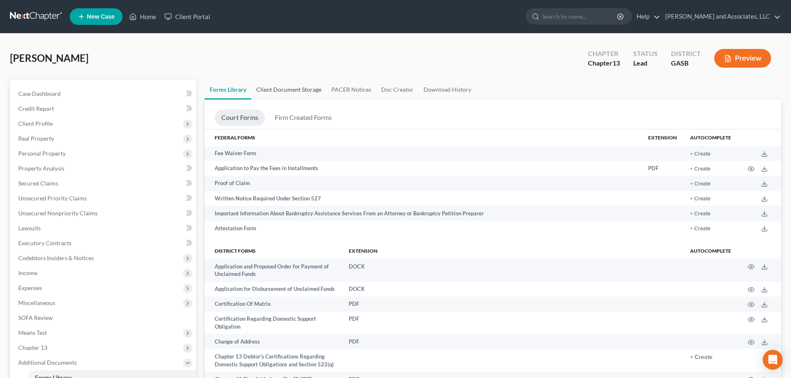
click at [295, 88] on link "Client Document Storage" at bounding box center [288, 90] width 75 height 20
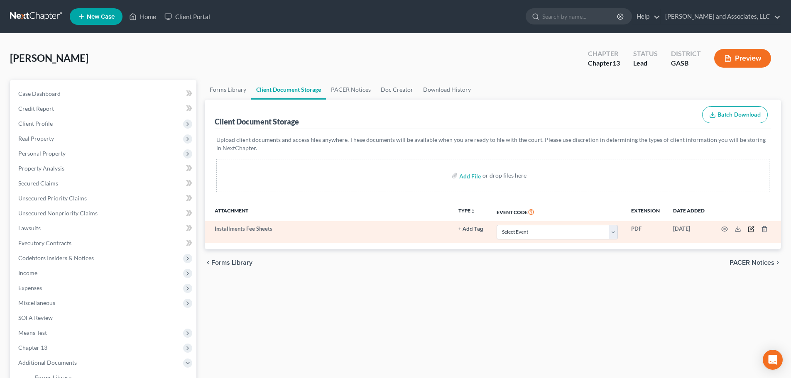
click at [753, 229] on icon "button" at bounding box center [752, 229] width 4 height 4
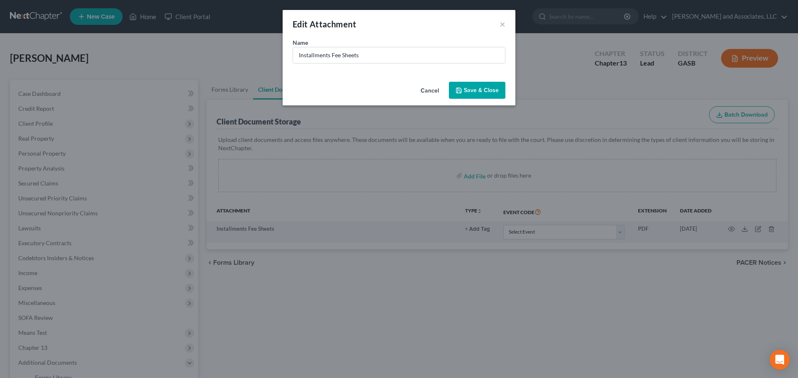
click at [474, 93] on span "Save & Close" at bounding box center [481, 90] width 35 height 7
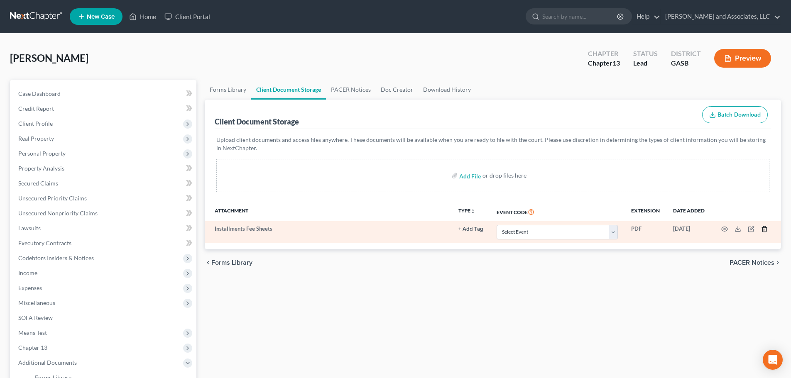
click at [764, 231] on line "button" at bounding box center [764, 230] width 0 height 2
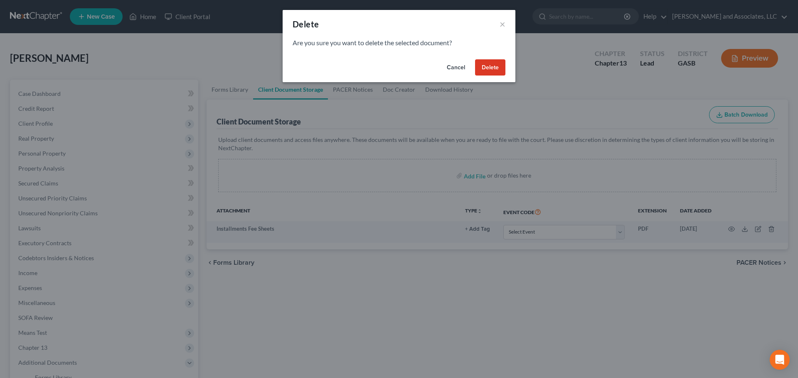
click at [487, 65] on button "Delete" at bounding box center [490, 67] width 30 height 17
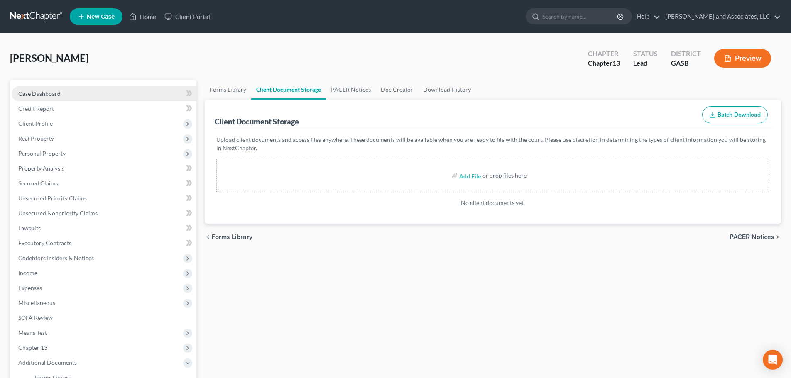
click at [57, 94] on span "Case Dashboard" at bounding box center [39, 93] width 42 height 7
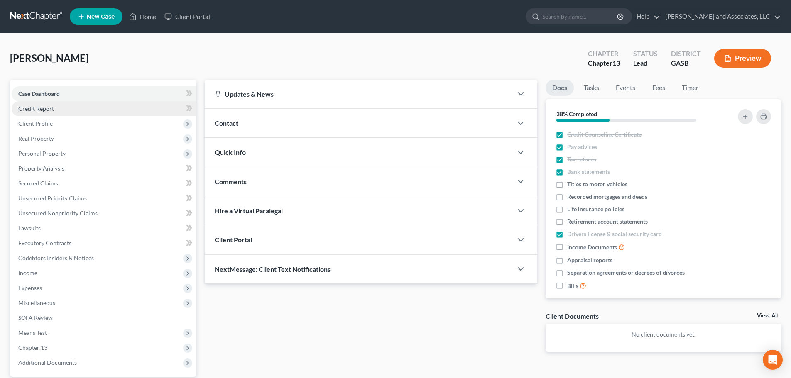
click at [32, 108] on span "Credit Report" at bounding box center [36, 108] width 36 height 7
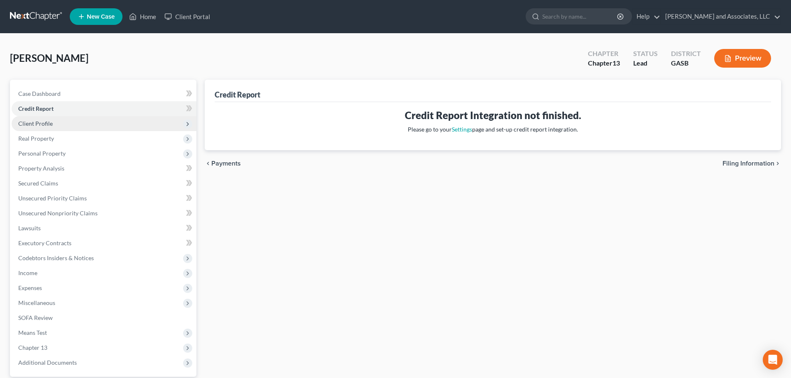
click at [38, 124] on span "Client Profile" at bounding box center [35, 123] width 34 height 7
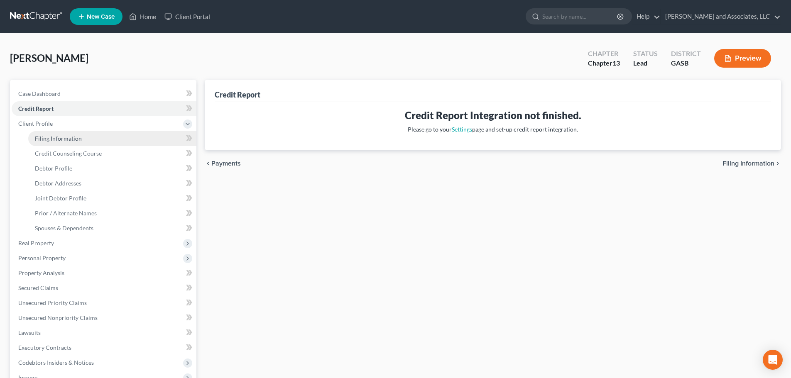
click at [52, 138] on span "Filing Information" at bounding box center [58, 138] width 47 height 7
select select "1"
select select "3"
select select "20"
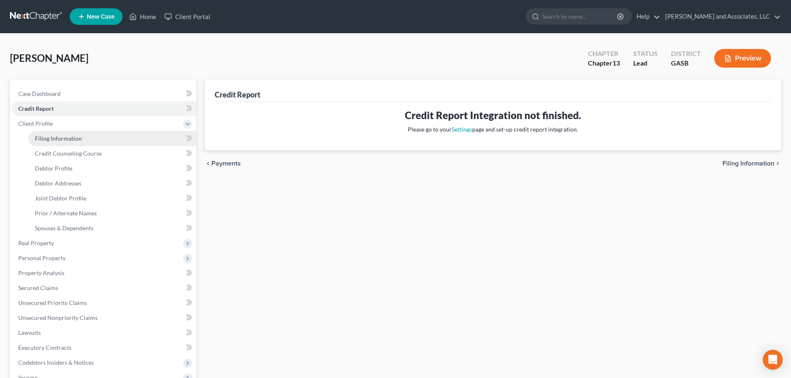
select select "0"
select select "10"
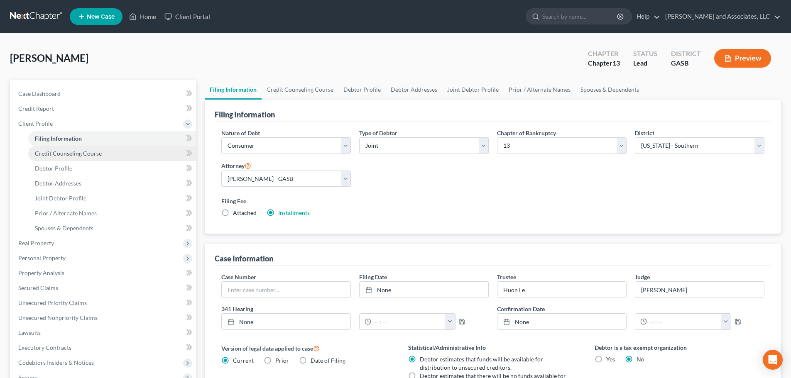
click at [59, 153] on span "Credit Counseling Course" at bounding box center [68, 153] width 67 height 7
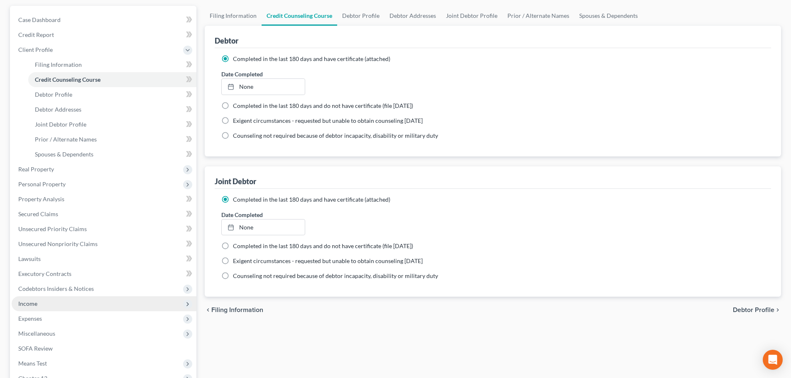
scroll to position [183, 0]
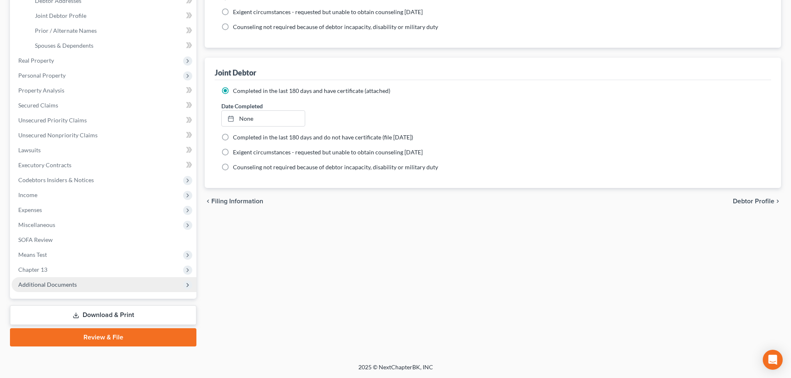
click at [48, 287] on span "Additional Documents" at bounding box center [47, 284] width 59 height 7
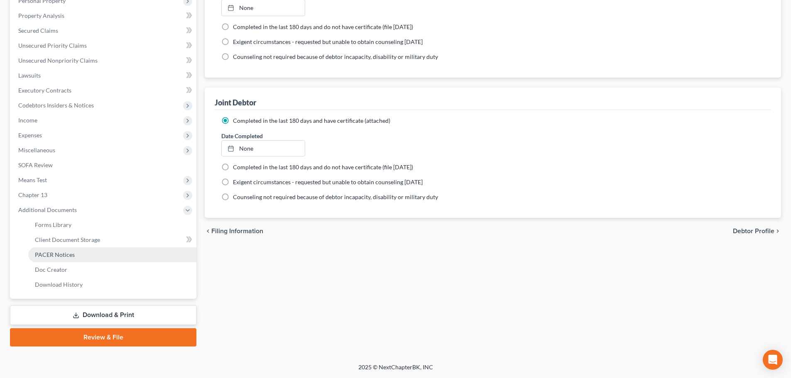
scroll to position [153, 0]
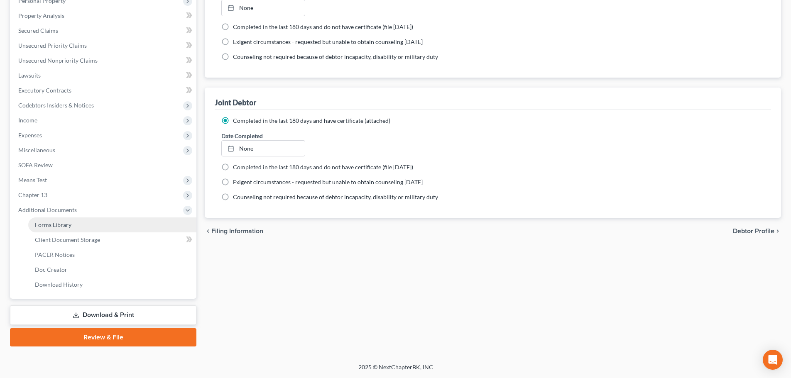
click at [52, 226] on span "Forms Library" at bounding box center [53, 224] width 37 height 7
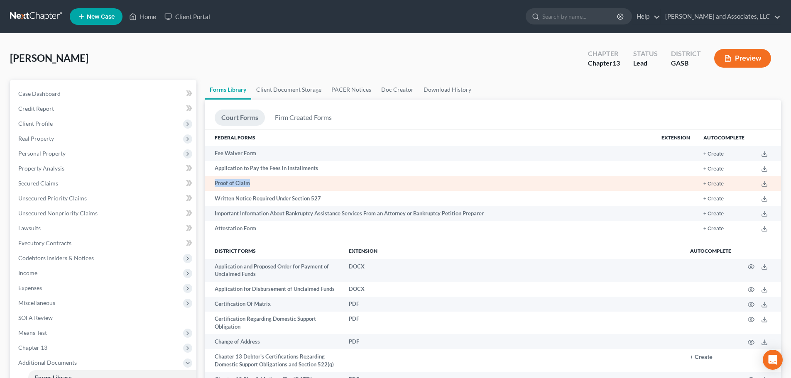
drag, startPoint x: 539, startPoint y: 173, endPoint x: 637, endPoint y: 182, distance: 98.5
click at [621, 181] on tbody "Fee Waiver Form + Create Application to Pay the Fees in Installments + Create P…" at bounding box center [493, 191] width 577 height 90
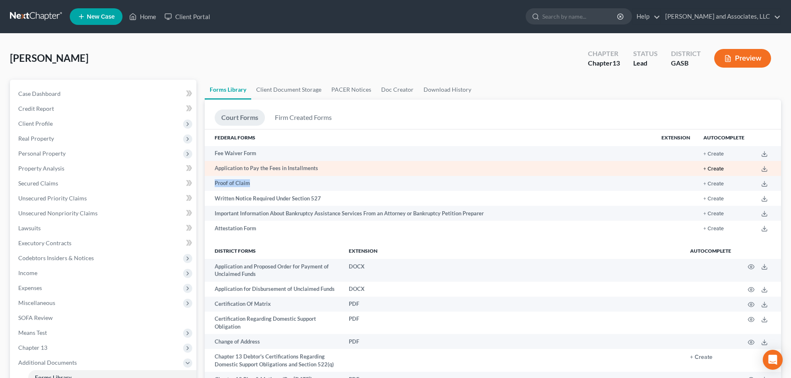
click at [716, 168] on button "+ Create" at bounding box center [714, 169] width 20 height 5
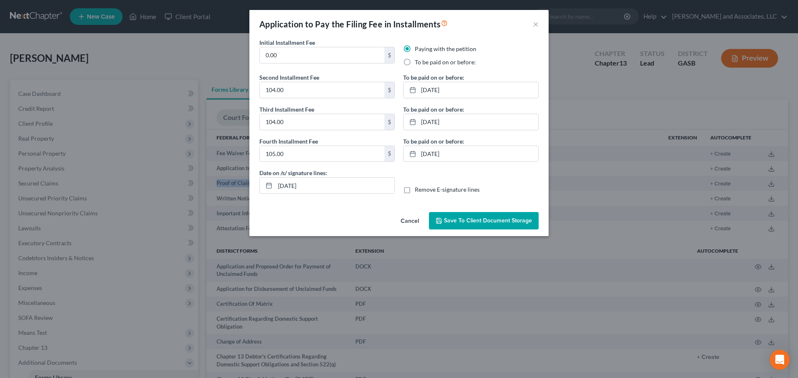
click at [406, 220] on button "Cancel" at bounding box center [410, 221] width 32 height 17
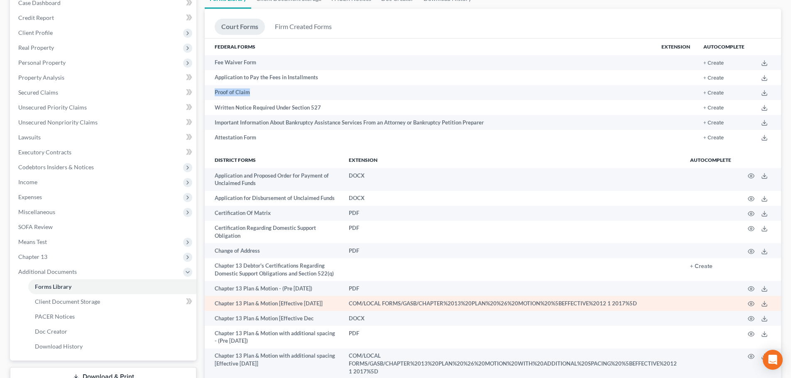
scroll to position [249, 0]
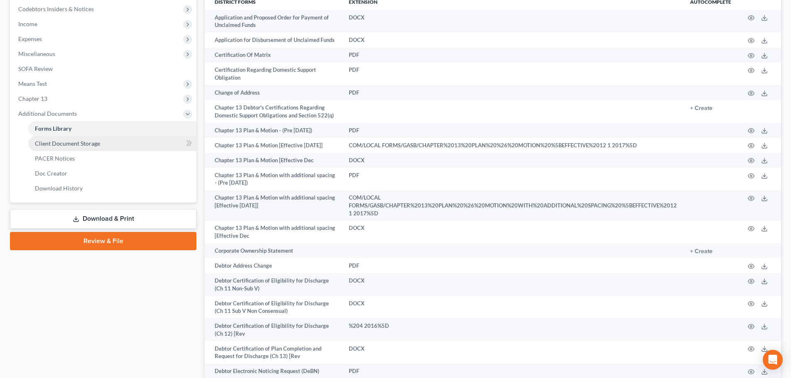
click at [61, 142] on span "Client Document Storage" at bounding box center [67, 143] width 65 height 7
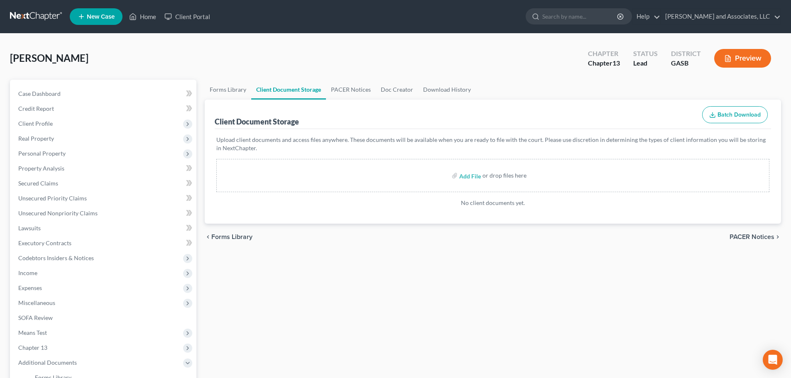
click at [276, 90] on link "Client Document Storage" at bounding box center [288, 90] width 75 height 20
click at [472, 177] on input "file" at bounding box center [469, 175] width 20 height 15
type input "C:\fakepath\Daniel & Brittiany Fisher Application to Pay Filing pdf.pdf"
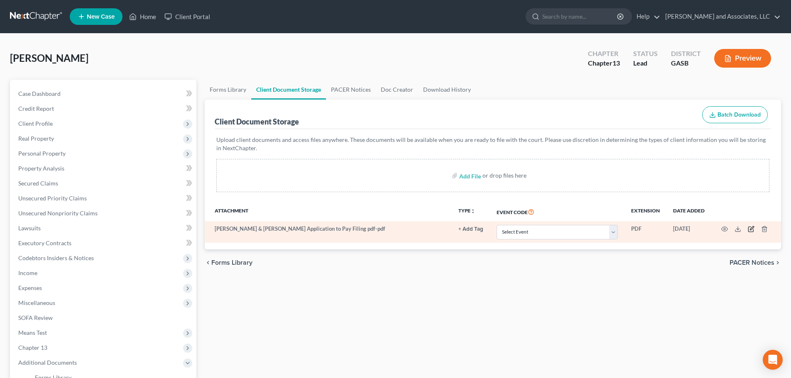
click at [753, 228] on icon "button" at bounding box center [751, 229] width 7 height 7
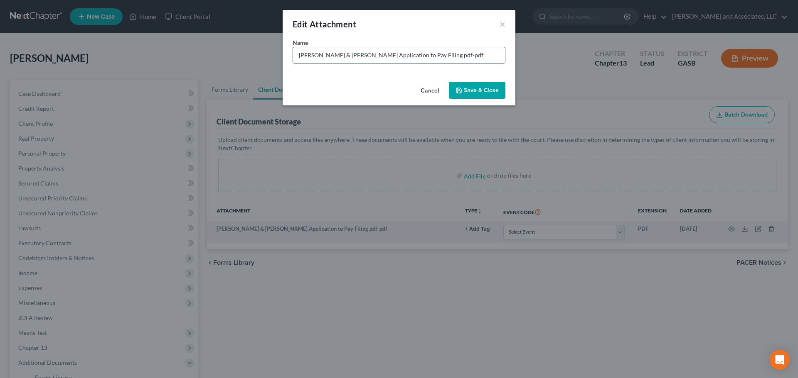
click at [462, 55] on input "Daniel & Brittiany Fisher Application to Pay Filing pdf-pdf" at bounding box center [399, 55] width 212 height 16
click at [501, 24] on button "×" at bounding box center [502, 24] width 6 height 10
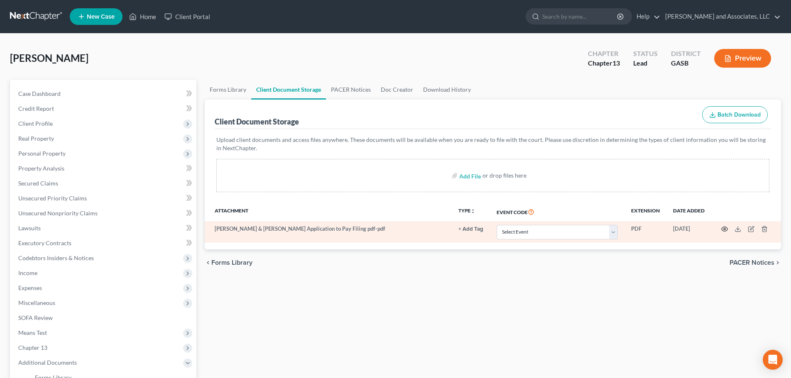
click at [727, 231] on icon "button" at bounding box center [725, 229] width 7 height 7
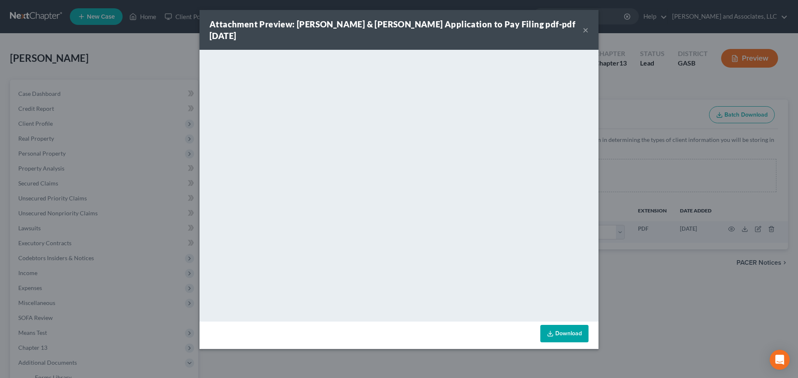
click at [562, 325] on link "Download" at bounding box center [564, 333] width 48 height 17
click at [585, 25] on button "×" at bounding box center [585, 30] width 6 height 10
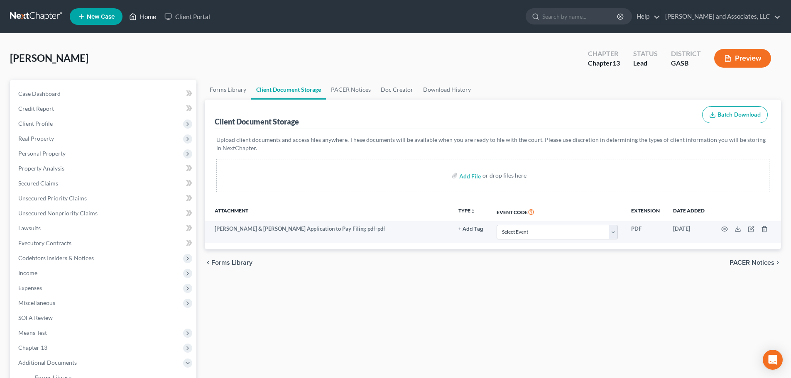
click at [147, 17] on link "Home" at bounding box center [142, 16] width 35 height 15
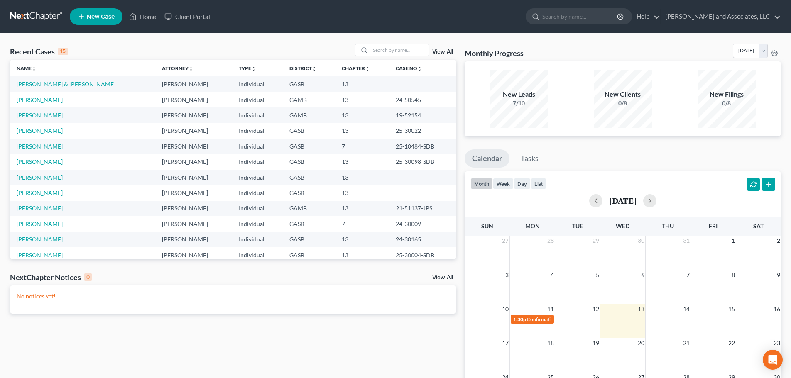
click at [47, 178] on link "[PERSON_NAME]" at bounding box center [40, 177] width 46 height 7
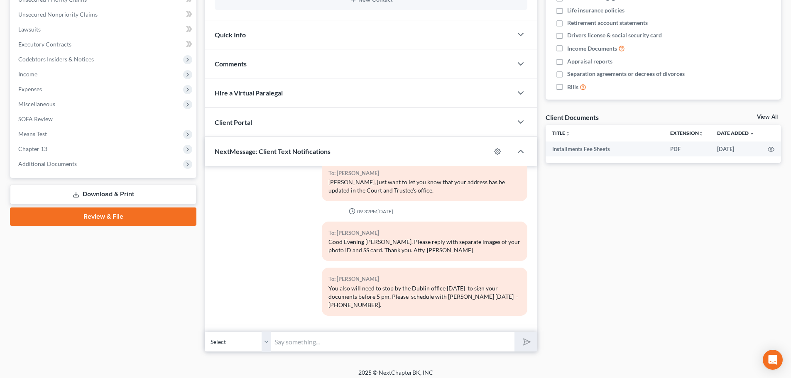
scroll to position [204, 0]
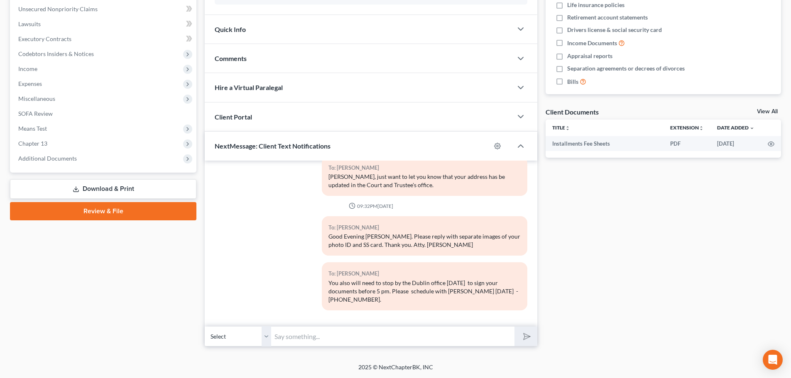
click at [91, 189] on link "Download & Print" at bounding box center [103, 189] width 187 height 20
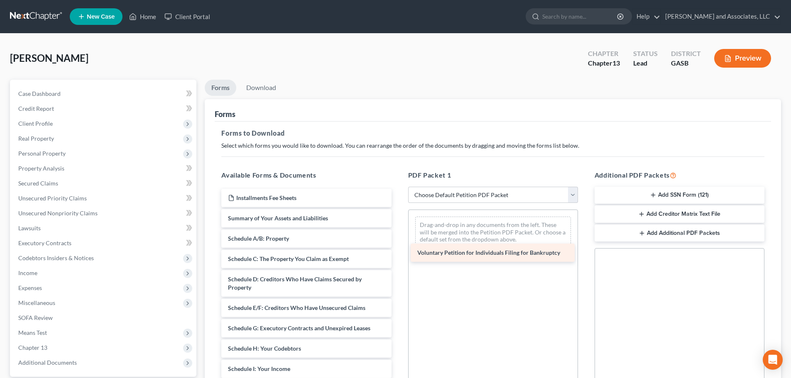
drag, startPoint x: 292, startPoint y: 218, endPoint x: 481, endPoint y: 253, distance: 192.6
click at [398, 253] on div "Voluntary Petition for Individuals Filing for Bankruptcy Installments Fee Sheet…" at bounding box center [306, 373] width 183 height 369
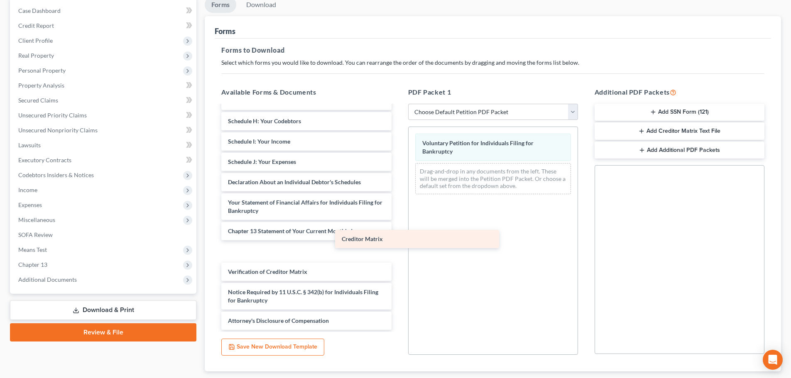
scroll to position [124, 0]
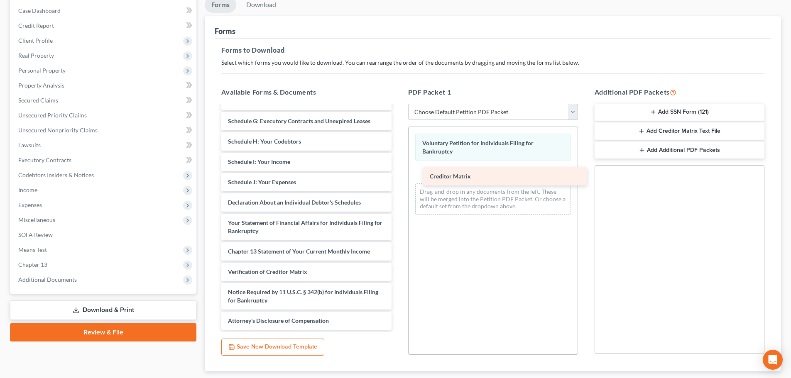
drag, startPoint x: 261, startPoint y: 253, endPoint x: 463, endPoint y: 177, distance: 215.5
click at [398, 177] on div "Creditor Matrix Installments Fee Sheets Summary of Your Assets and Liabilities …" at bounding box center [306, 156] width 183 height 349
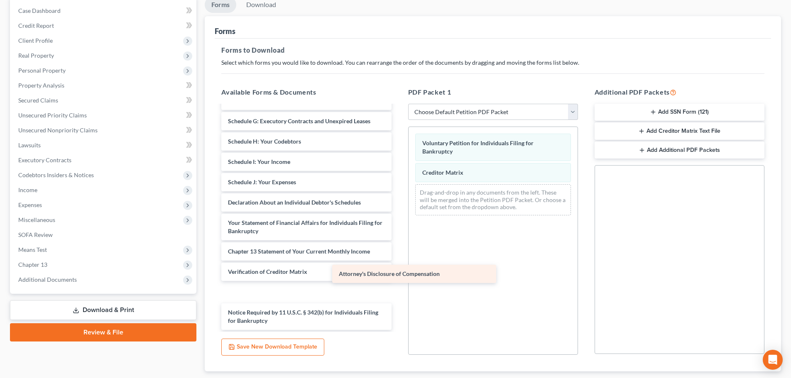
scroll to position [104, 0]
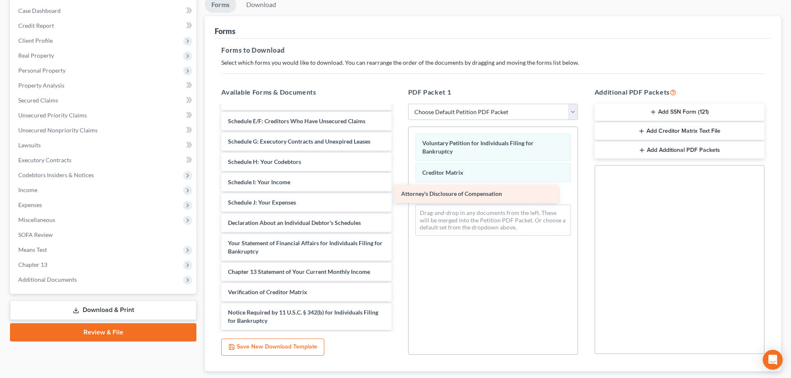
drag, startPoint x: 278, startPoint y: 321, endPoint x: 452, endPoint y: 194, distance: 215.2
click at [398, 194] on div "Attorney's Disclosure of Compensation Installments Fee Sheets Summary of Your A…" at bounding box center [306, 166] width 183 height 328
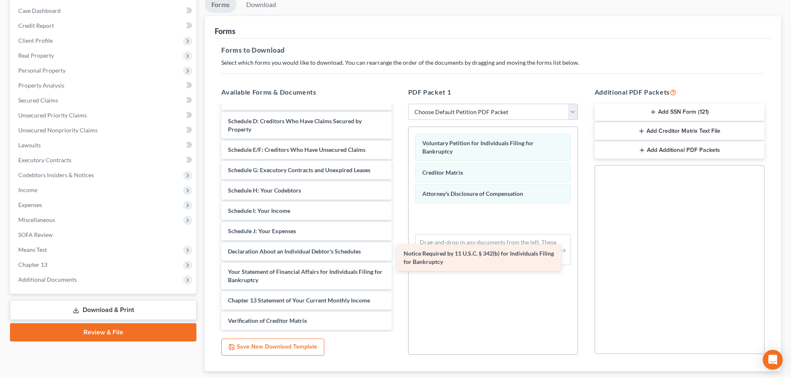
scroll to position [75, 0]
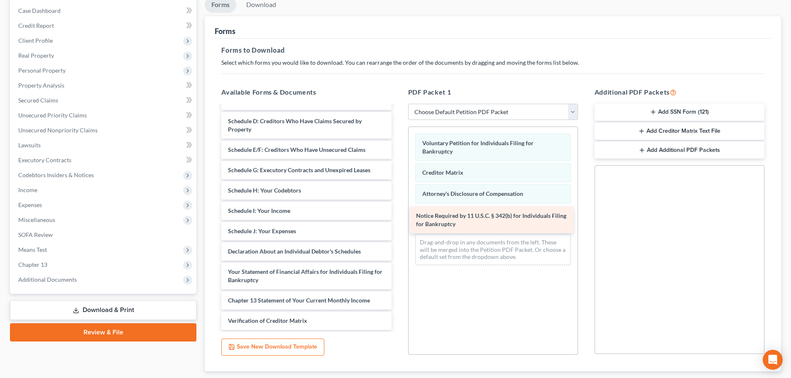
drag, startPoint x: 256, startPoint y: 316, endPoint x: 444, endPoint y: 219, distance: 211.6
click at [398, 219] on div "Notice Required by 11 U.S.C. § 342(b) for Individuals Filing for Bankruptcy Ins…" at bounding box center [306, 181] width 183 height 300
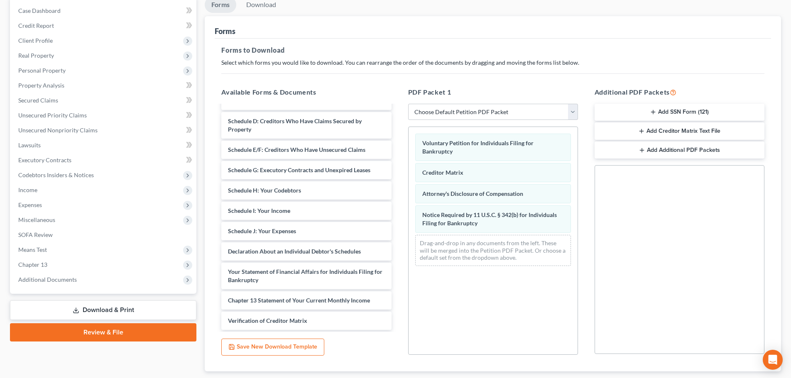
click at [668, 113] on button "Add SSN Form (121)" at bounding box center [680, 112] width 170 height 17
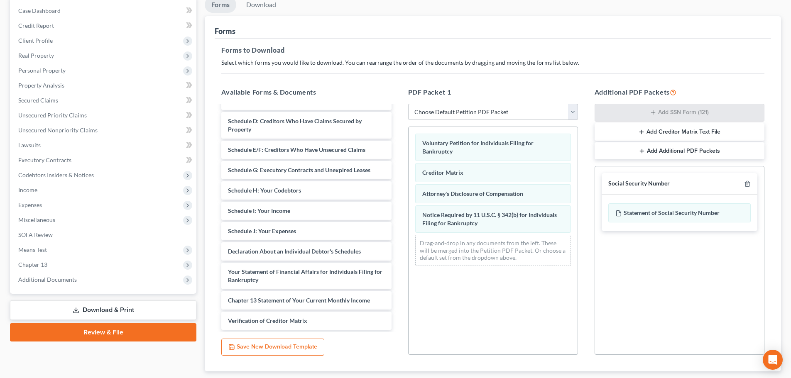
click at [671, 134] on button "Add Creditor Matrix Text File" at bounding box center [680, 131] width 170 height 17
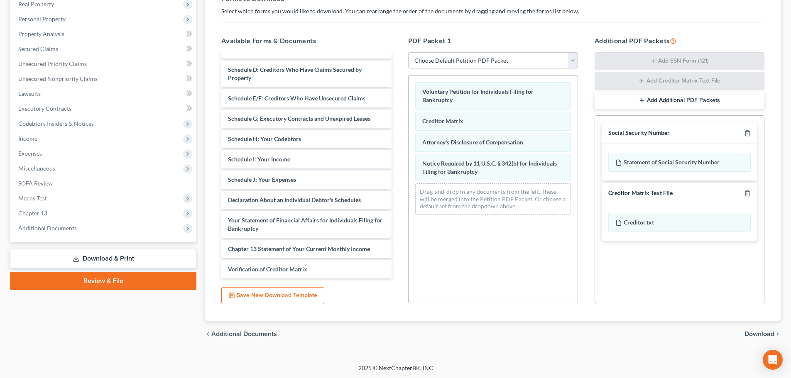
scroll to position [135, 0]
click at [571, 336] on div "chevron_left Additional Documents Download chevron_right" at bounding box center [493, 333] width 577 height 27
click at [760, 334] on span "Download" at bounding box center [760, 333] width 30 height 7
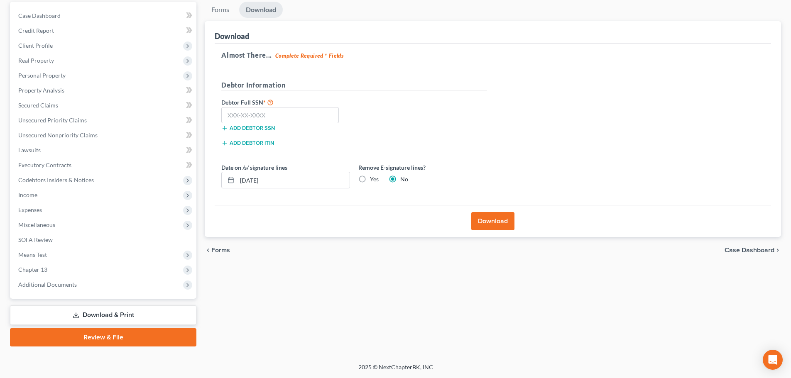
scroll to position [78, 0]
click at [263, 116] on input "text" at bounding box center [280, 115] width 118 height 17
type input "232-13-4190"
drag, startPoint x: 249, startPoint y: 179, endPoint x: 260, endPoint y: 184, distance: 12.3
click at [250, 179] on input "[DATE]" at bounding box center [293, 180] width 113 height 16
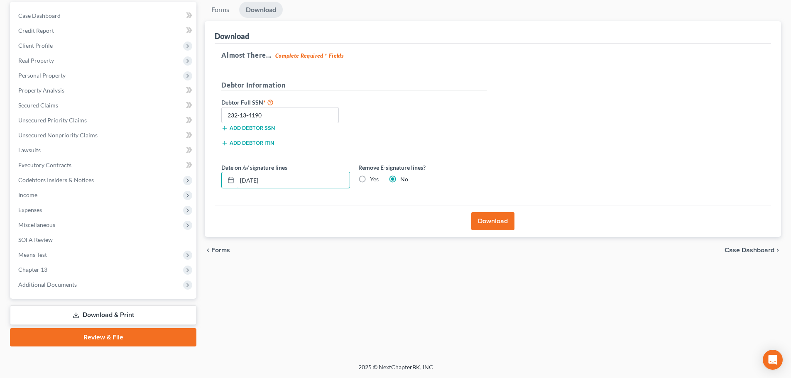
type input "[DATE]"
click at [496, 223] on button "Download" at bounding box center [493, 221] width 43 height 18
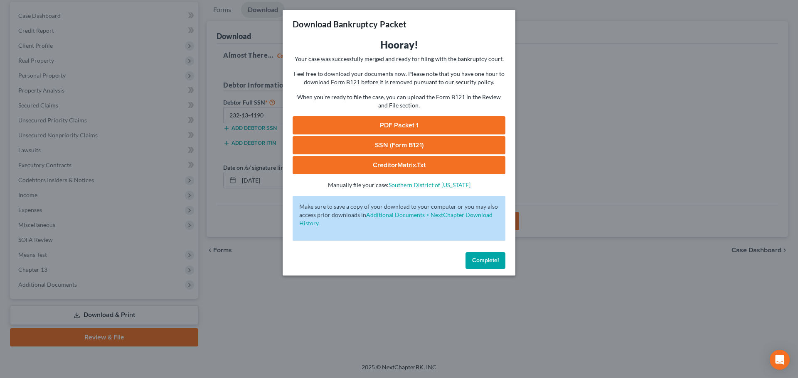
click at [388, 145] on link "SSN (Form B121)" at bounding box center [398, 145] width 213 height 18
click at [394, 166] on link "CreditorMatrix.txt" at bounding box center [398, 165] width 213 height 18
click at [401, 164] on link "CreditorMatrix.txt" at bounding box center [398, 165] width 213 height 18
click at [390, 125] on link "PDF Packet 1" at bounding box center [398, 125] width 213 height 18
click at [478, 263] on span "Complete!" at bounding box center [485, 260] width 27 height 7
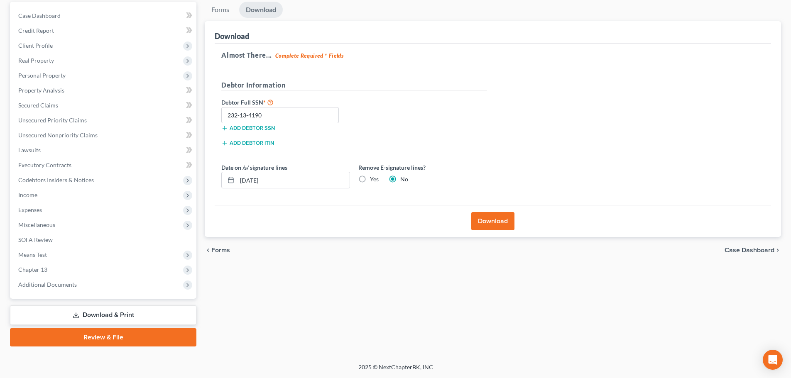
click at [752, 250] on span "Case Dashboard" at bounding box center [750, 250] width 50 height 7
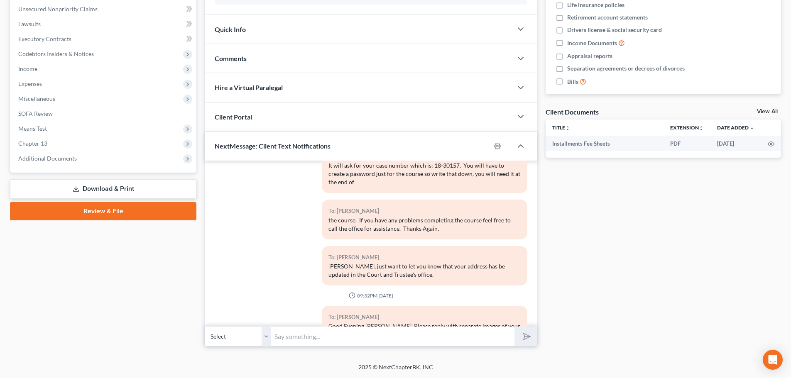
scroll to position [272, 0]
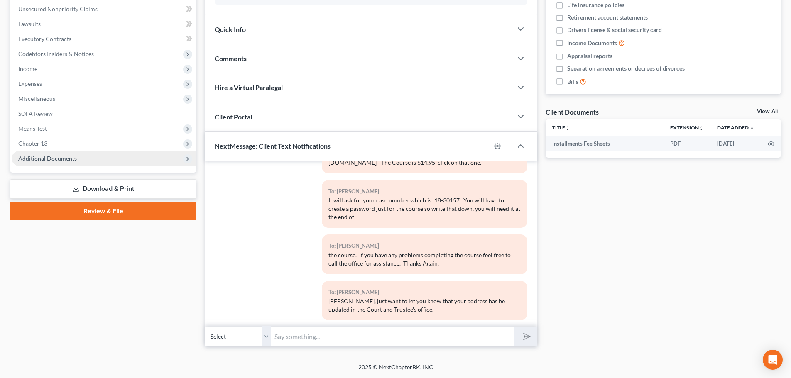
click at [57, 159] on span "Additional Documents" at bounding box center [47, 158] width 59 height 7
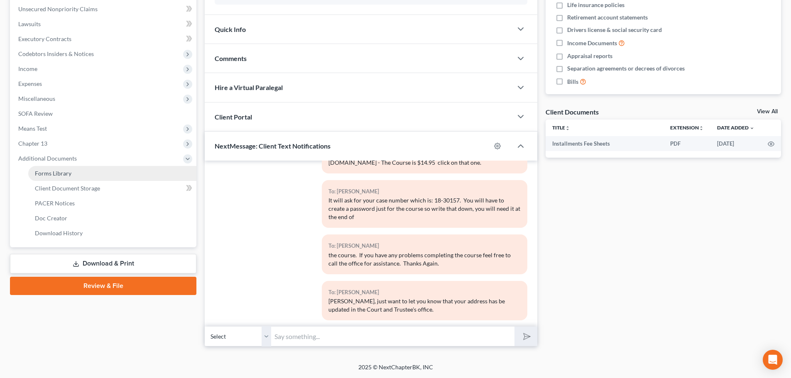
click at [60, 173] on span "Forms Library" at bounding box center [53, 173] width 37 height 7
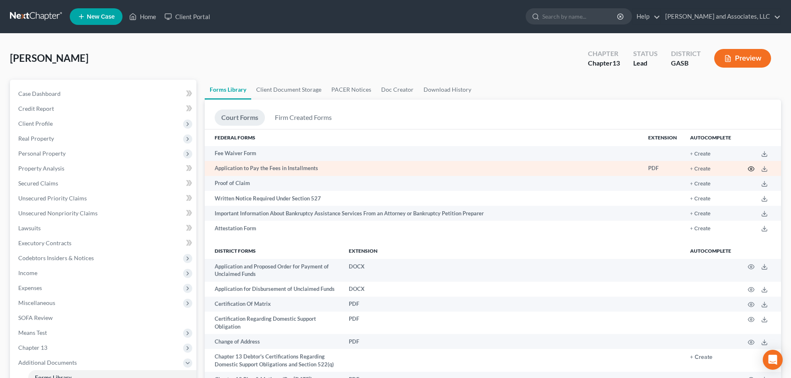
click at [753, 170] on icon "button" at bounding box center [751, 169] width 7 height 7
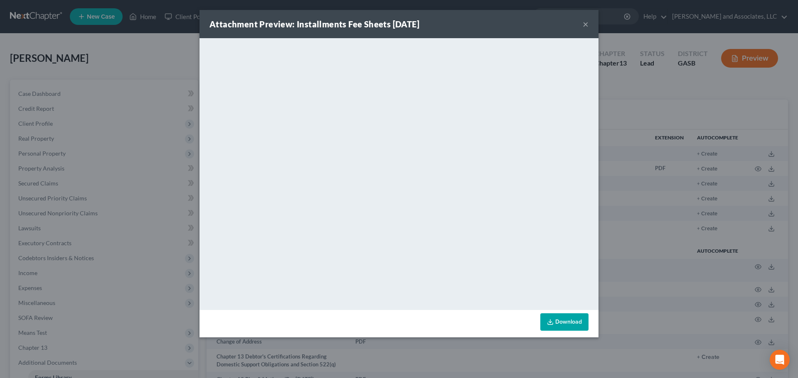
click at [585, 24] on button "×" at bounding box center [585, 24] width 6 height 10
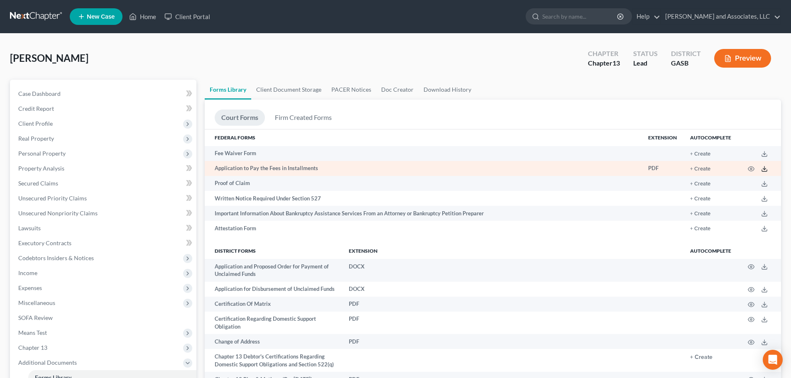
click at [765, 170] on line at bounding box center [765, 168] width 0 height 3
click at [750, 168] on icon "button" at bounding box center [751, 169] width 7 height 7
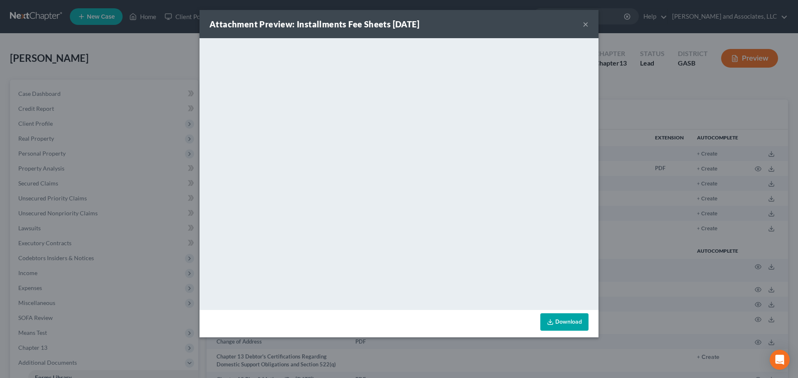
click at [587, 23] on button "×" at bounding box center [585, 24] width 6 height 10
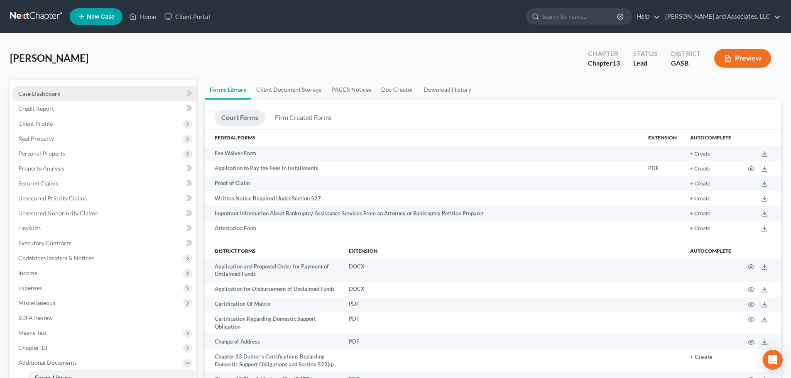
click at [59, 95] on span "Case Dashboard" at bounding box center [39, 93] width 42 height 7
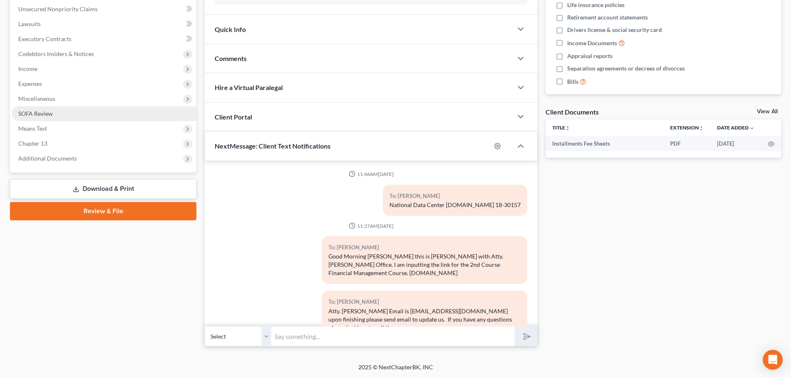
scroll to position [396, 0]
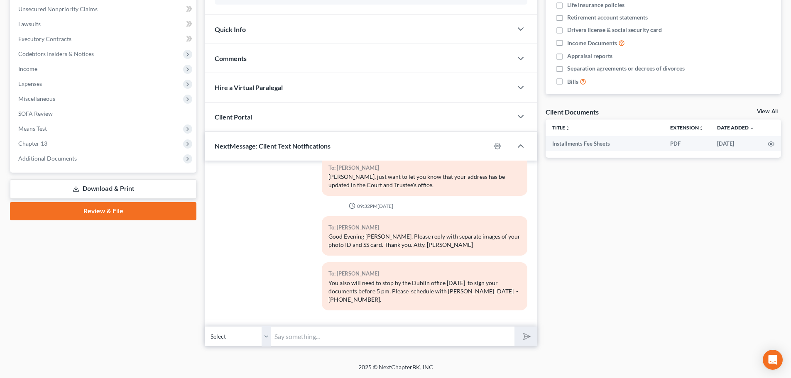
drag, startPoint x: 290, startPoint y: 338, endPoint x: 333, endPoint y: 351, distance: 45.1
click at [290, 338] on input "text" at bounding box center [392, 337] width 243 height 20
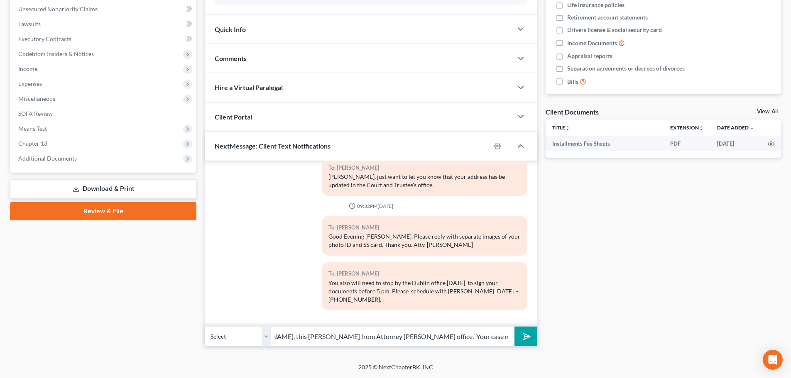
scroll to position [0, 51]
type input "Hello Ms. Baskin, this Marshay from Attorney Walker's office. Your case number …"
click at [523, 335] on icon "submit" at bounding box center [526, 337] width 12 height 12
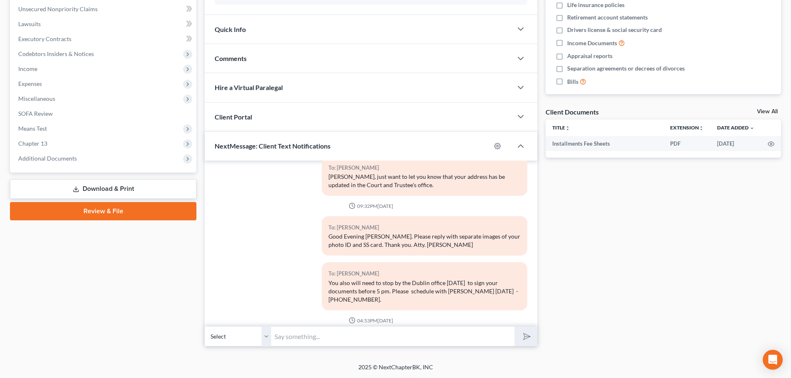
scroll to position [457, 0]
